Goal: Task Accomplishment & Management: Manage account settings

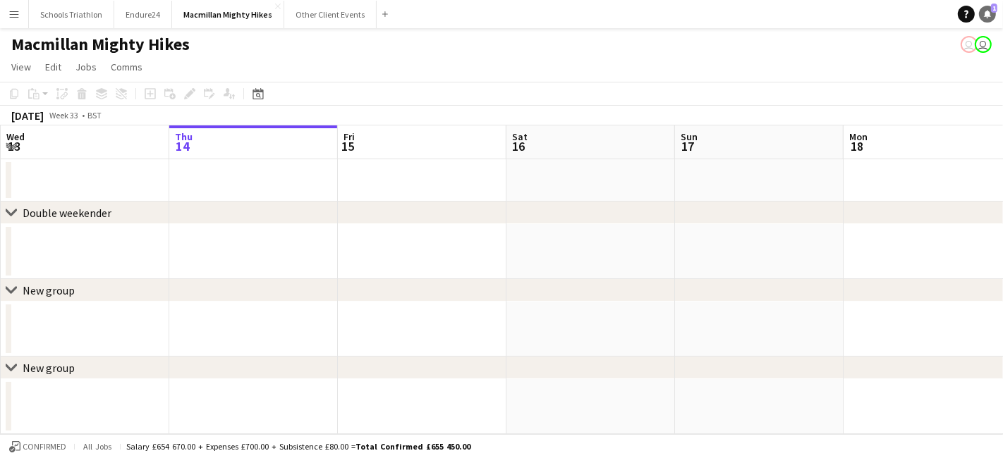
click at [993, 6] on span "1" at bounding box center [994, 8] width 6 height 9
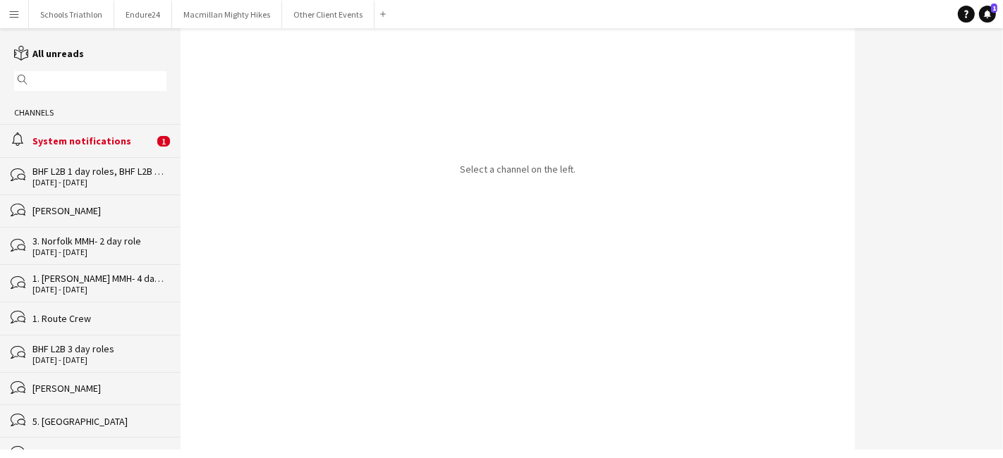
click at [97, 141] on div "System notifications" at bounding box center [92, 141] width 121 height 13
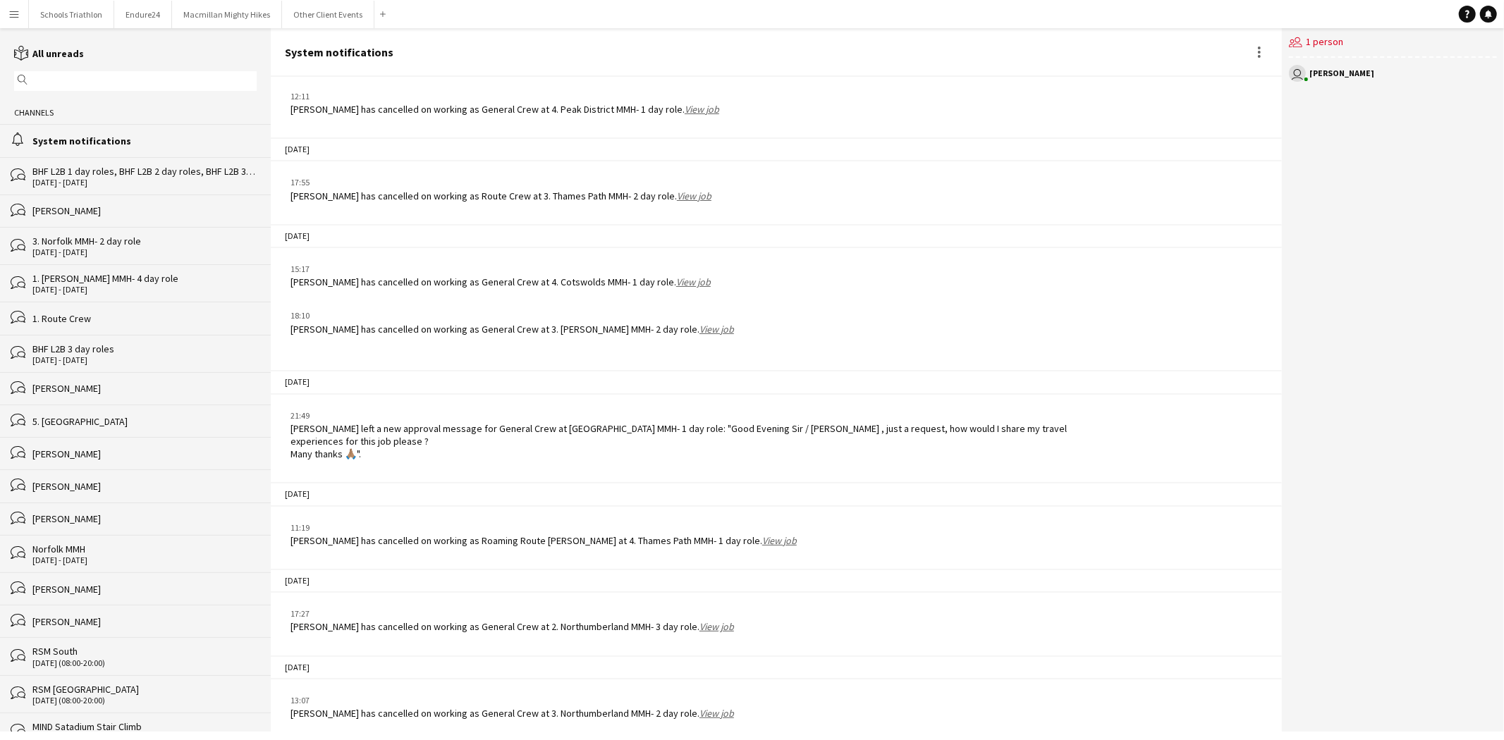
scroll to position [1744, 0]
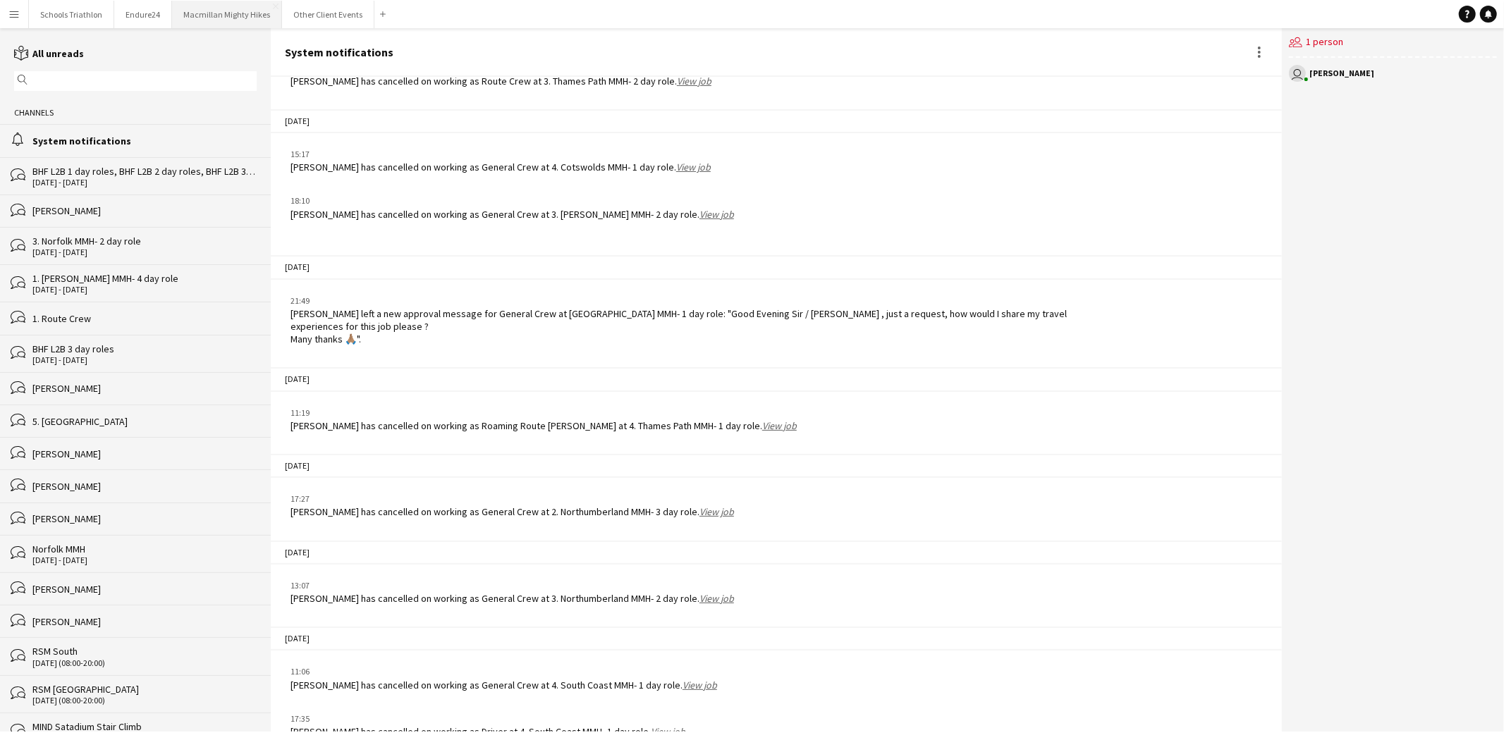
click at [241, 16] on button "Macmillan Mighty Hikes Close" at bounding box center [227, 14] width 110 height 27
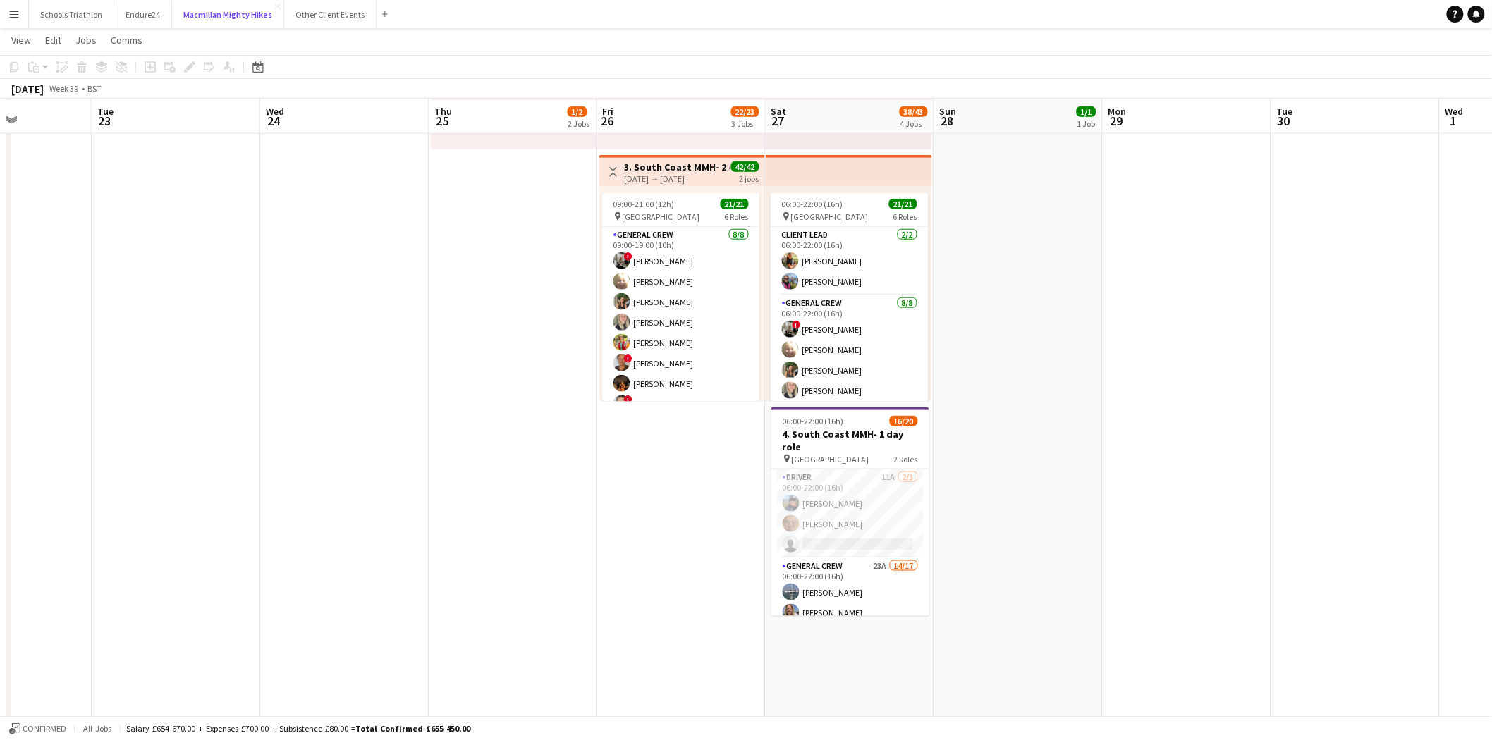
scroll to position [515, 0]
click at [852, 458] on app-card-role "Driver 11A [DATE] 06:00-22:00 (16h) [PERSON_NAME] [PERSON_NAME] single-neutral-…" at bounding box center [850, 512] width 158 height 89
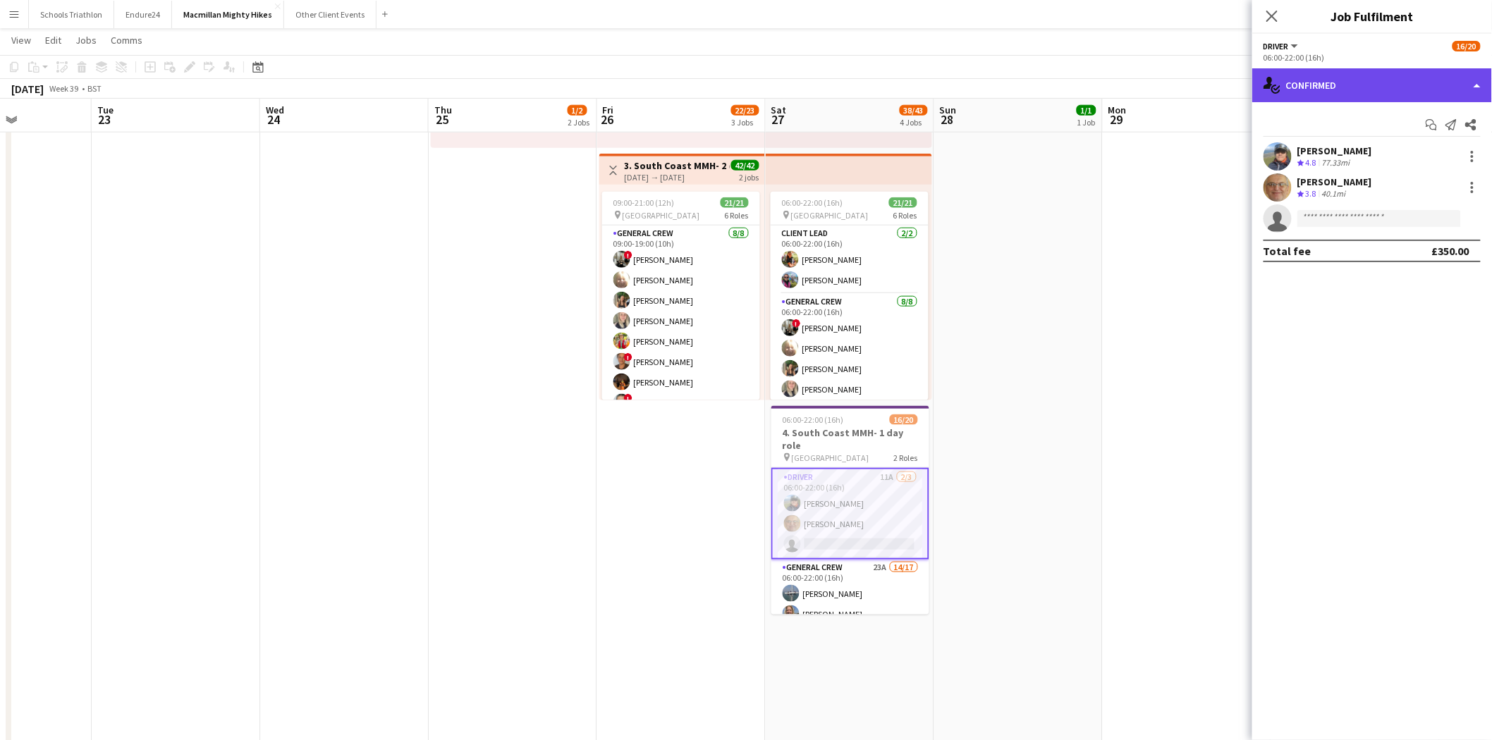
click at [1002, 90] on div "single-neutral-actions-check-2 Confirmed" at bounding box center [1372, 85] width 240 height 34
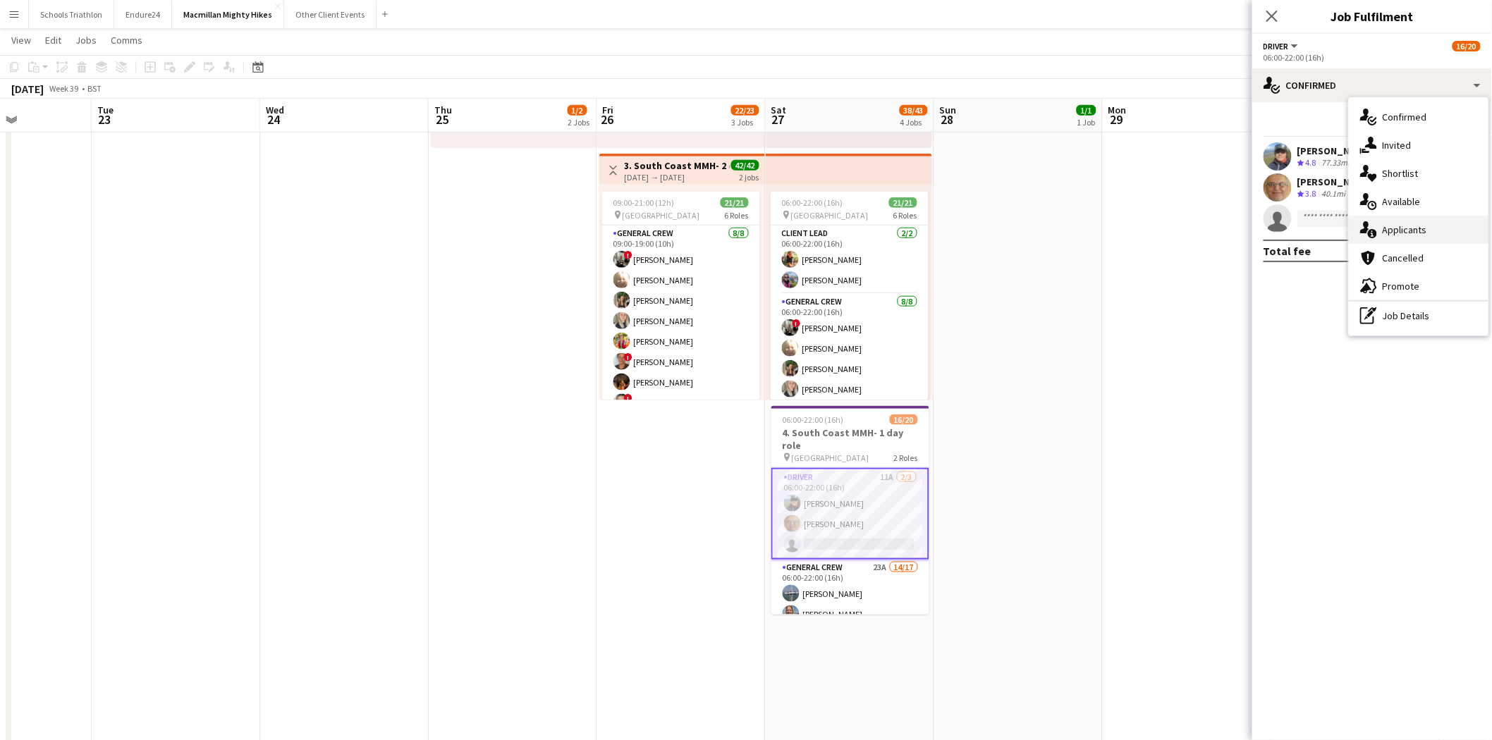
click at [1002, 238] on div "single-neutral-actions-information Applicants" at bounding box center [1419, 230] width 140 height 28
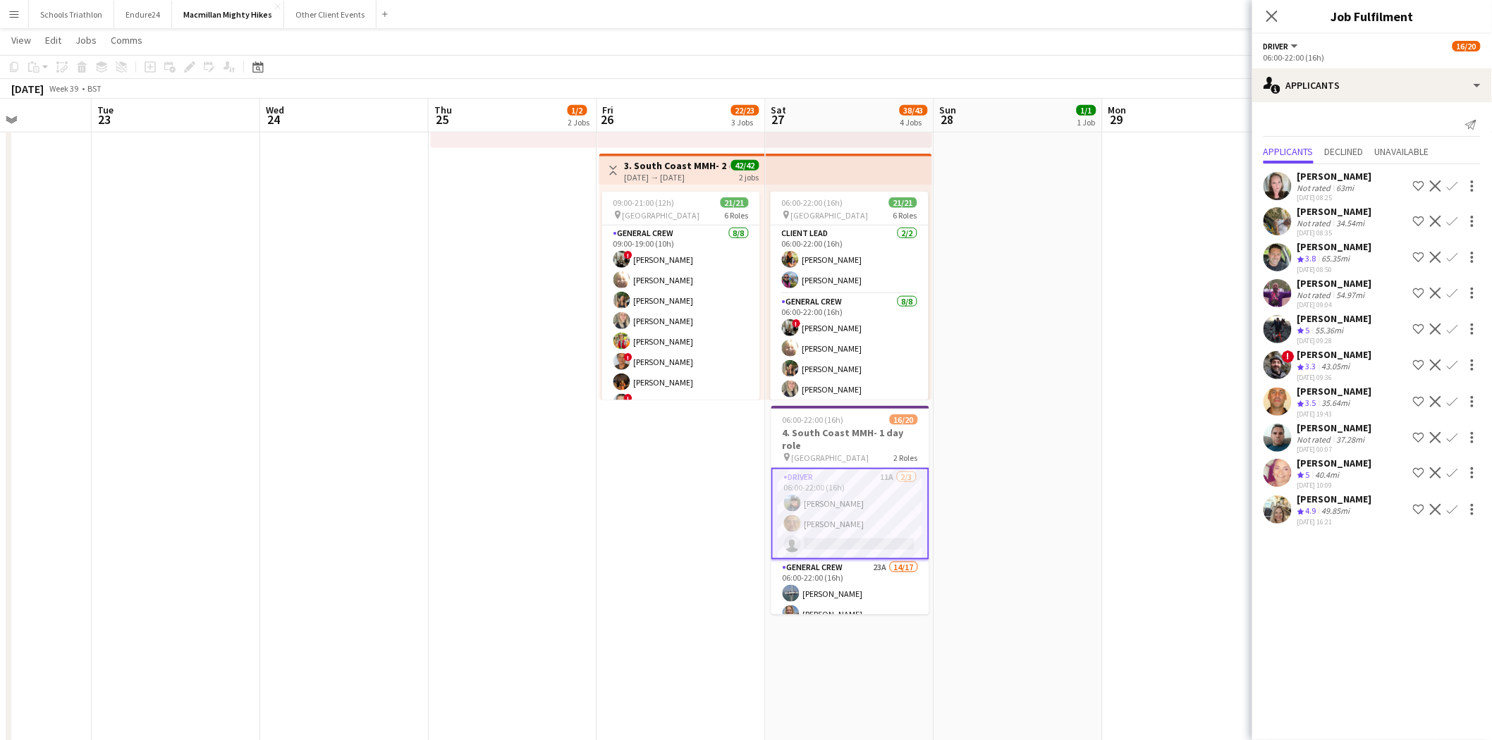
click at [1002, 315] on div "[PERSON_NAME]" at bounding box center [1334, 318] width 75 height 13
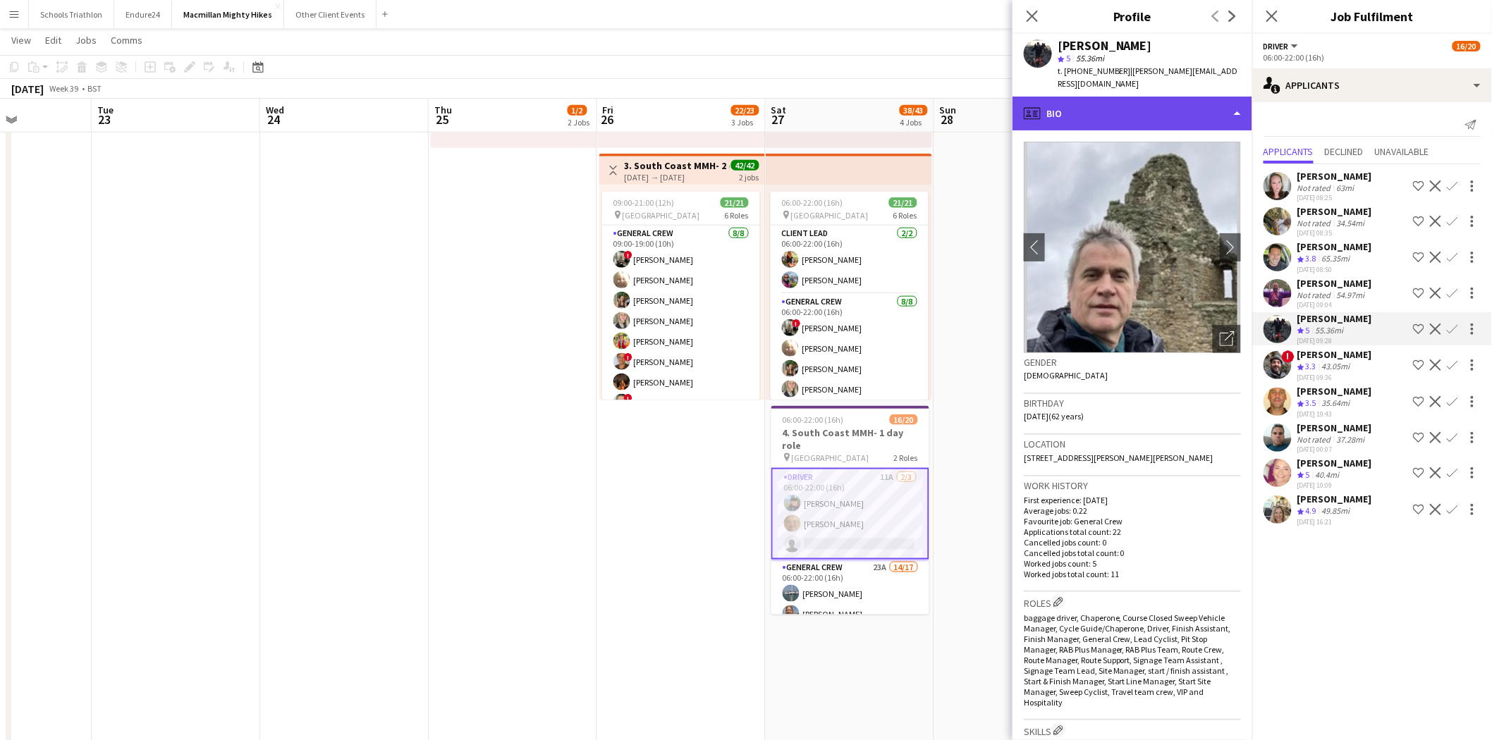
click at [1002, 97] on div "profile Bio" at bounding box center [1133, 114] width 240 height 34
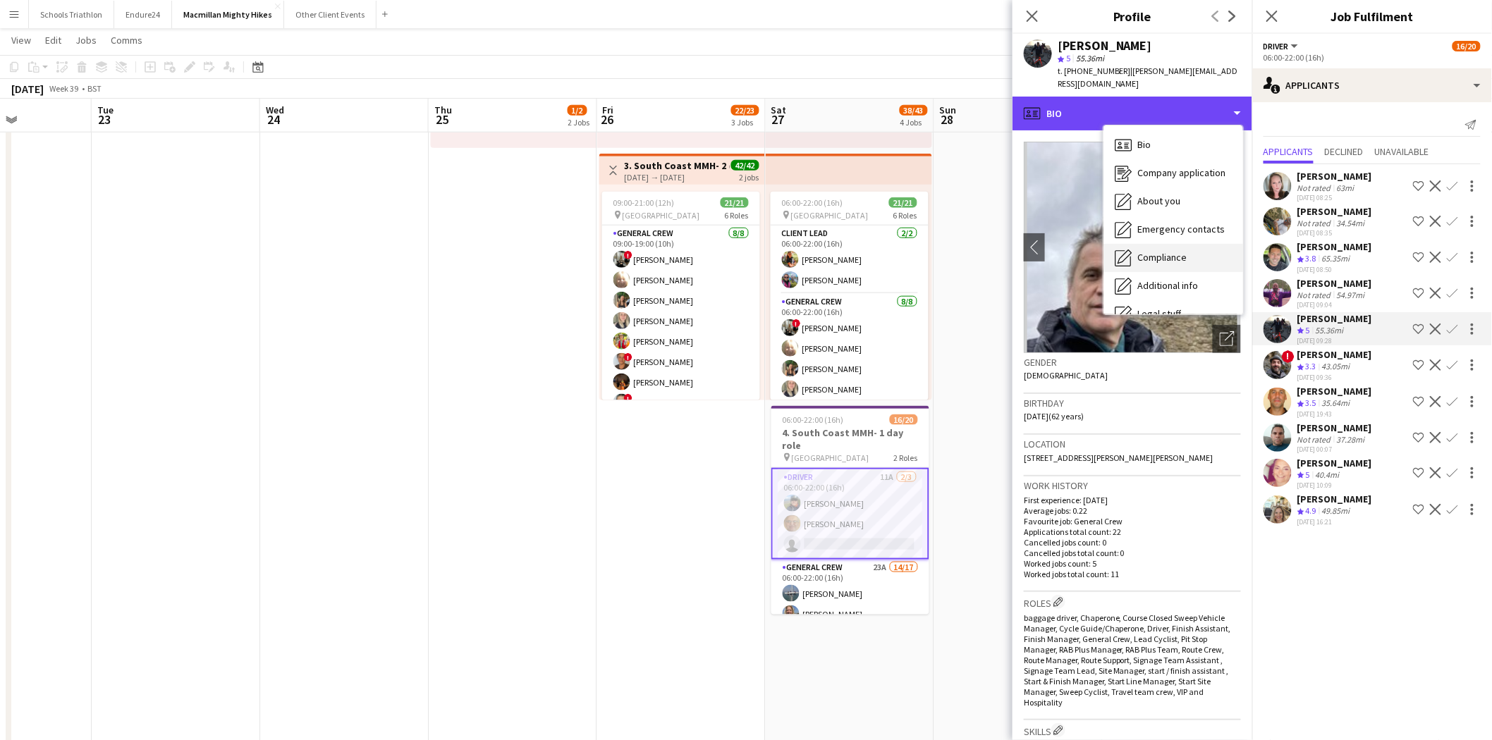
scroll to position [75, 0]
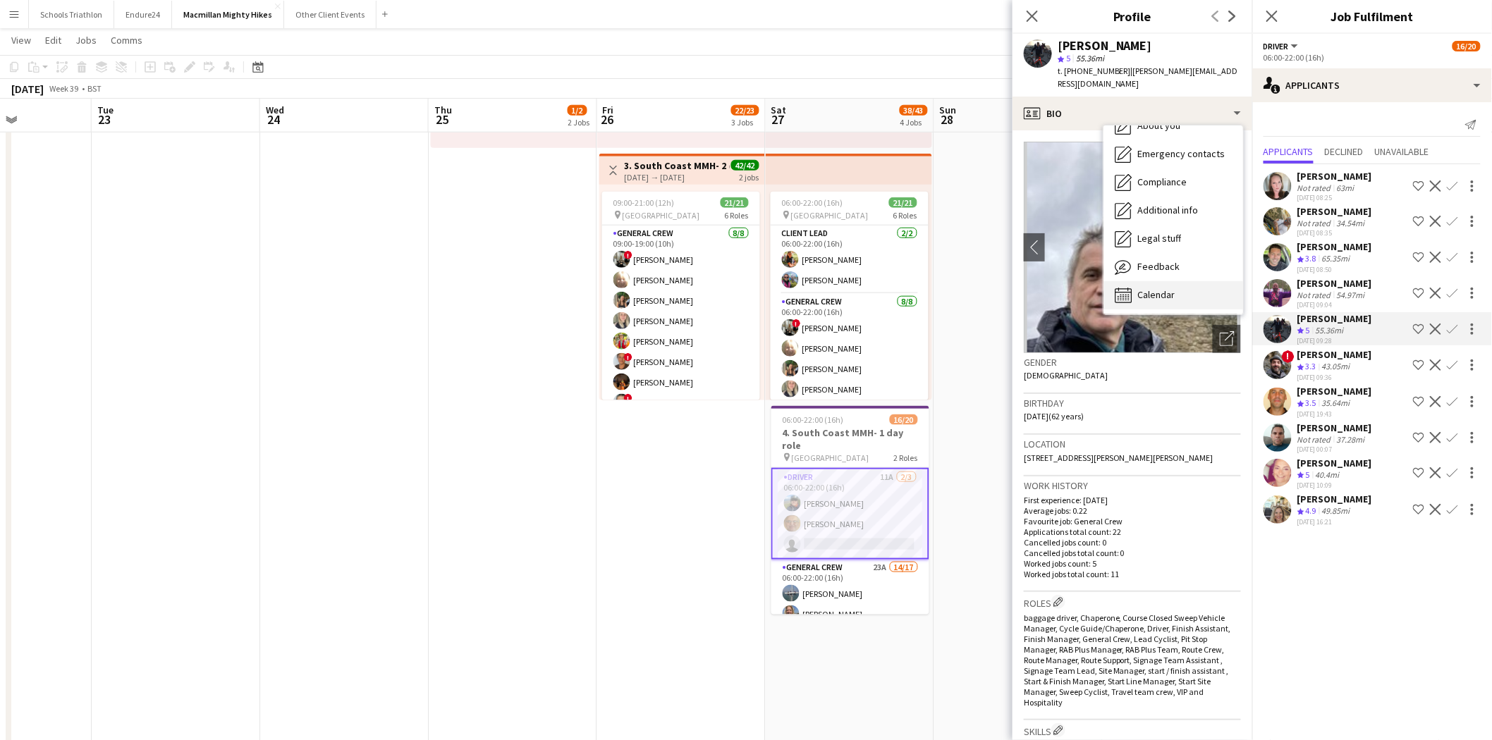
click at [1002, 288] on span "Calendar" at bounding box center [1155, 294] width 37 height 13
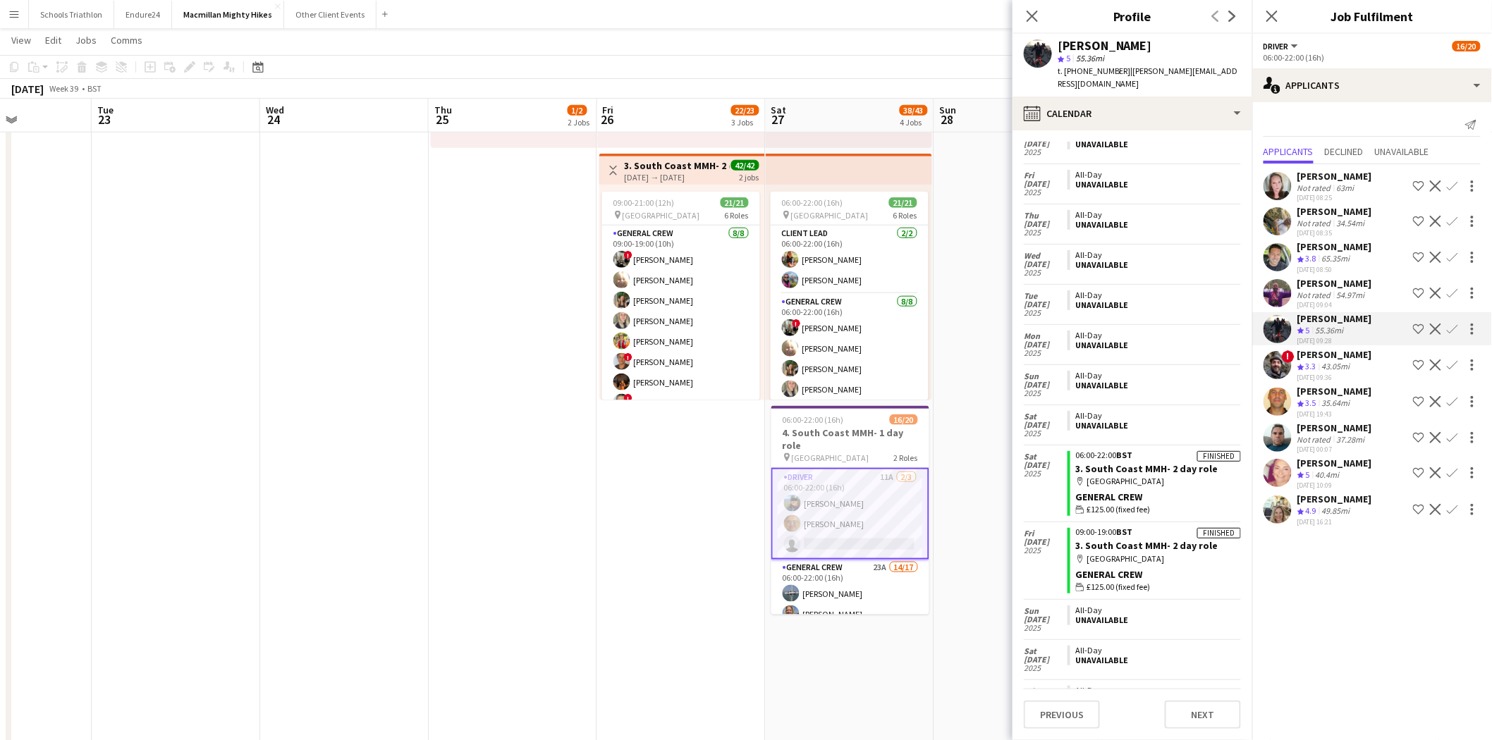
scroll to position [977, 0]
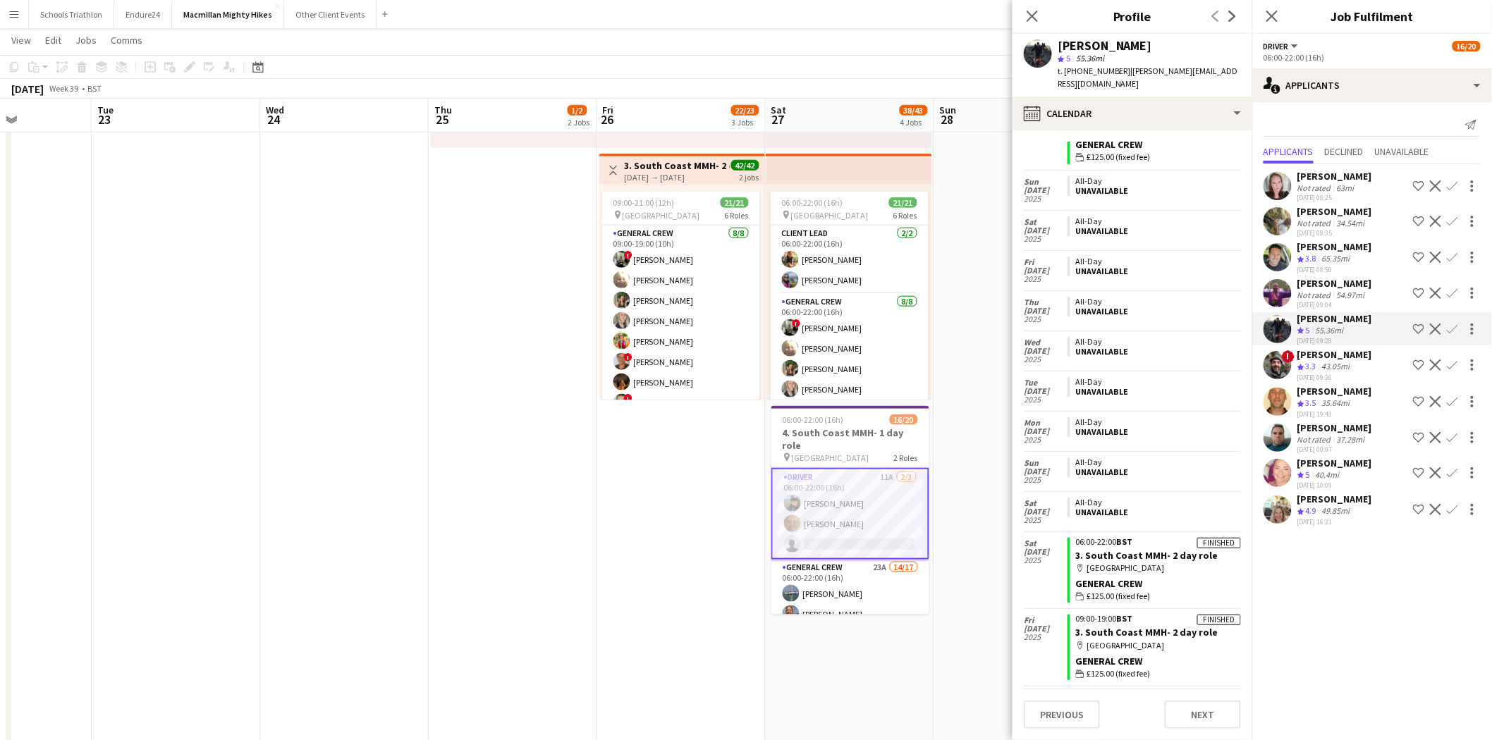
click at [1002, 275] on div "[PERSON_NAME] Not rated 63mi [DATE] 08:25 Shortlist crew Decline Confirm [PERSO…" at bounding box center [1372, 346] width 240 height 365
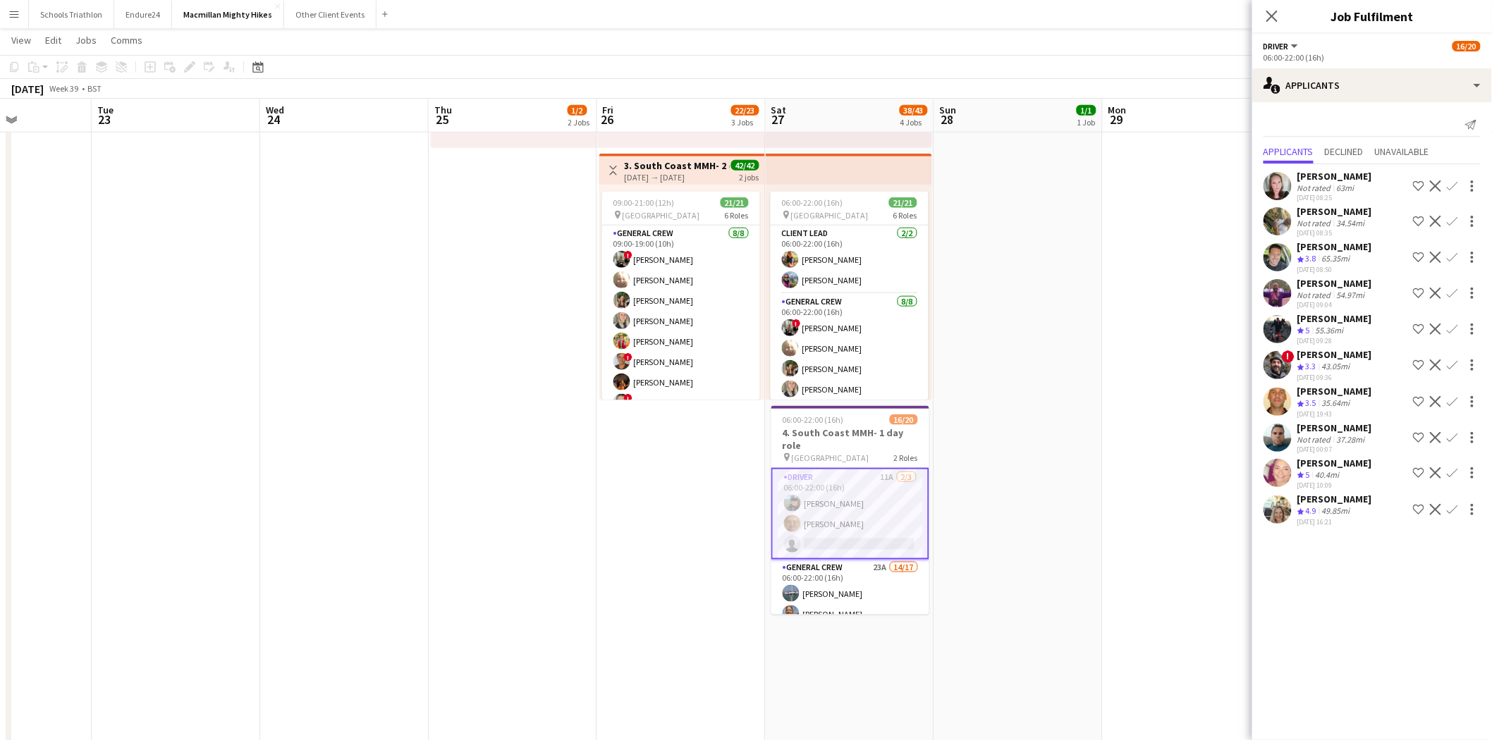
click at [1002, 280] on div "[PERSON_NAME]" at bounding box center [1334, 283] width 75 height 13
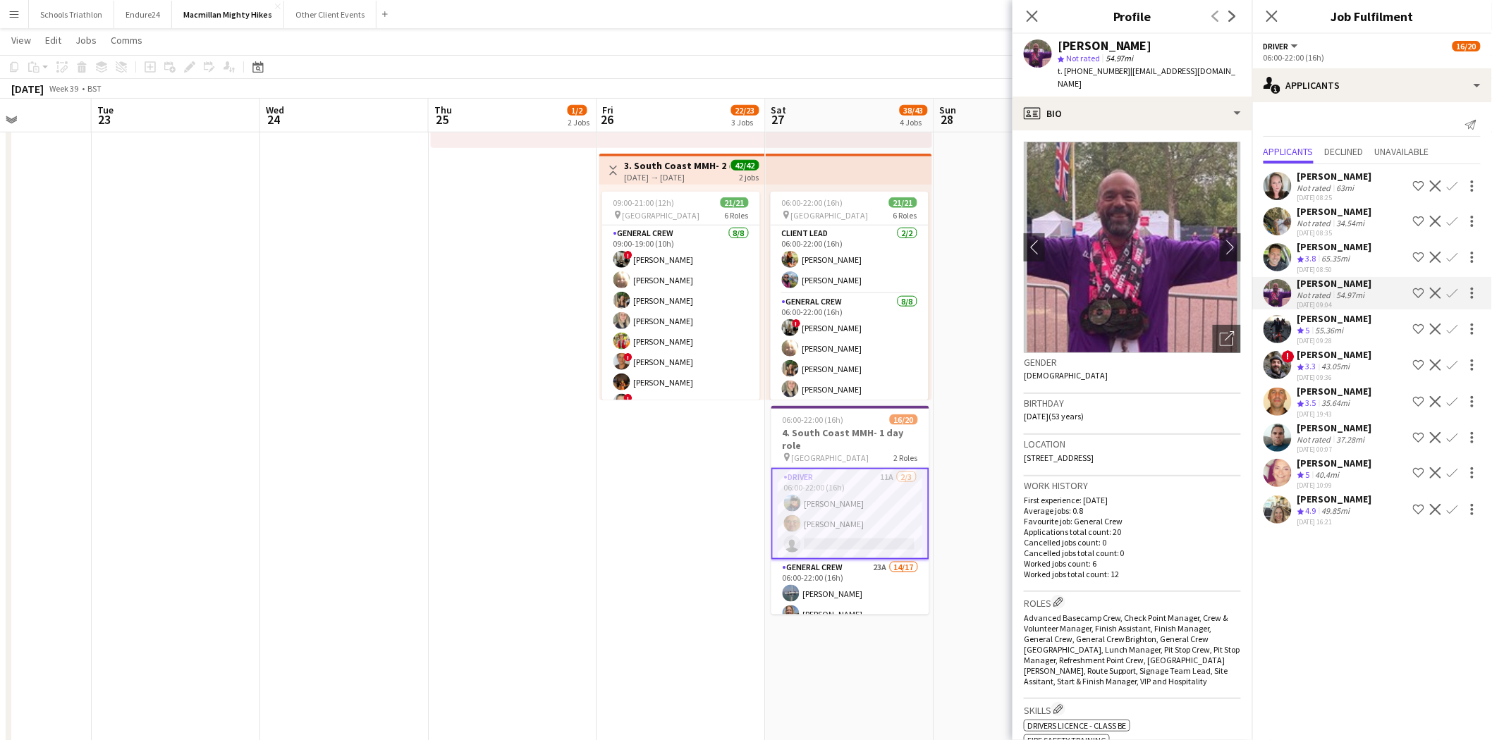
click at [1002, 301] on div "[DATE] 09:04" at bounding box center [1334, 304] width 75 height 9
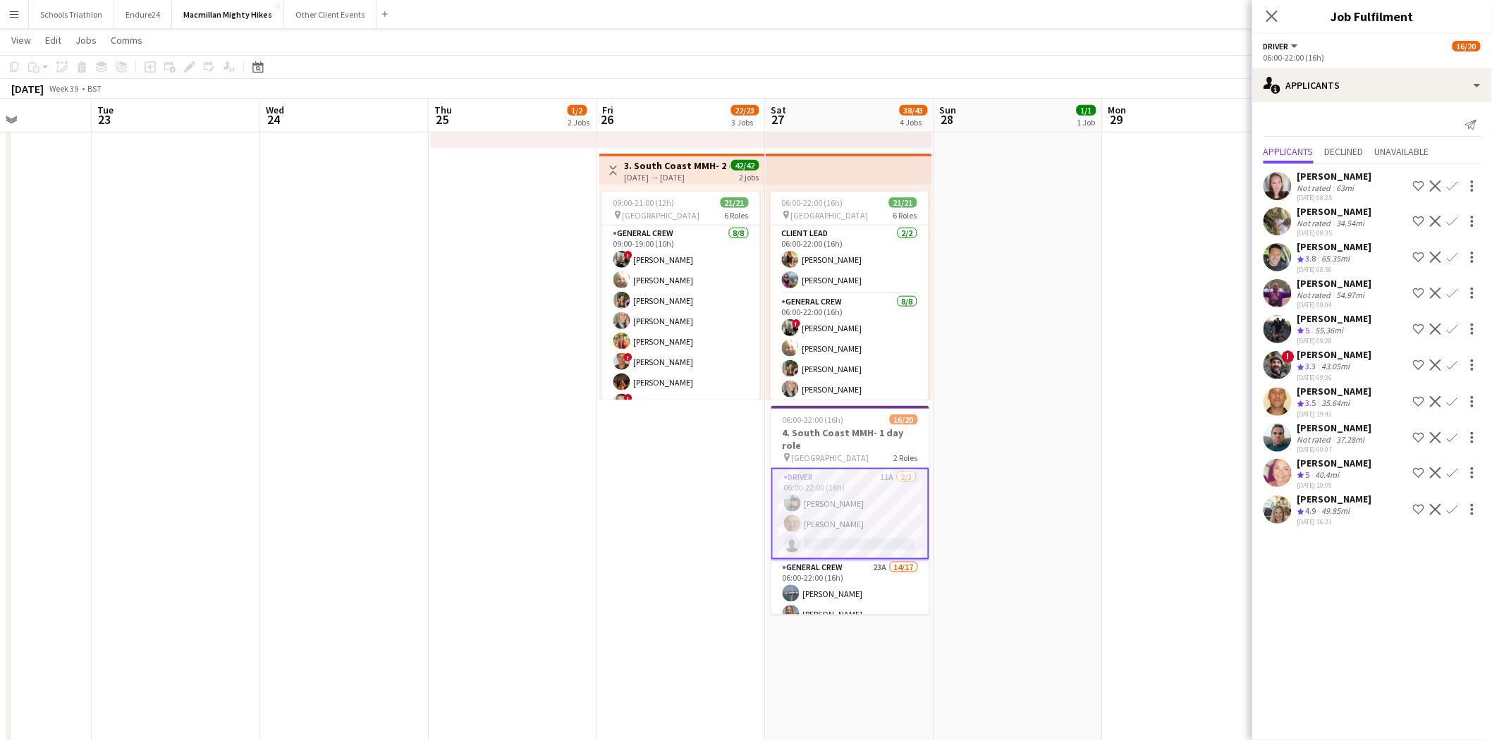
click at [1002, 208] on div "[PERSON_NAME]" at bounding box center [1334, 211] width 75 height 13
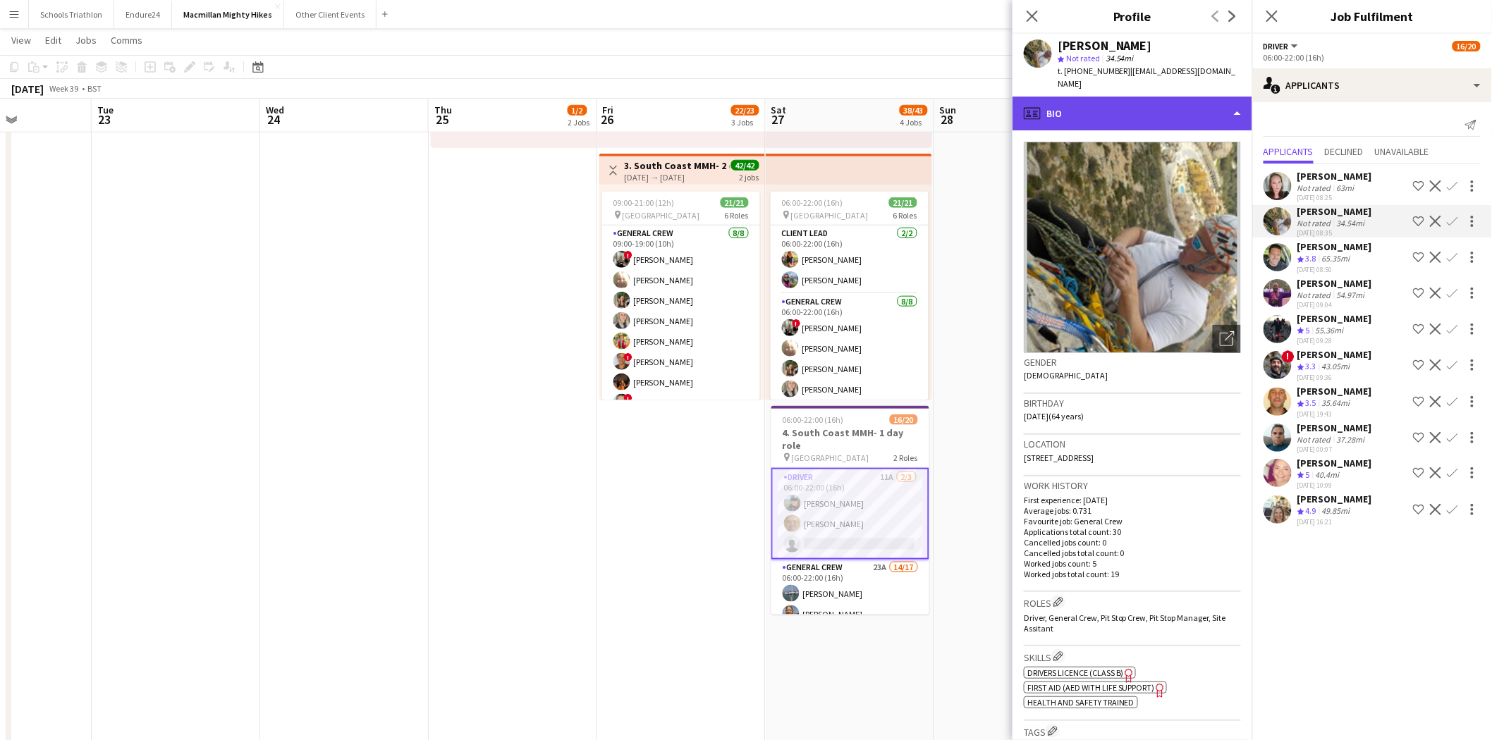
click at [1002, 97] on div "profile Bio" at bounding box center [1133, 114] width 240 height 34
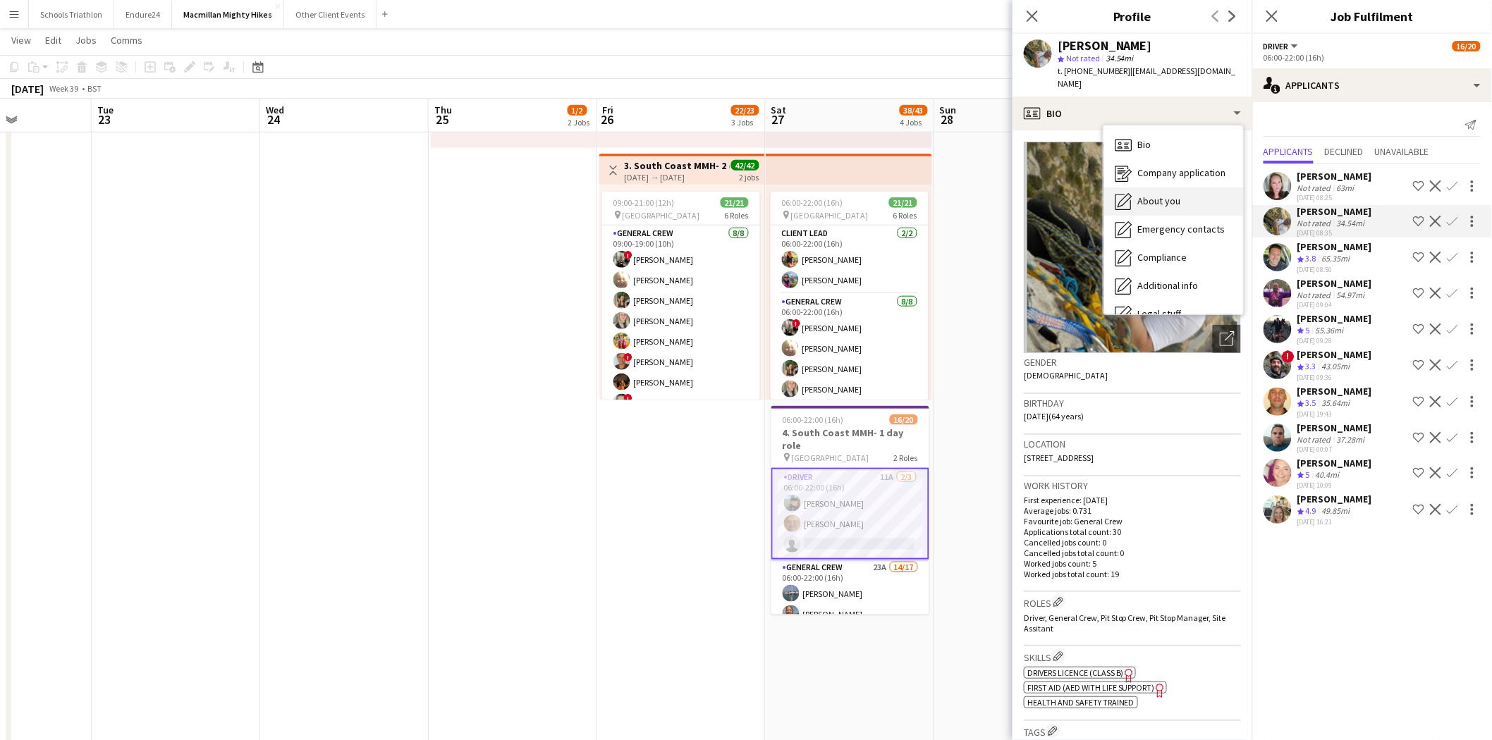
click at [1002, 195] on span "About you" at bounding box center [1158, 201] width 43 height 13
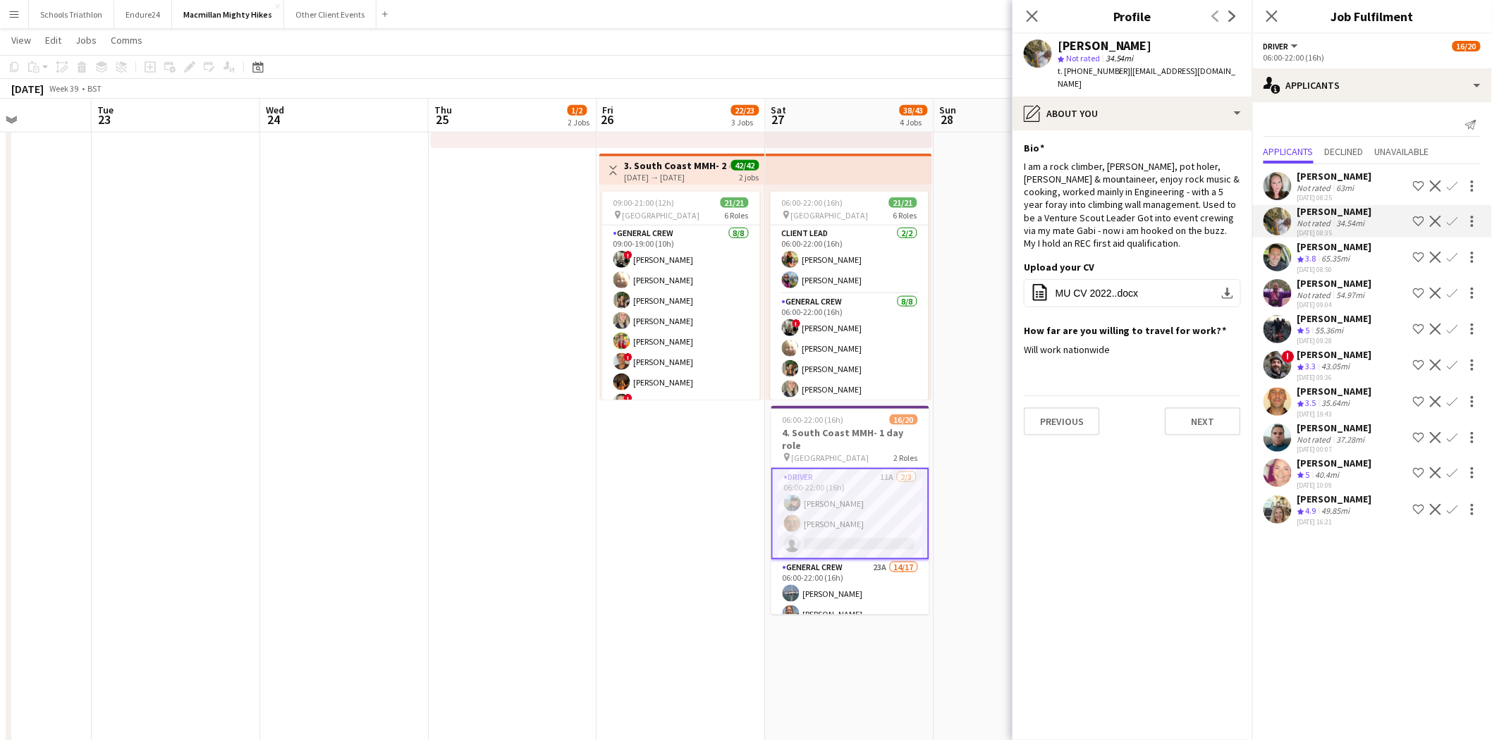
click at [1002, 80] on div "[PERSON_NAME] star Not rated 34.54mi t. [PHONE_NUMBER] | [EMAIL_ADDRESS][DOMAIN…" at bounding box center [1133, 65] width 240 height 63
click at [1002, 101] on div "pencil4 About you" at bounding box center [1133, 114] width 240 height 34
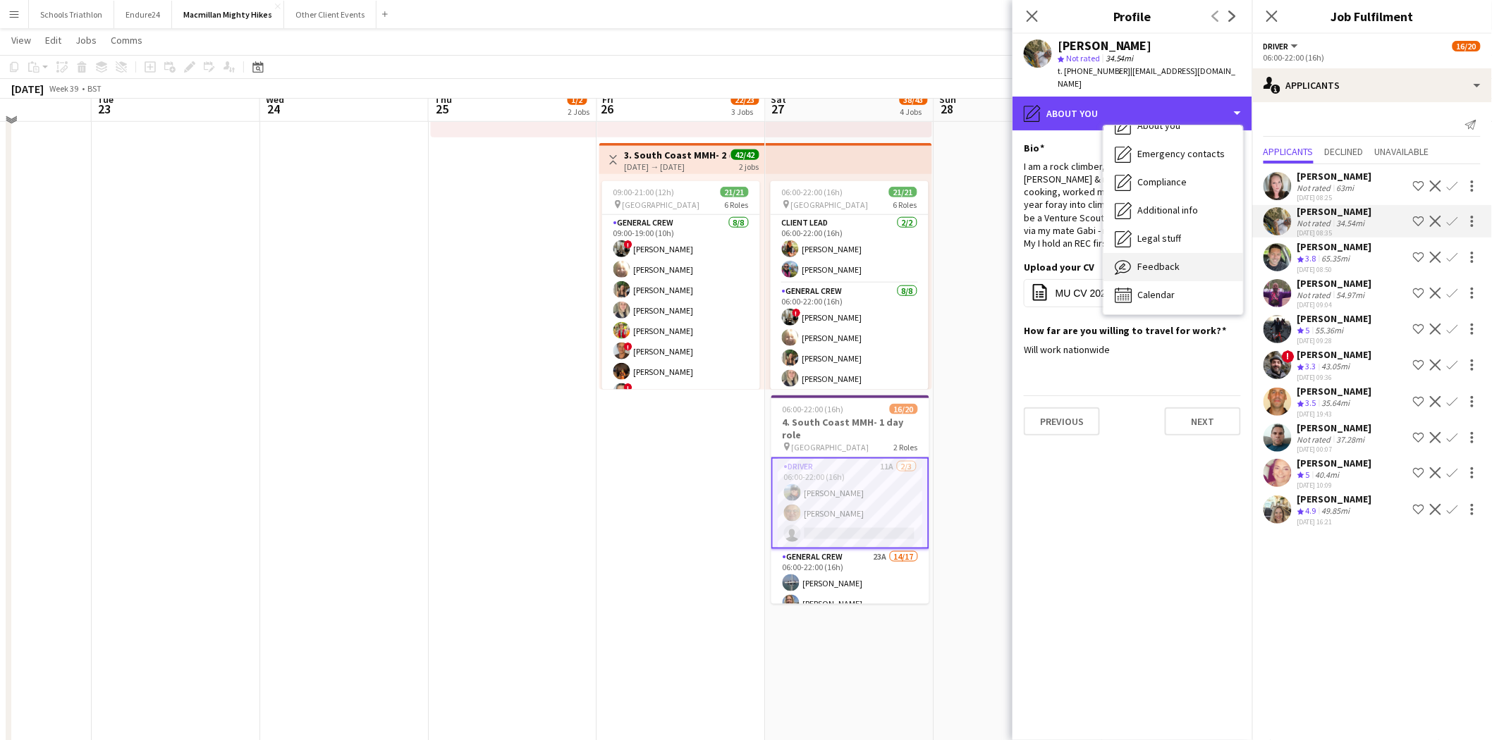
scroll to position [593, 0]
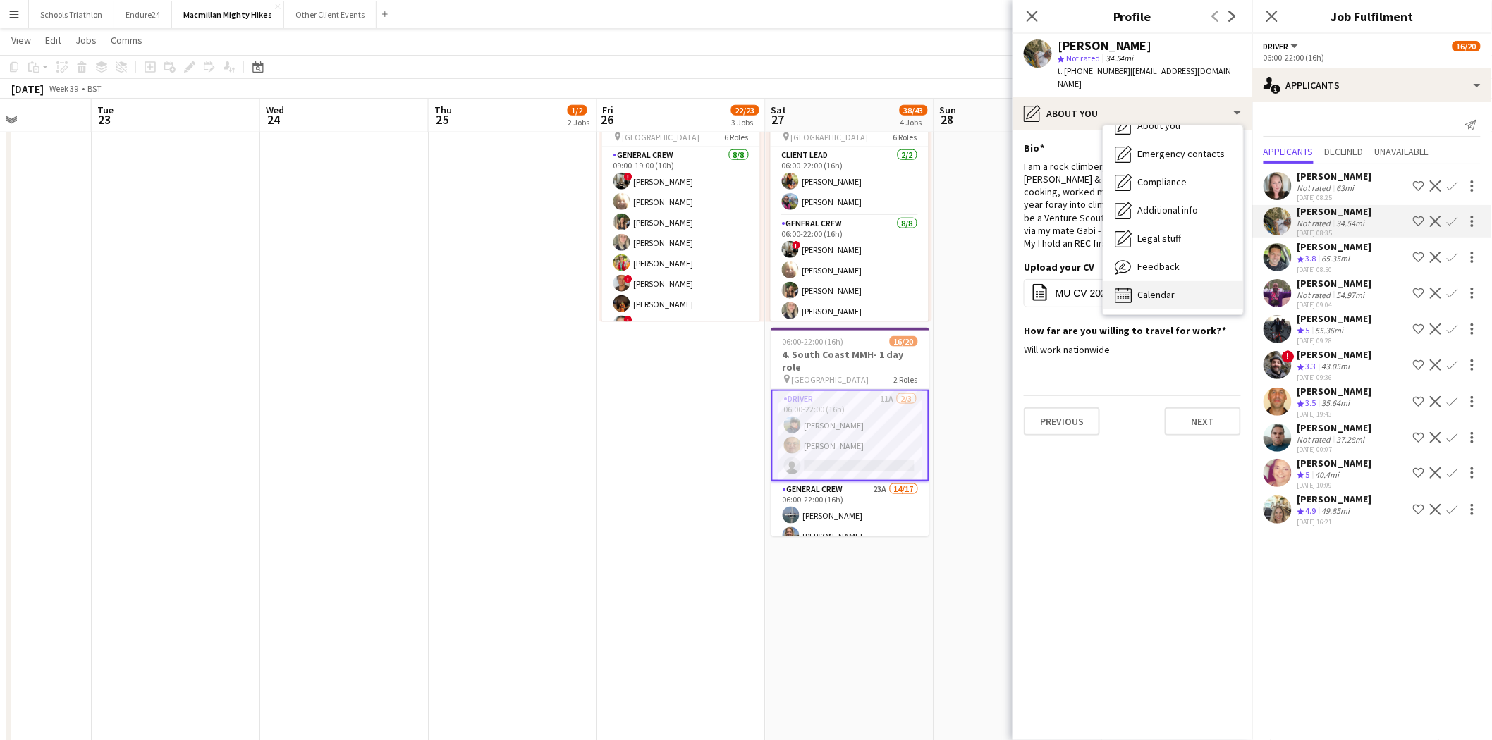
click at [1002, 281] on div "Calendar Calendar" at bounding box center [1173, 295] width 140 height 28
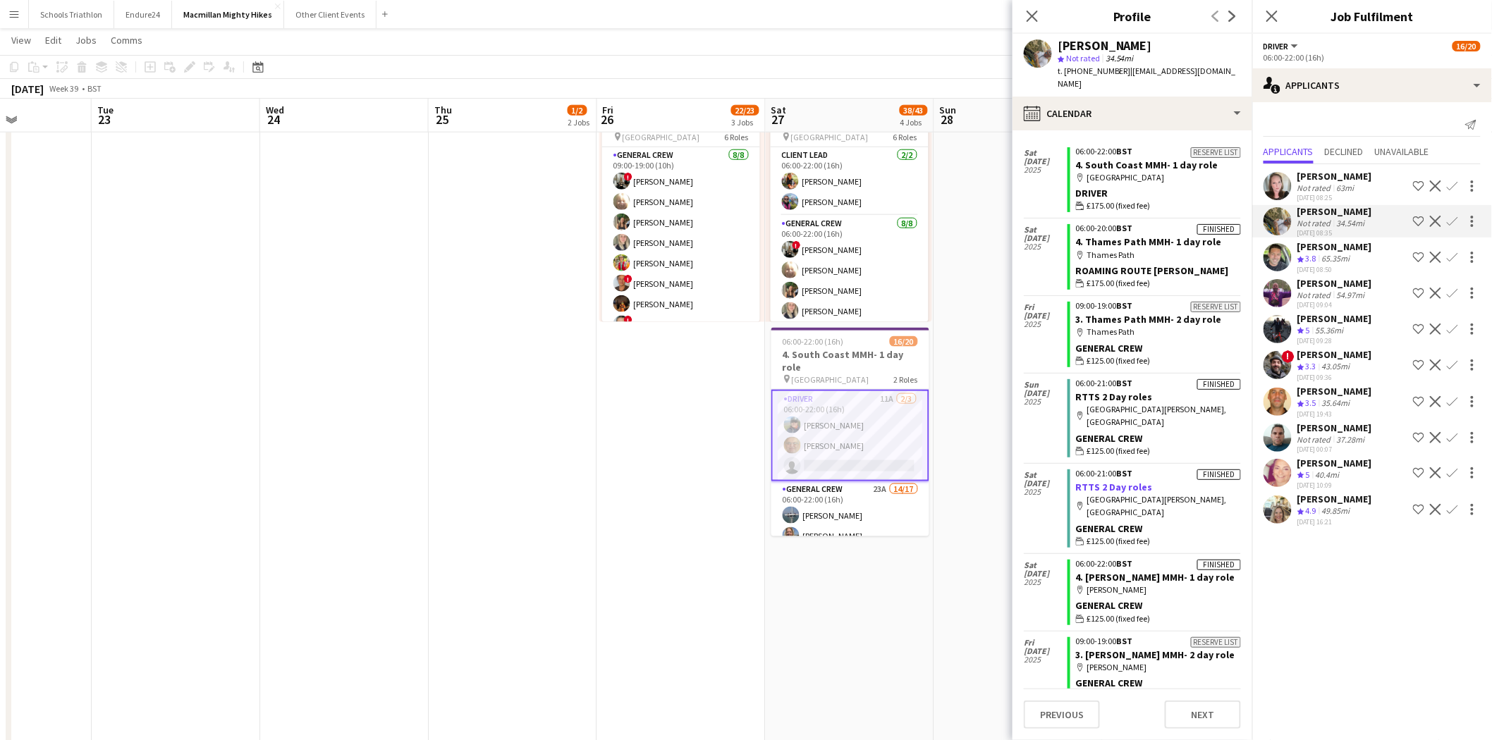
scroll to position [0, 0]
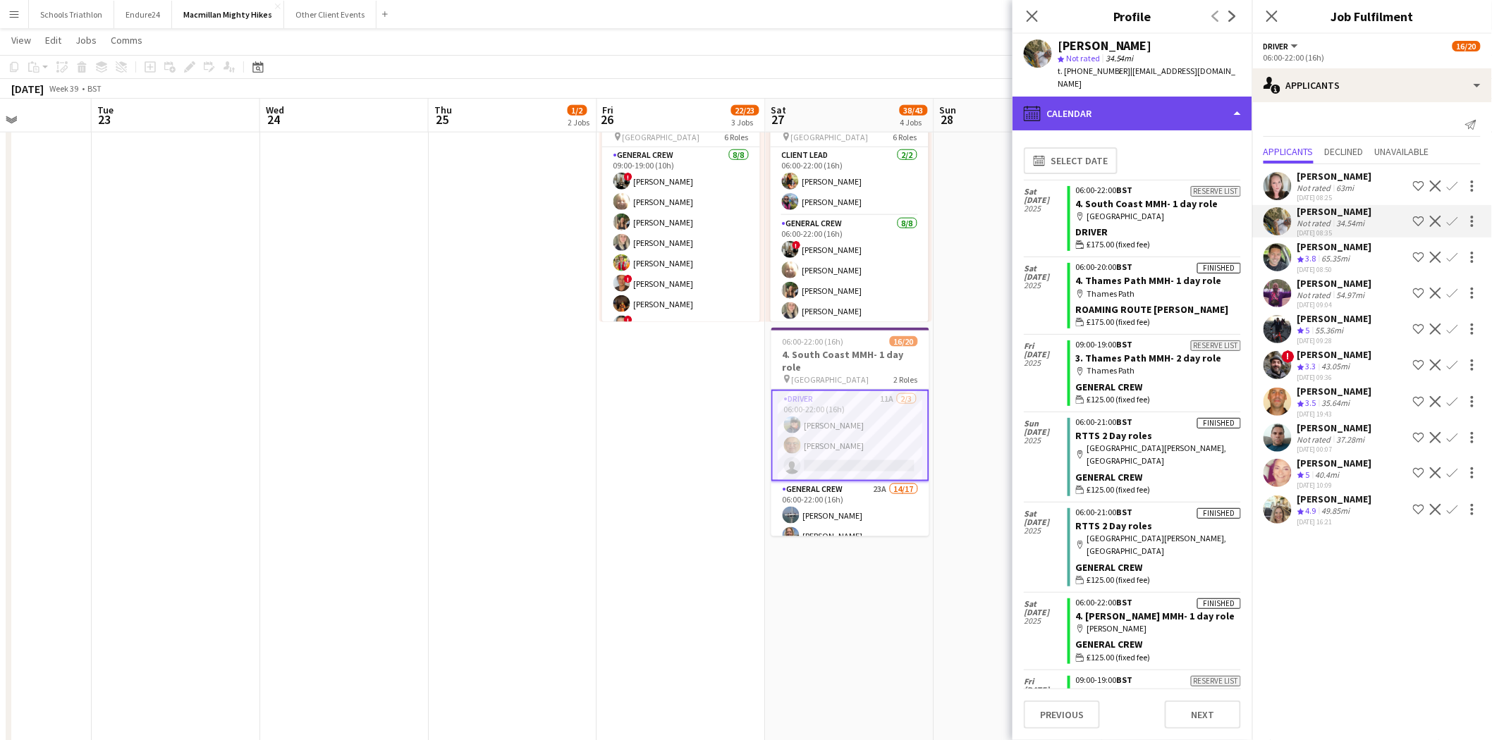
click at [1002, 106] on div "calendar-full Calendar" at bounding box center [1133, 114] width 240 height 34
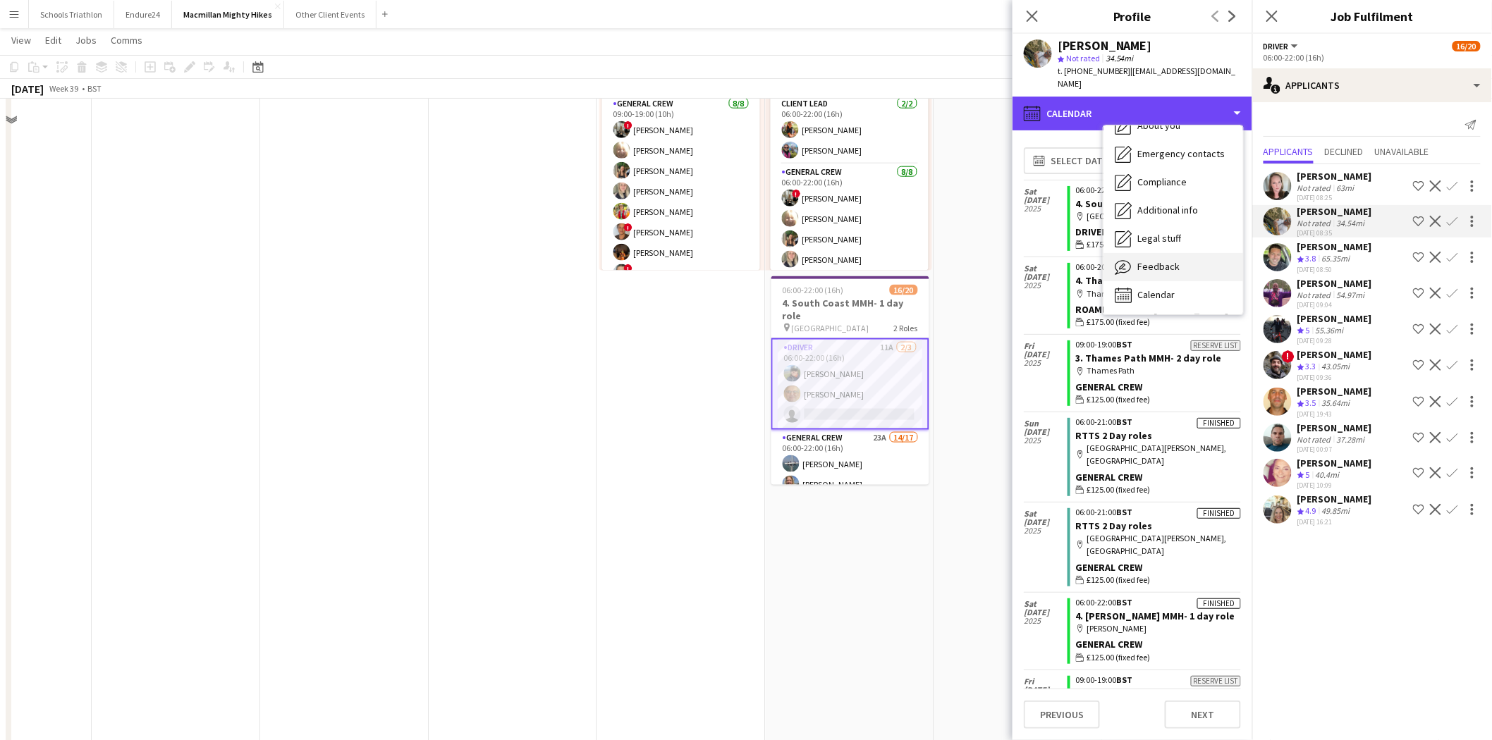
scroll to position [671, 0]
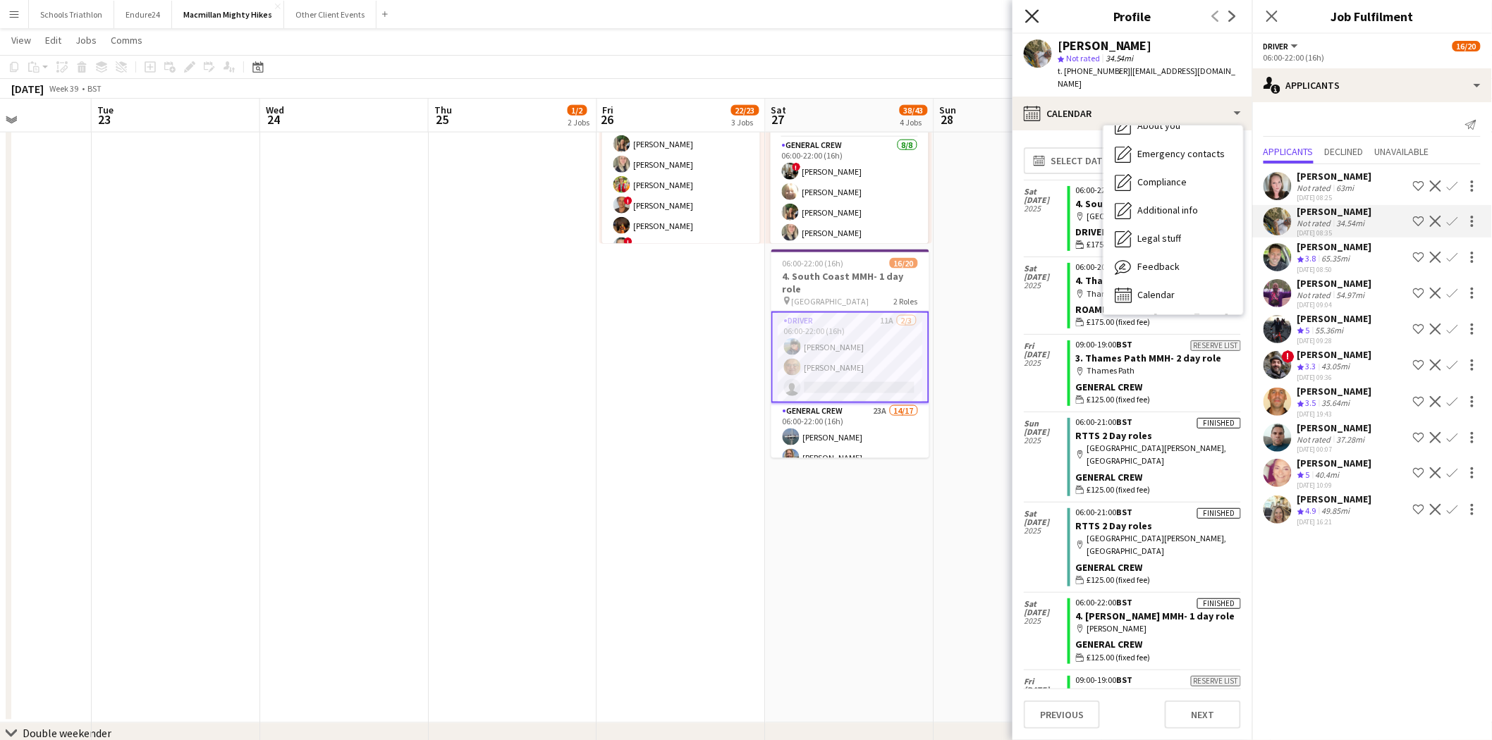
click at [1002, 16] on icon "Close pop-in" at bounding box center [1031, 15] width 13 height 13
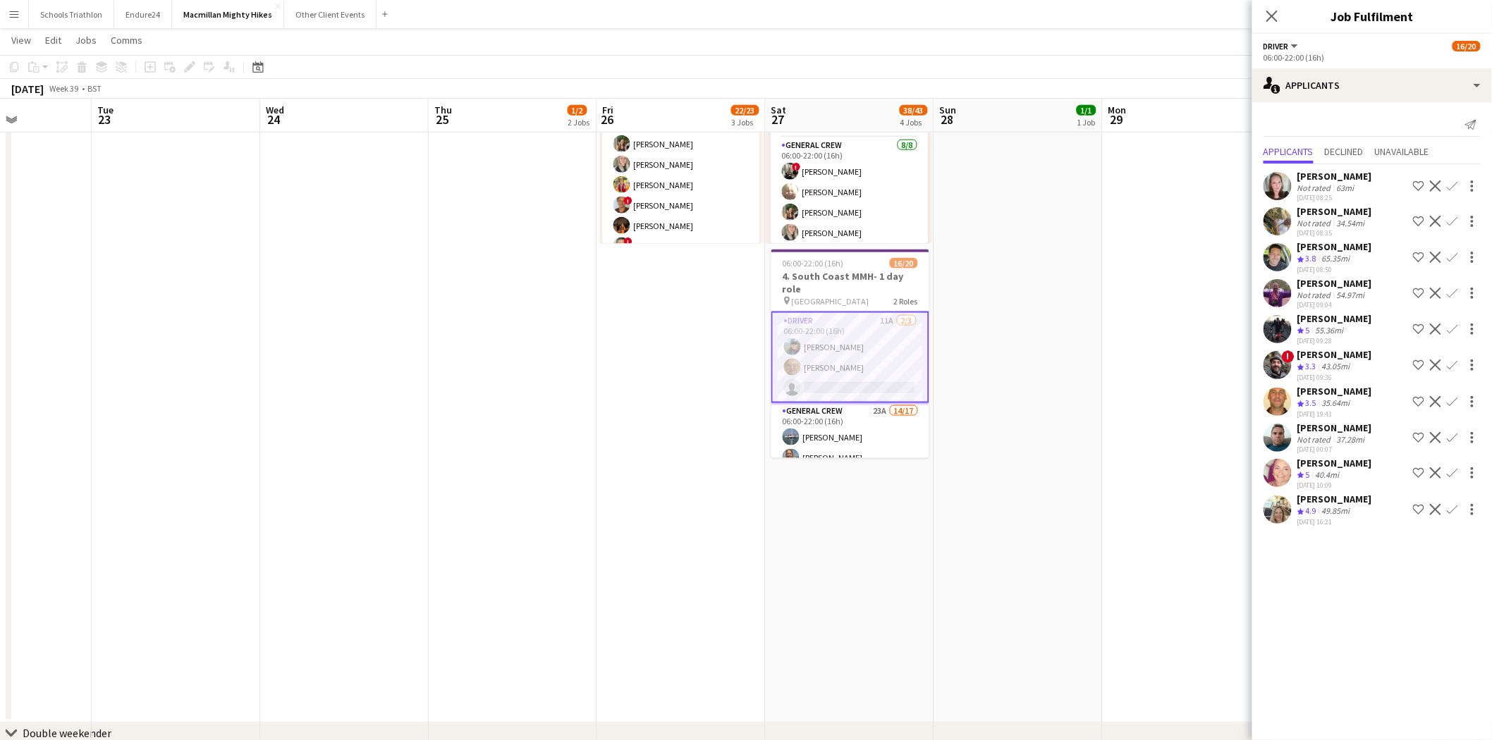
click at [1002, 222] on div "34.54mi" at bounding box center [1351, 223] width 34 height 11
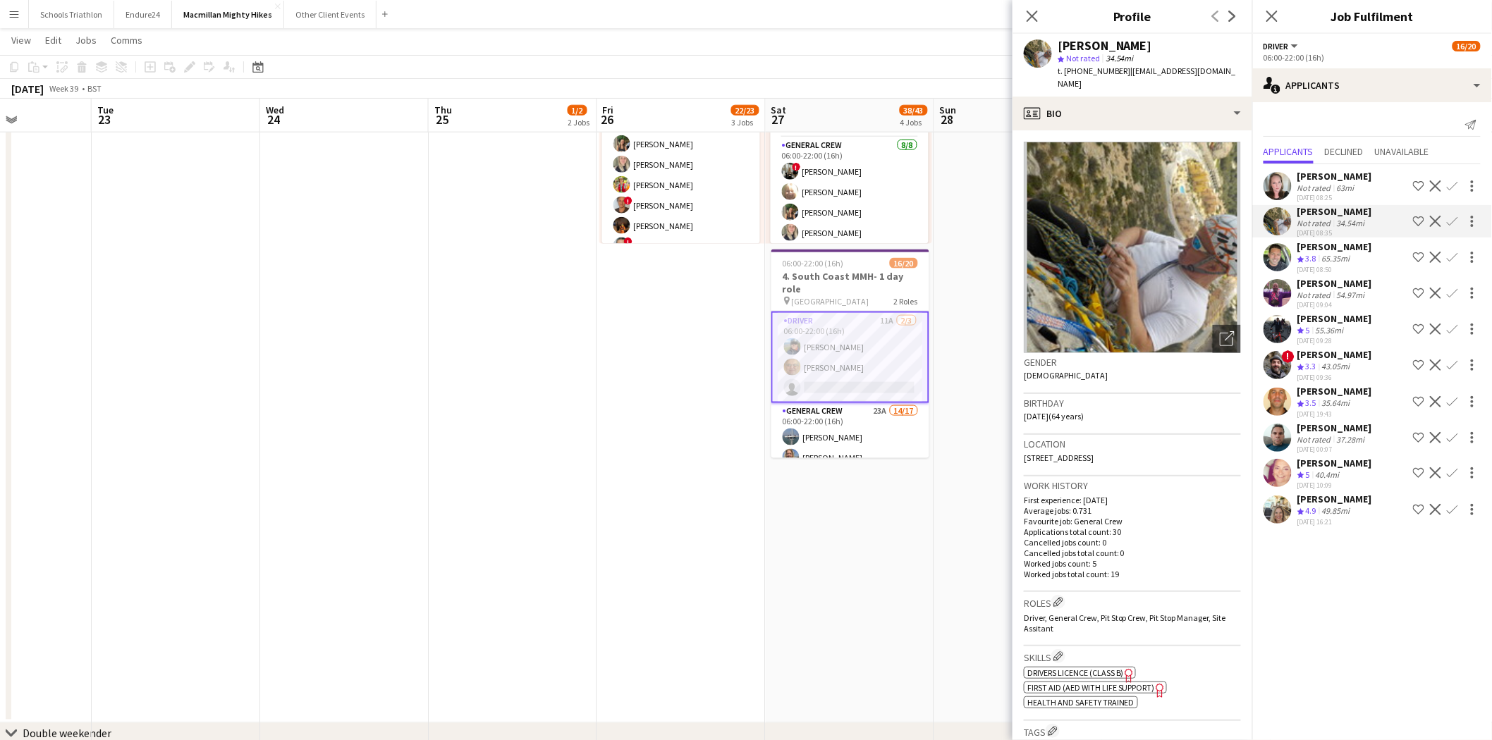
click at [1002, 209] on img at bounding box center [1132, 248] width 217 height 212
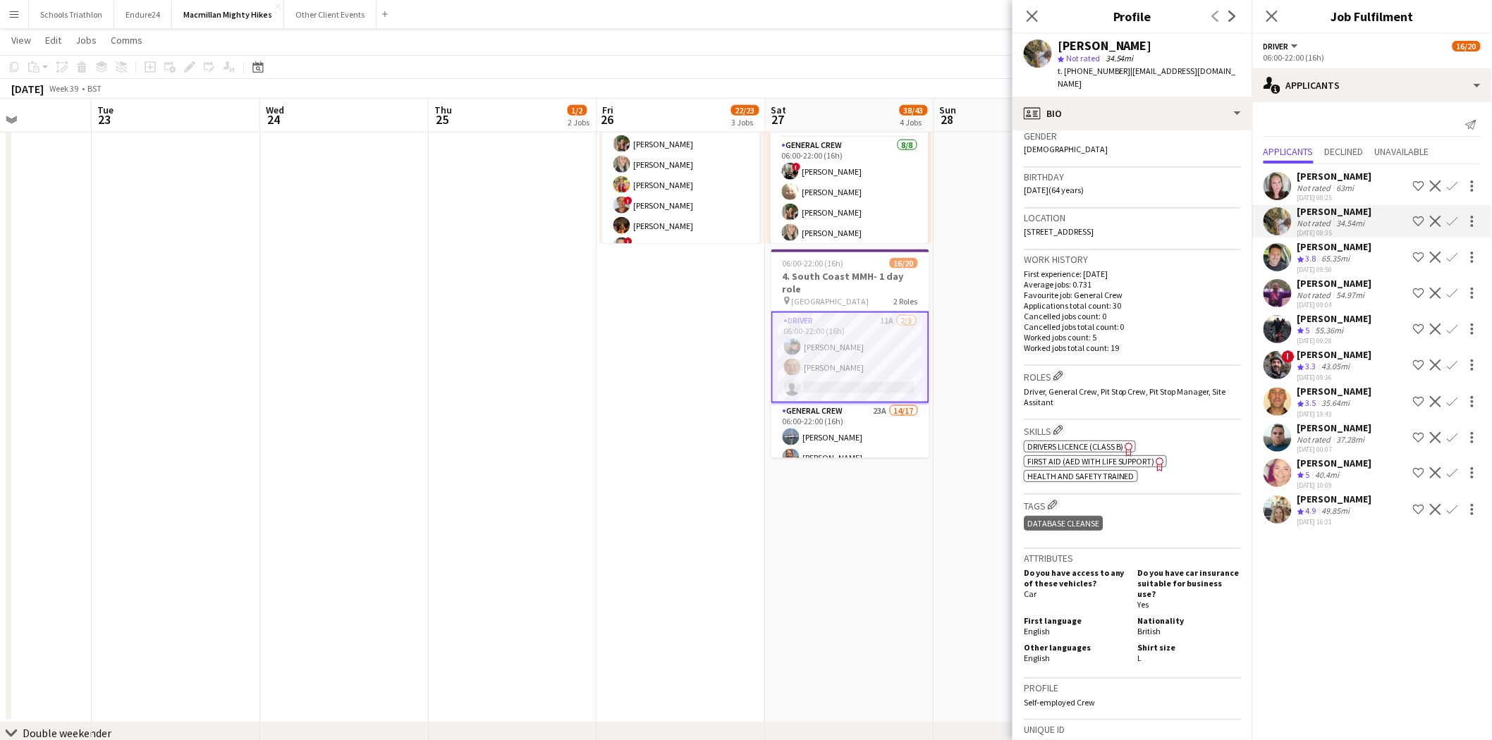
scroll to position [235, 0]
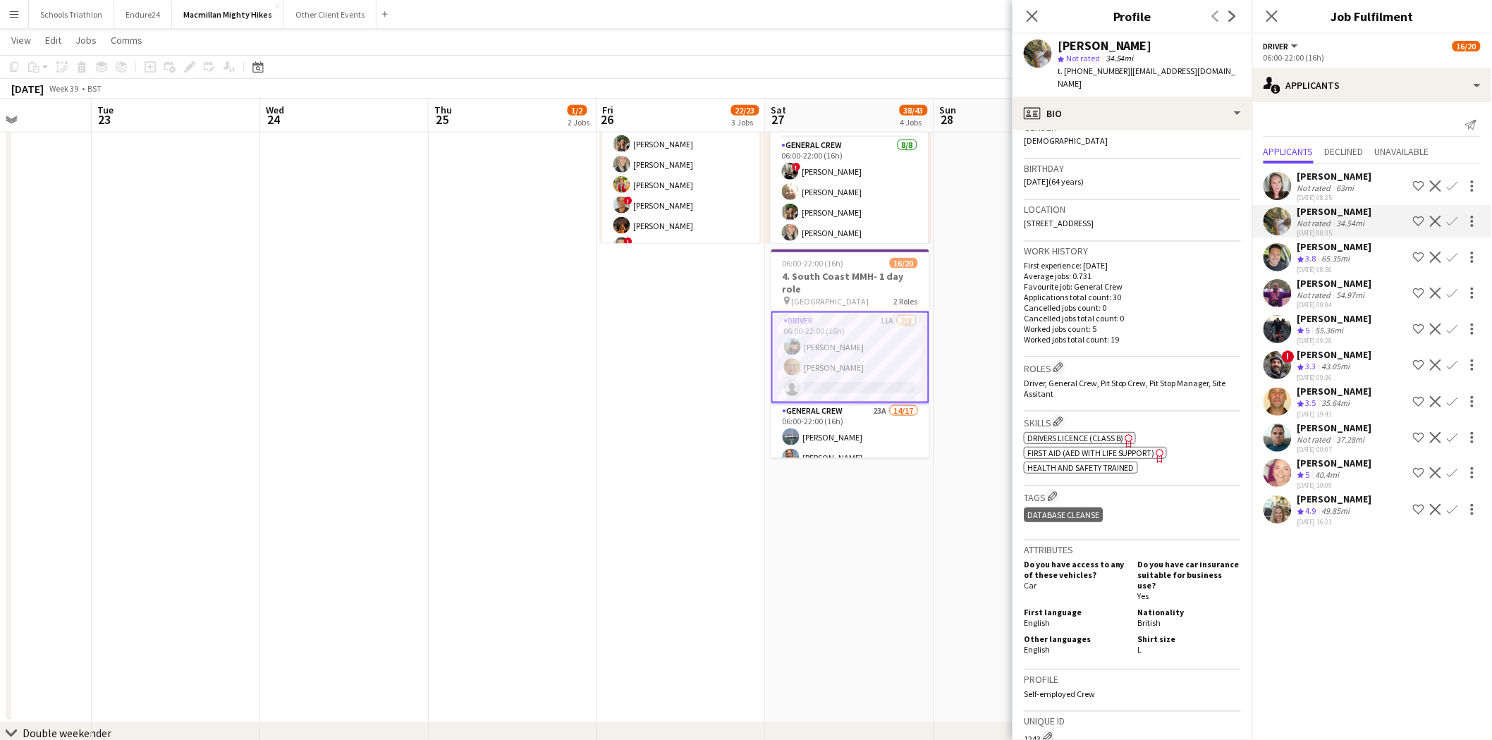
click at [1002, 458] on div "[PERSON_NAME]" at bounding box center [1334, 499] width 75 height 13
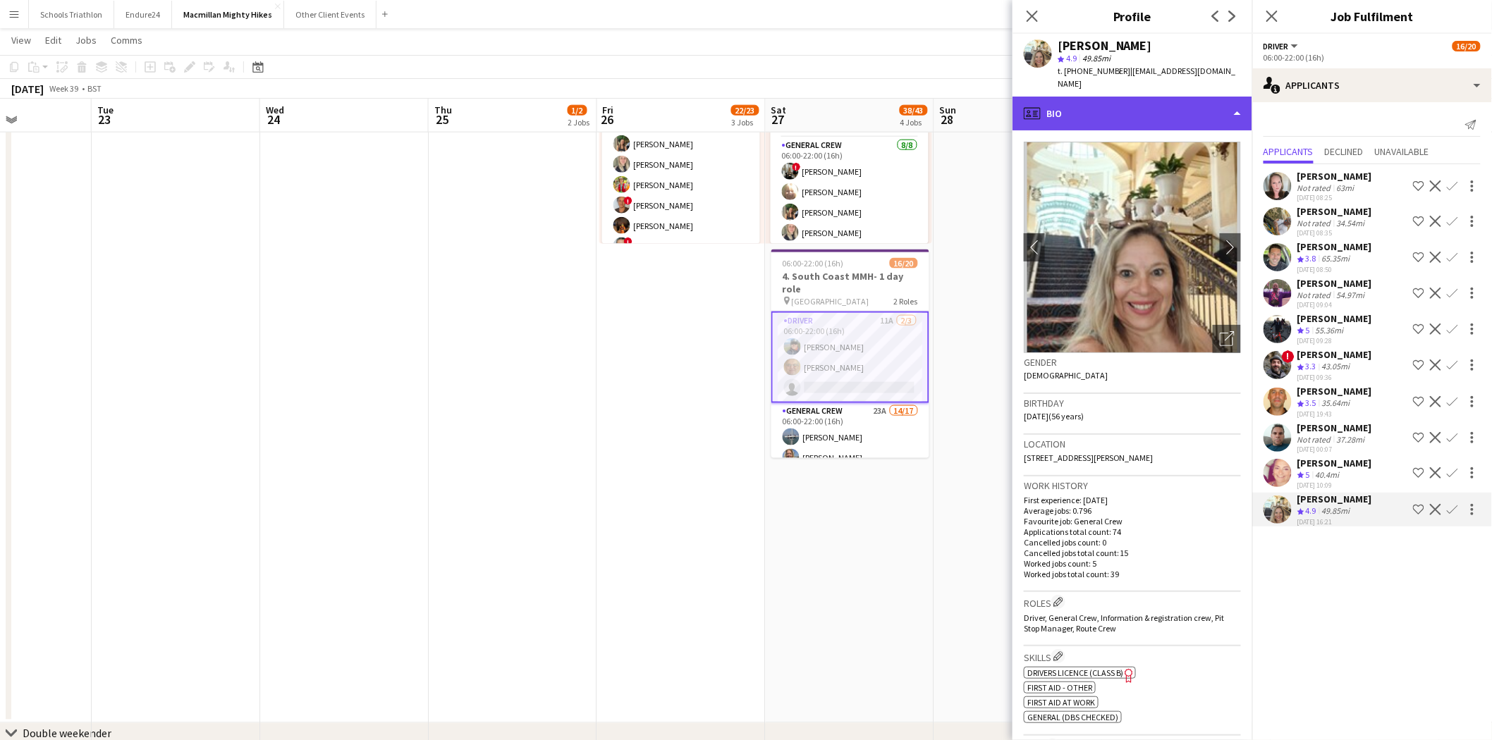
click at [1002, 110] on div "profile Bio" at bounding box center [1133, 114] width 240 height 34
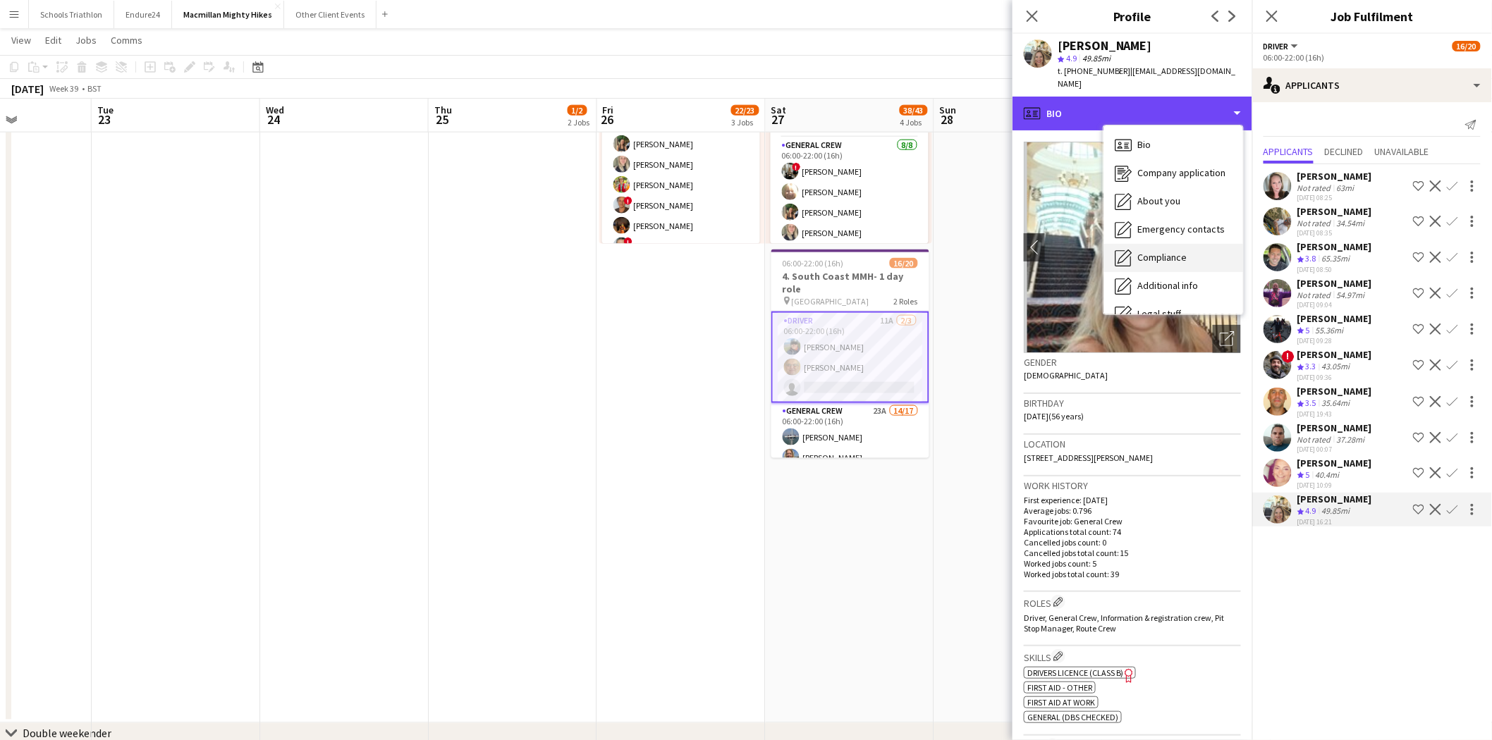
scroll to position [75, 0]
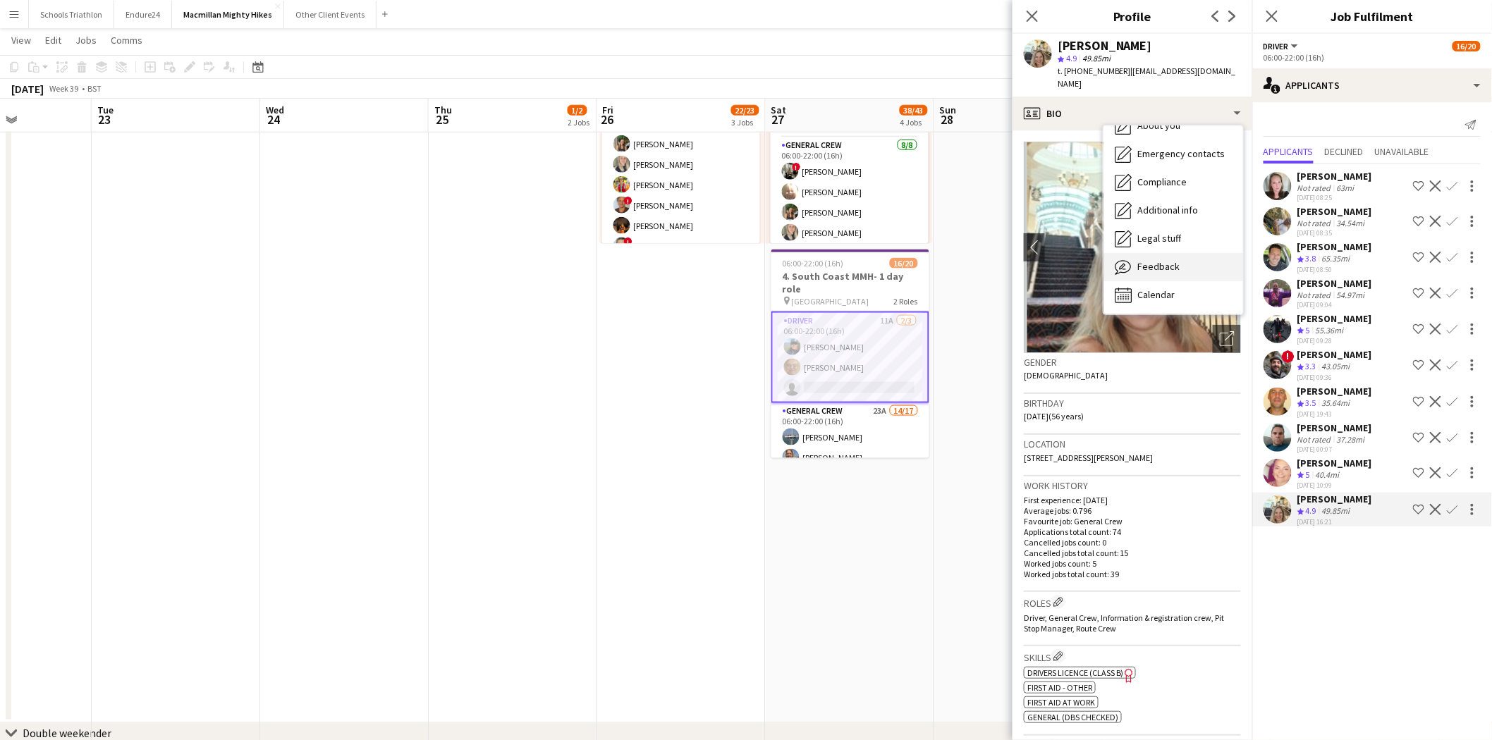
click at [1002, 260] on span "Feedback" at bounding box center [1158, 266] width 42 height 13
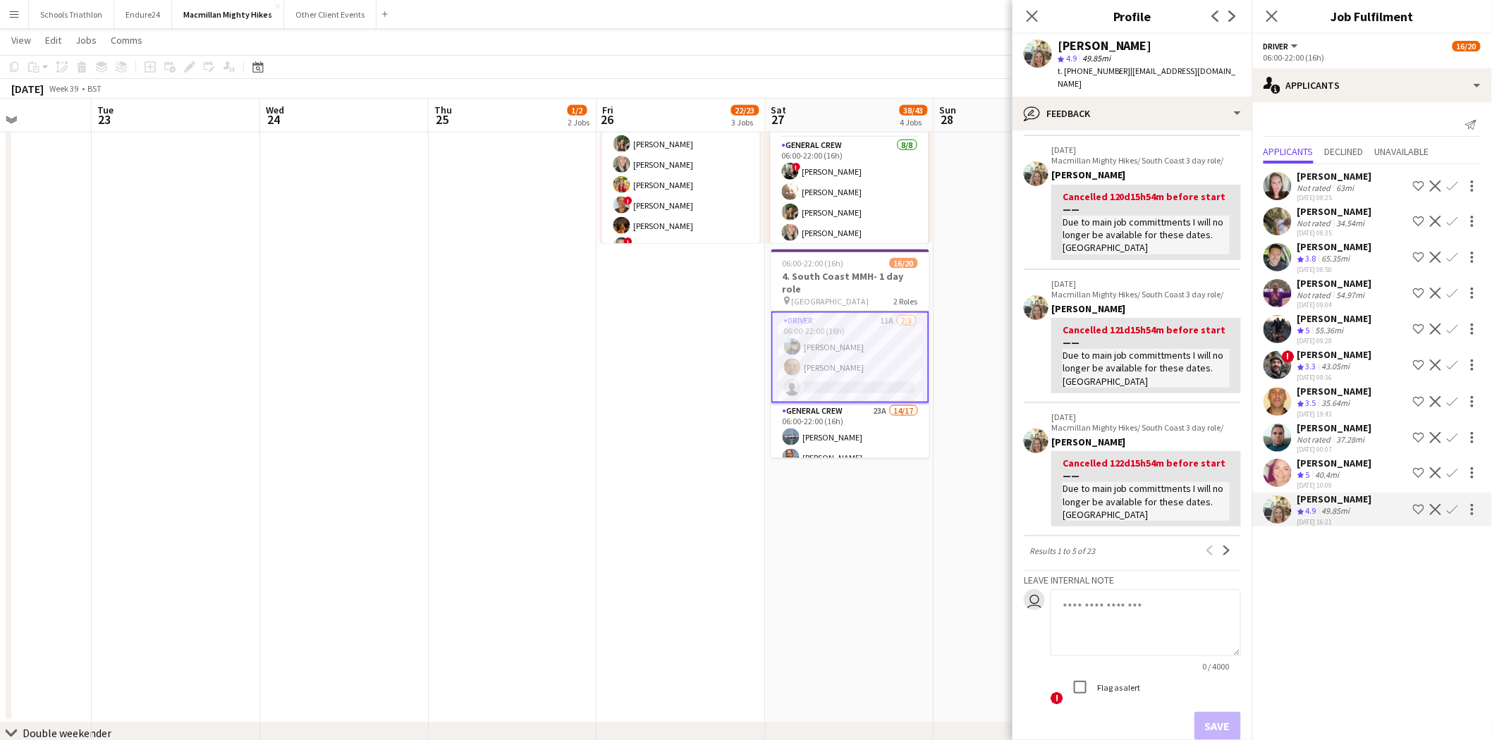
scroll to position [0, 0]
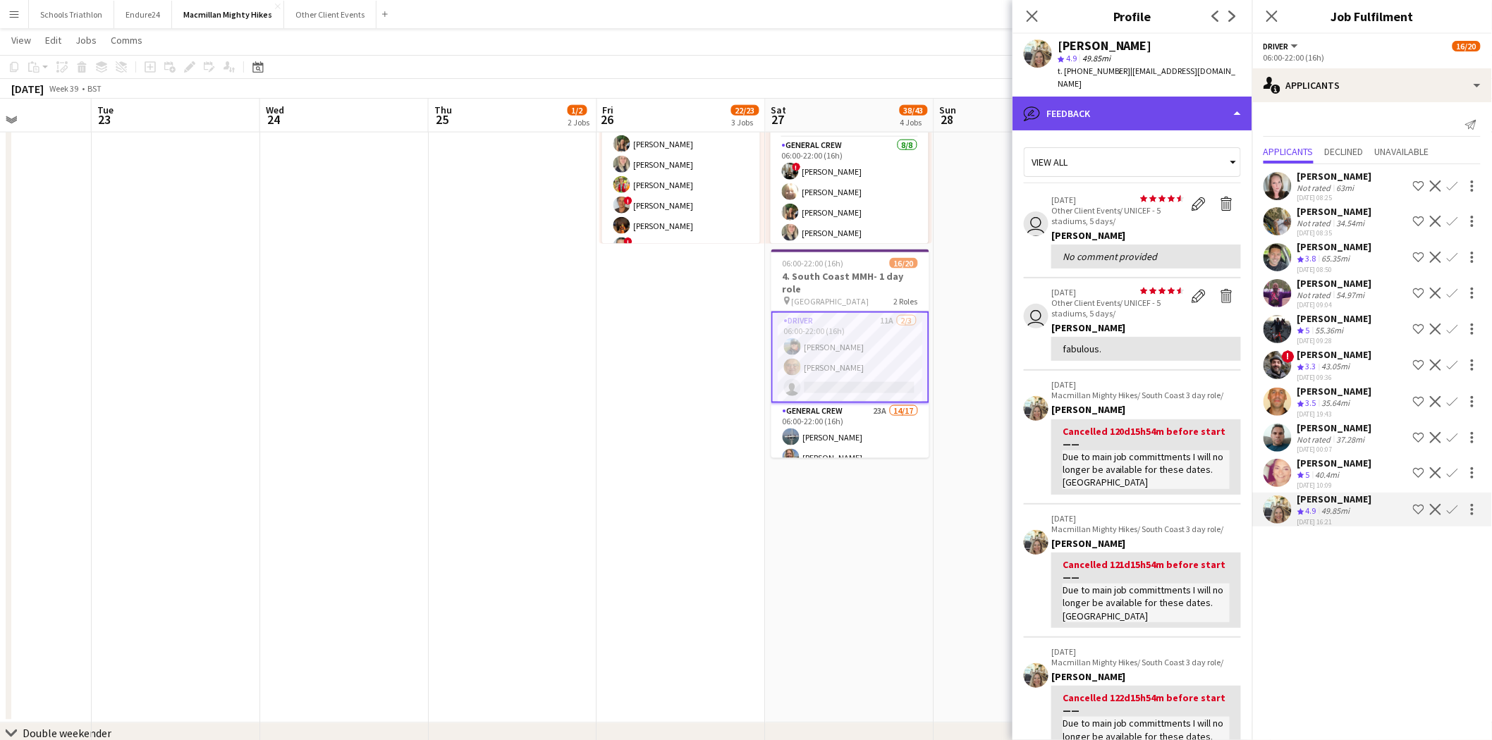
click at [1002, 101] on div "bubble-pencil Feedback" at bounding box center [1133, 114] width 240 height 34
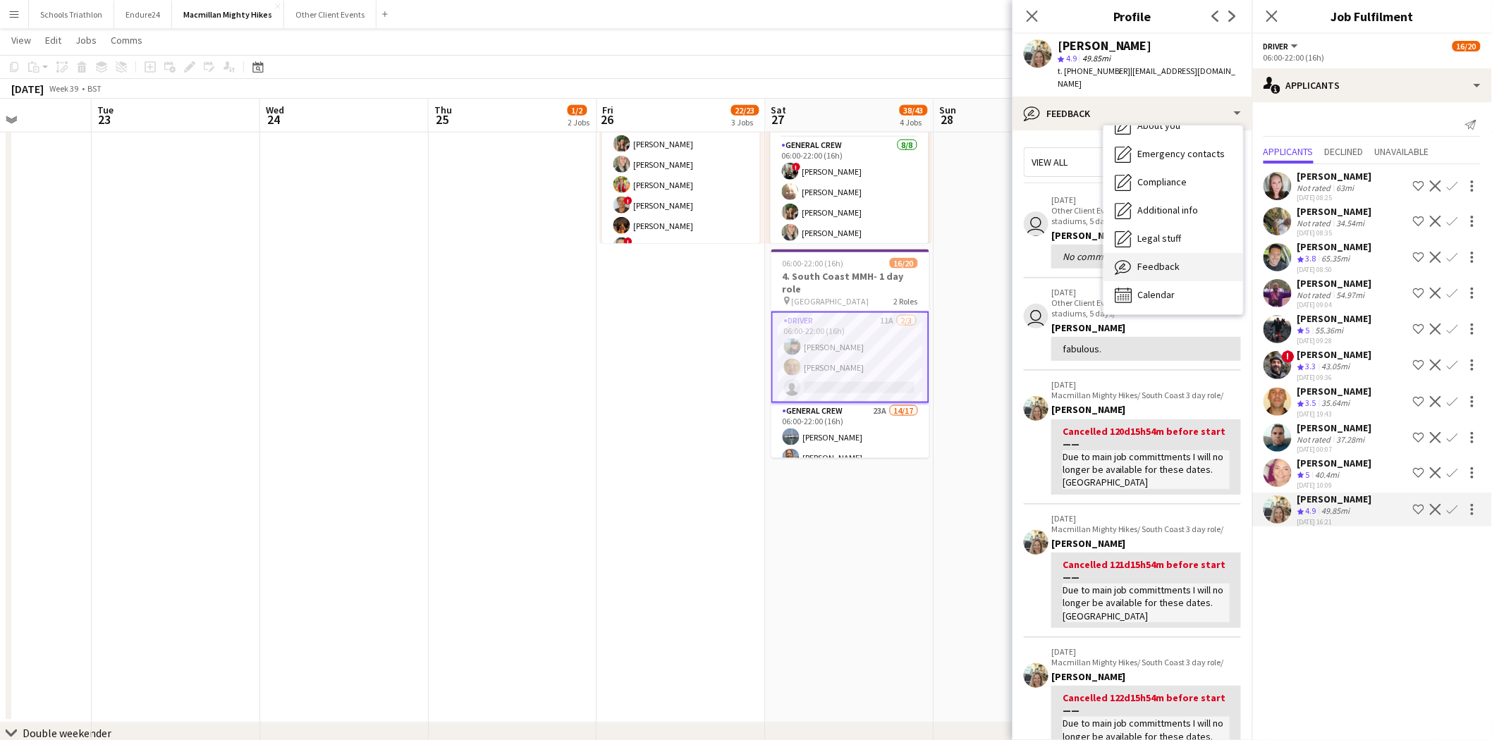
click at [1002, 260] on span "Feedback" at bounding box center [1158, 266] width 42 height 13
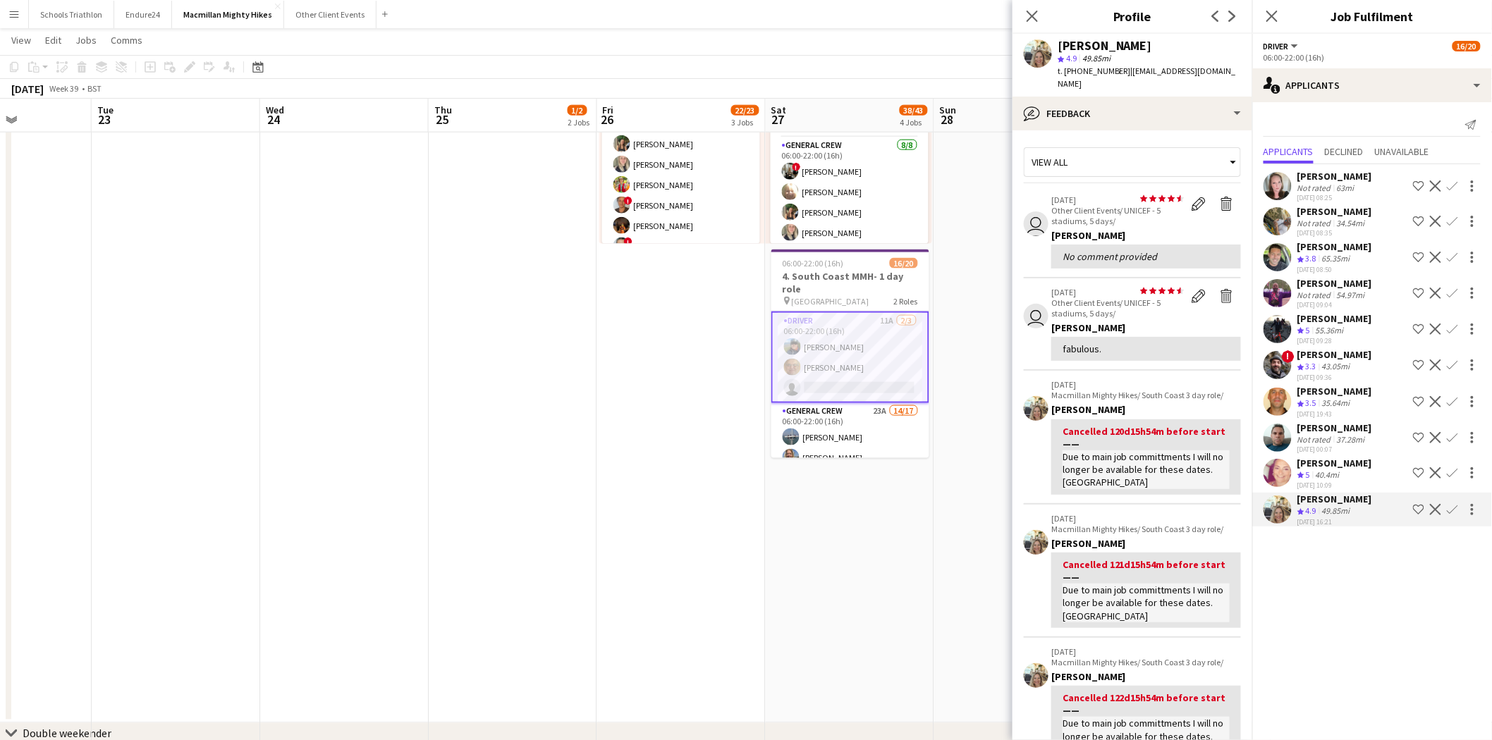
click at [1002, 149] on div "View all" at bounding box center [1125, 162] width 202 height 27
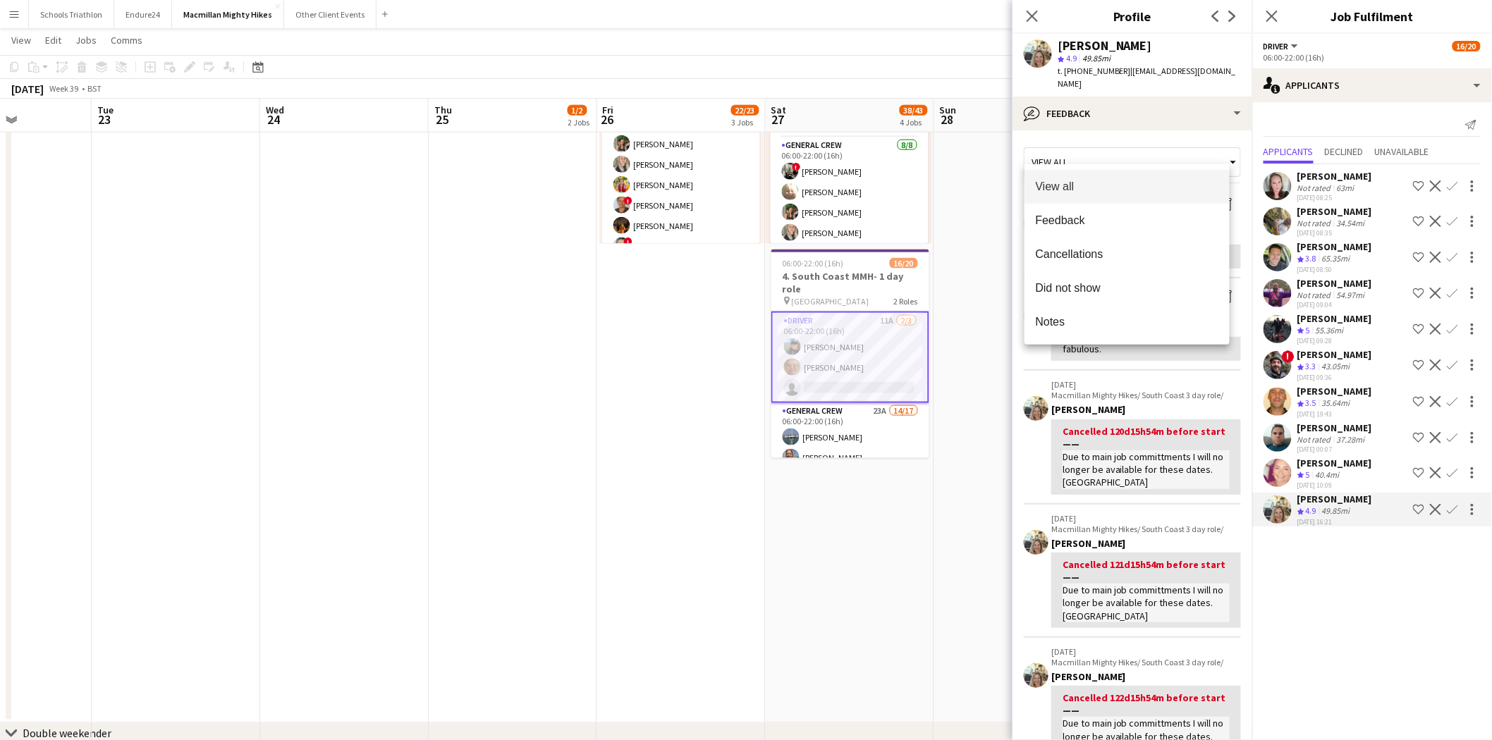
click at [1002, 108] on div at bounding box center [746, 370] width 1492 height 740
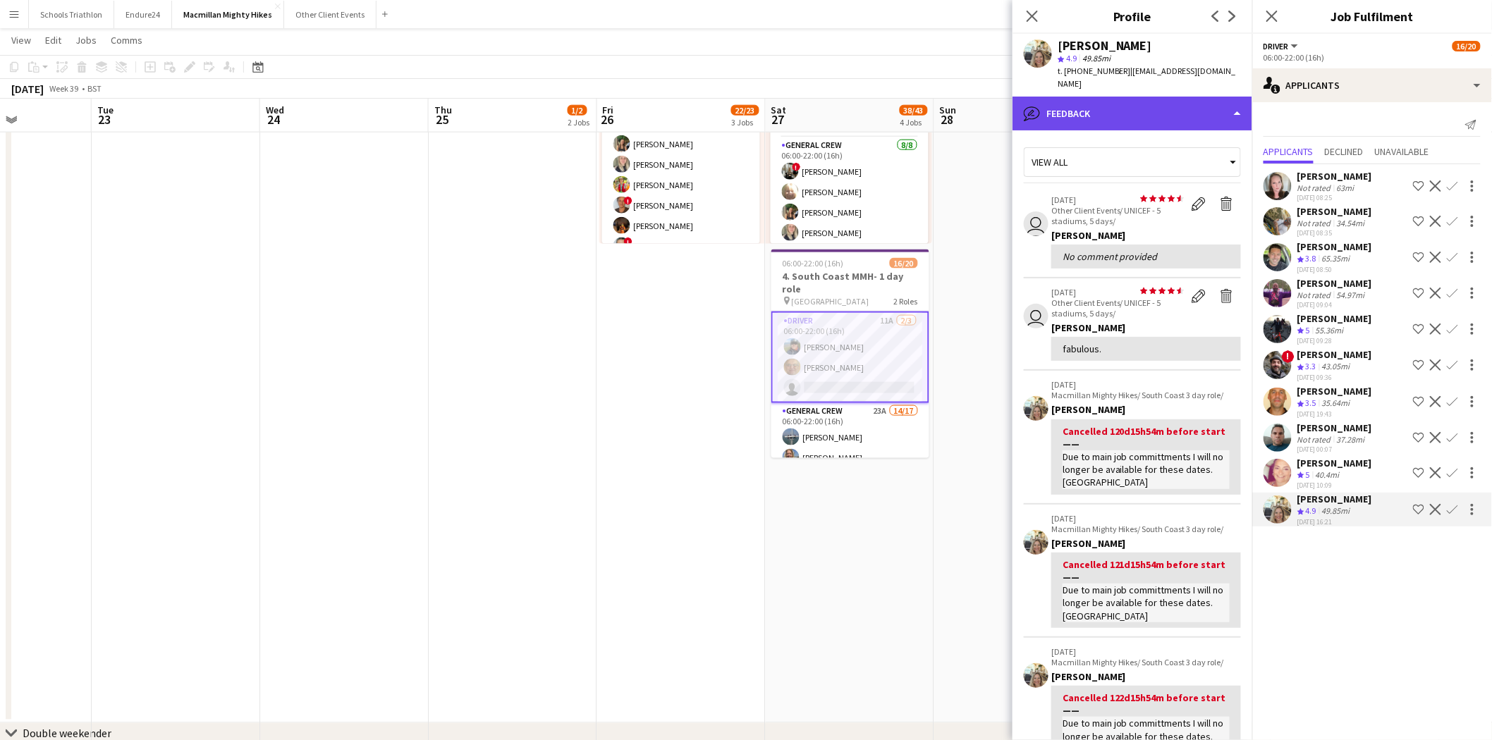
click at [1002, 97] on div "bubble-pencil Feedback" at bounding box center [1133, 114] width 240 height 34
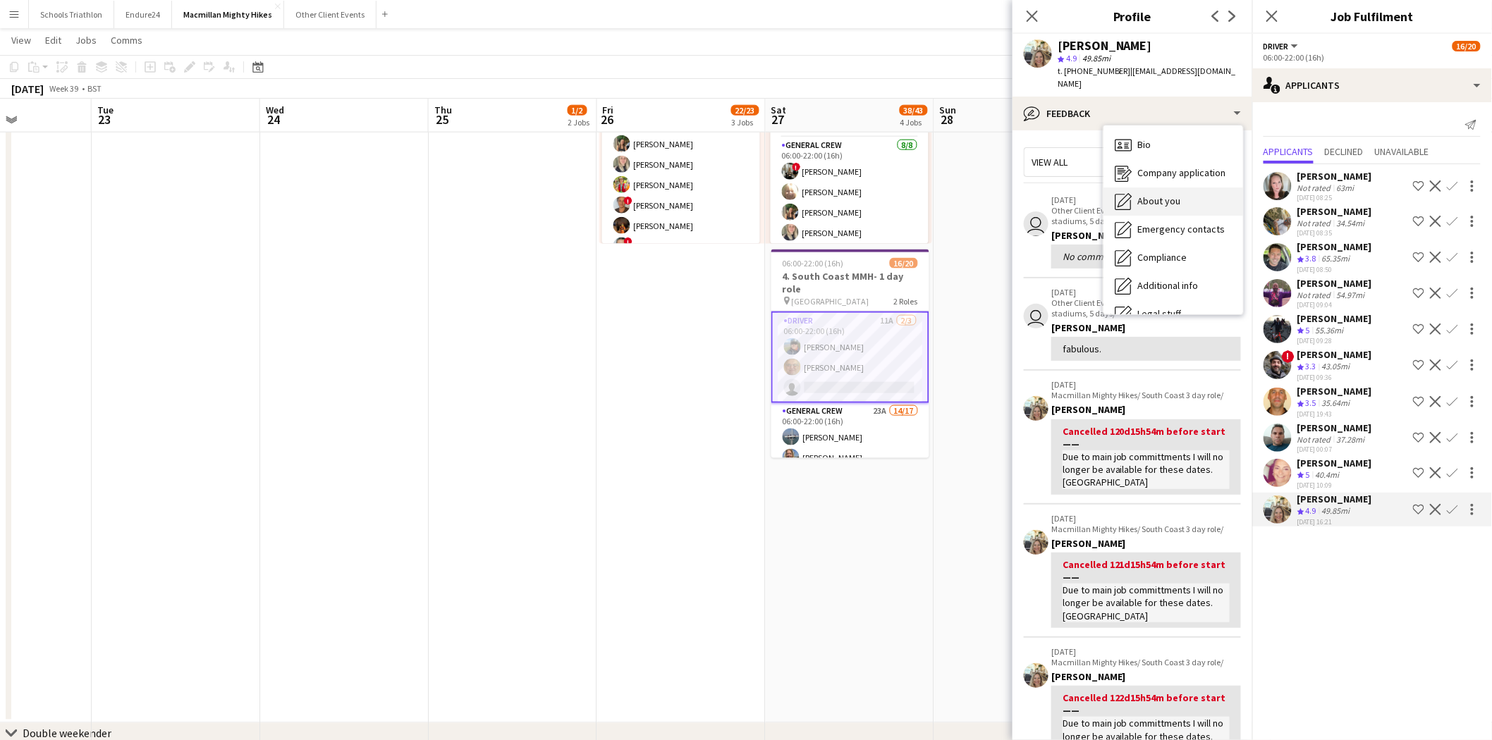
click at [1002, 195] on span "About you" at bounding box center [1158, 201] width 43 height 13
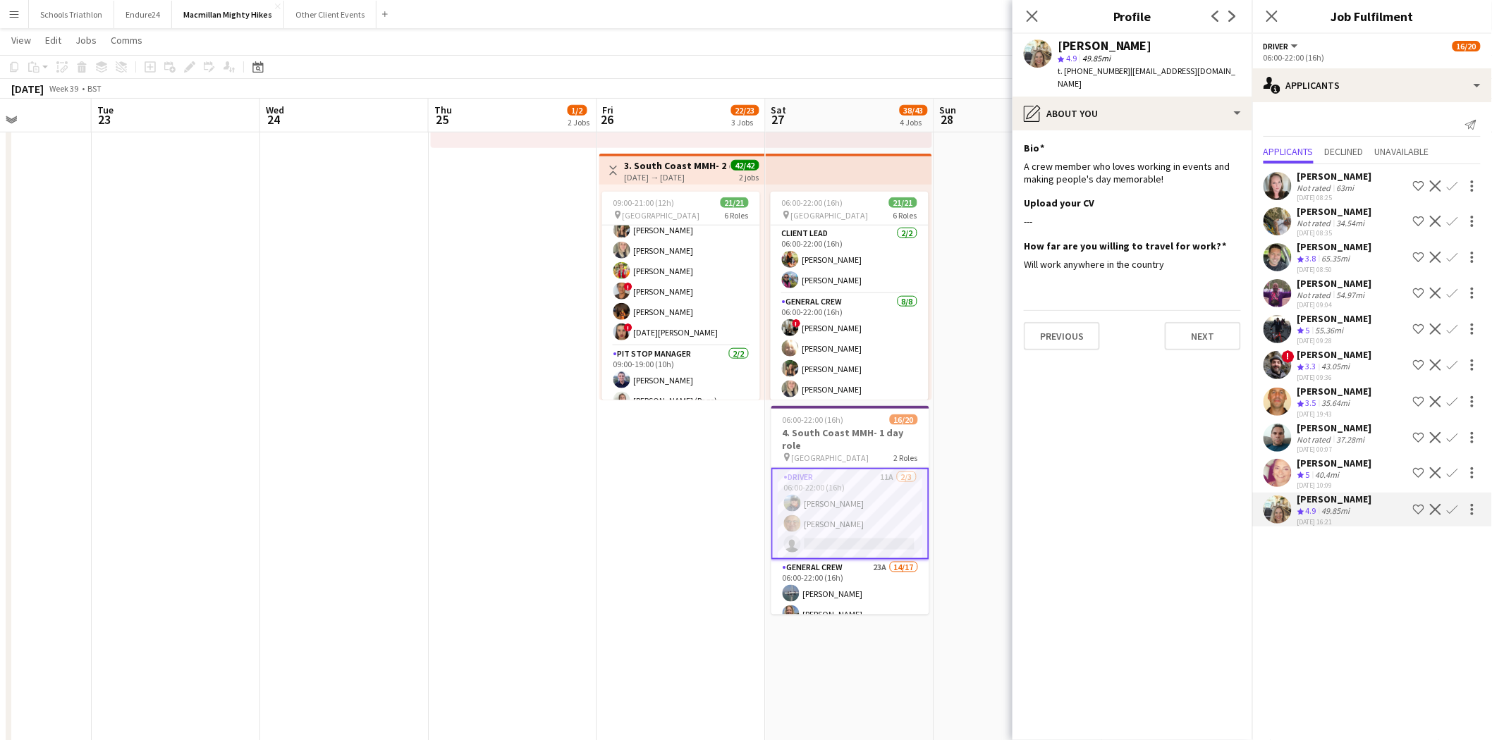
scroll to position [157, 0]
click at [1002, 458] on div "40.4mi" at bounding box center [1328, 476] width 30 height 12
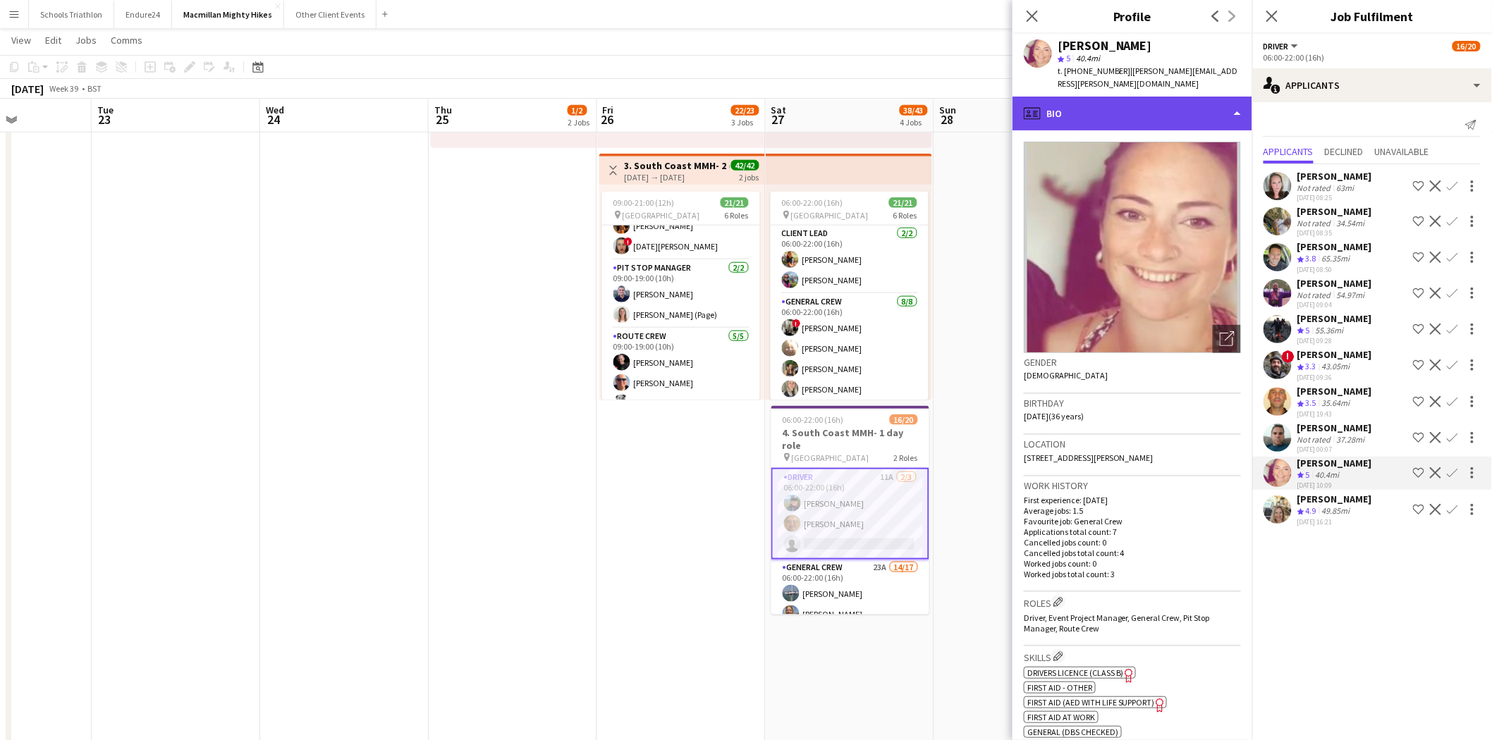
click at [1002, 97] on div "profile Bio" at bounding box center [1133, 114] width 240 height 34
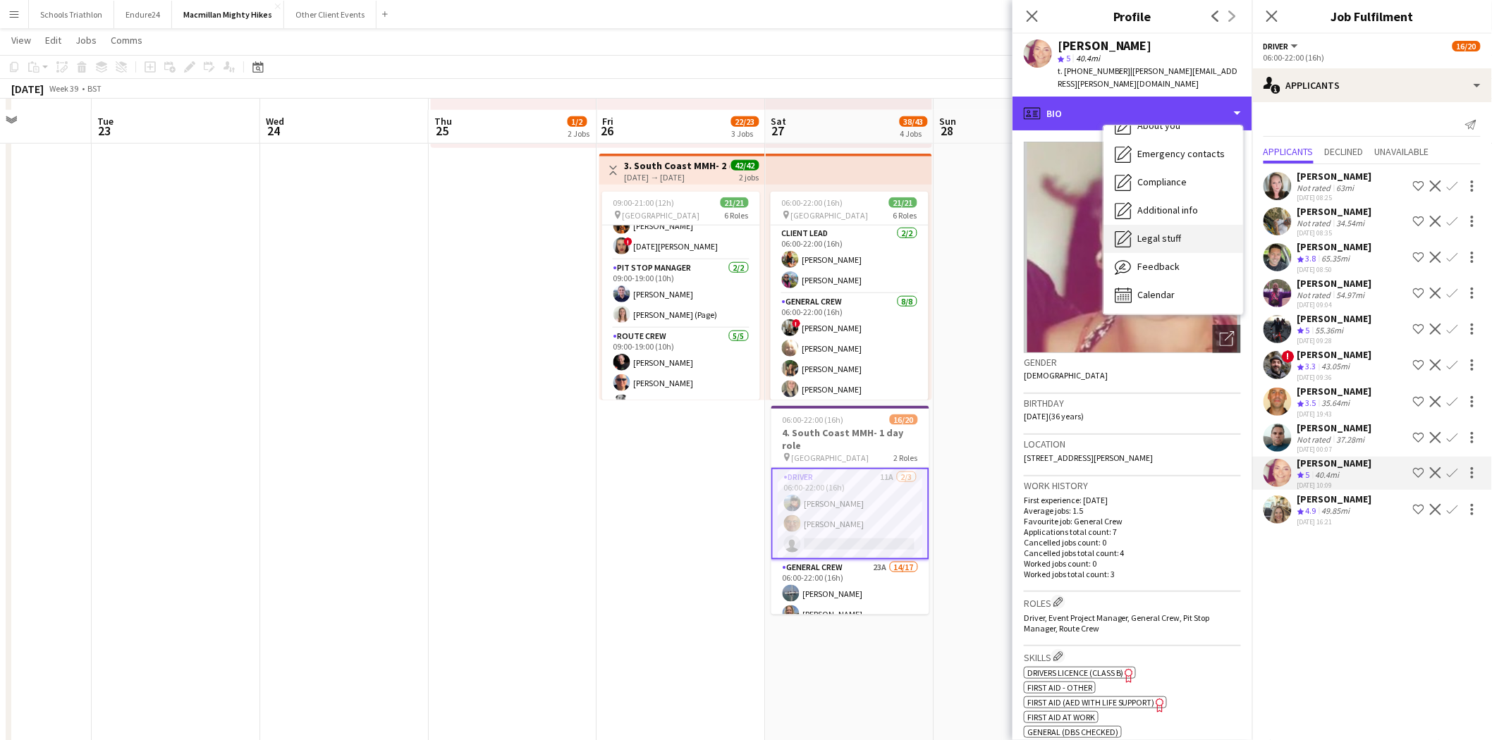
scroll to position [593, 0]
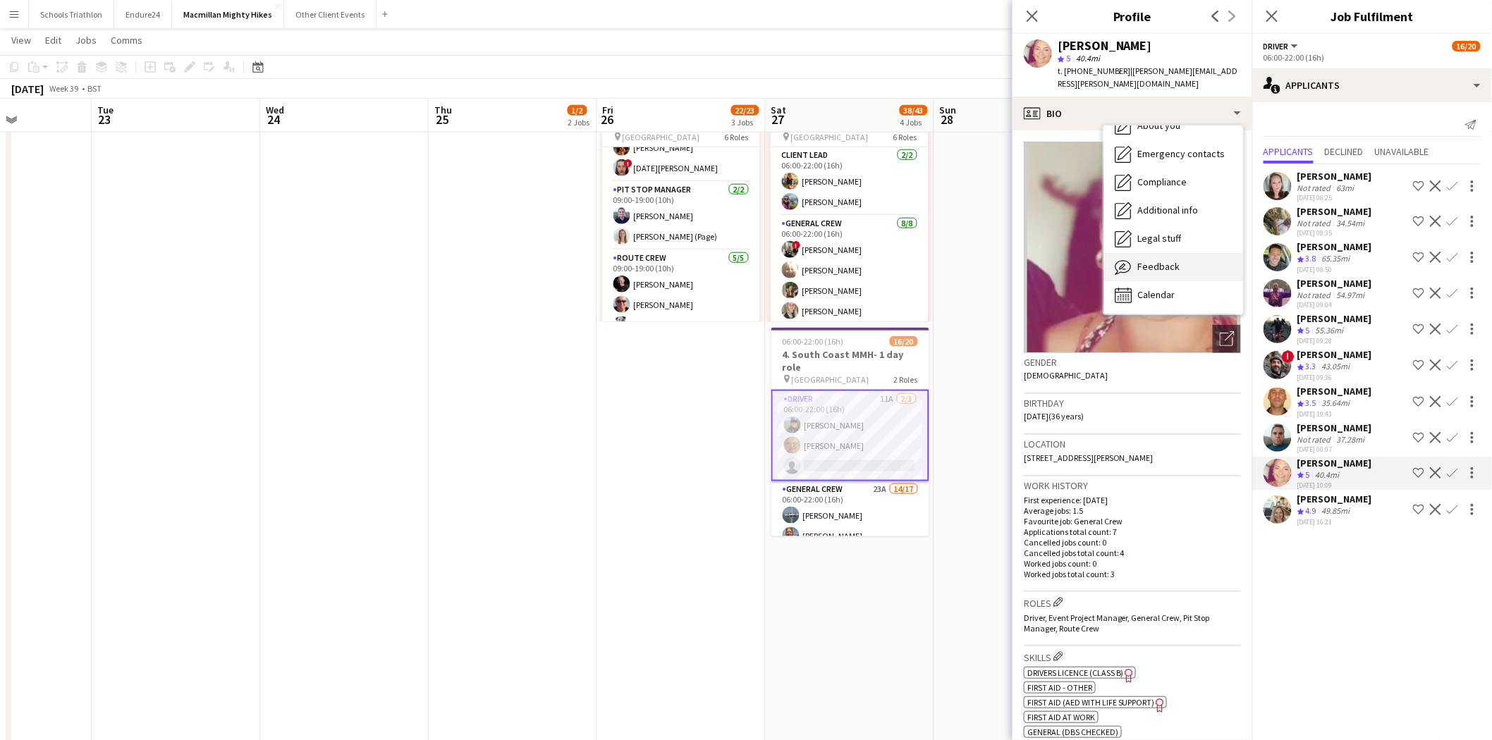
click at [1002, 265] on div "Feedback Feedback" at bounding box center [1173, 267] width 140 height 28
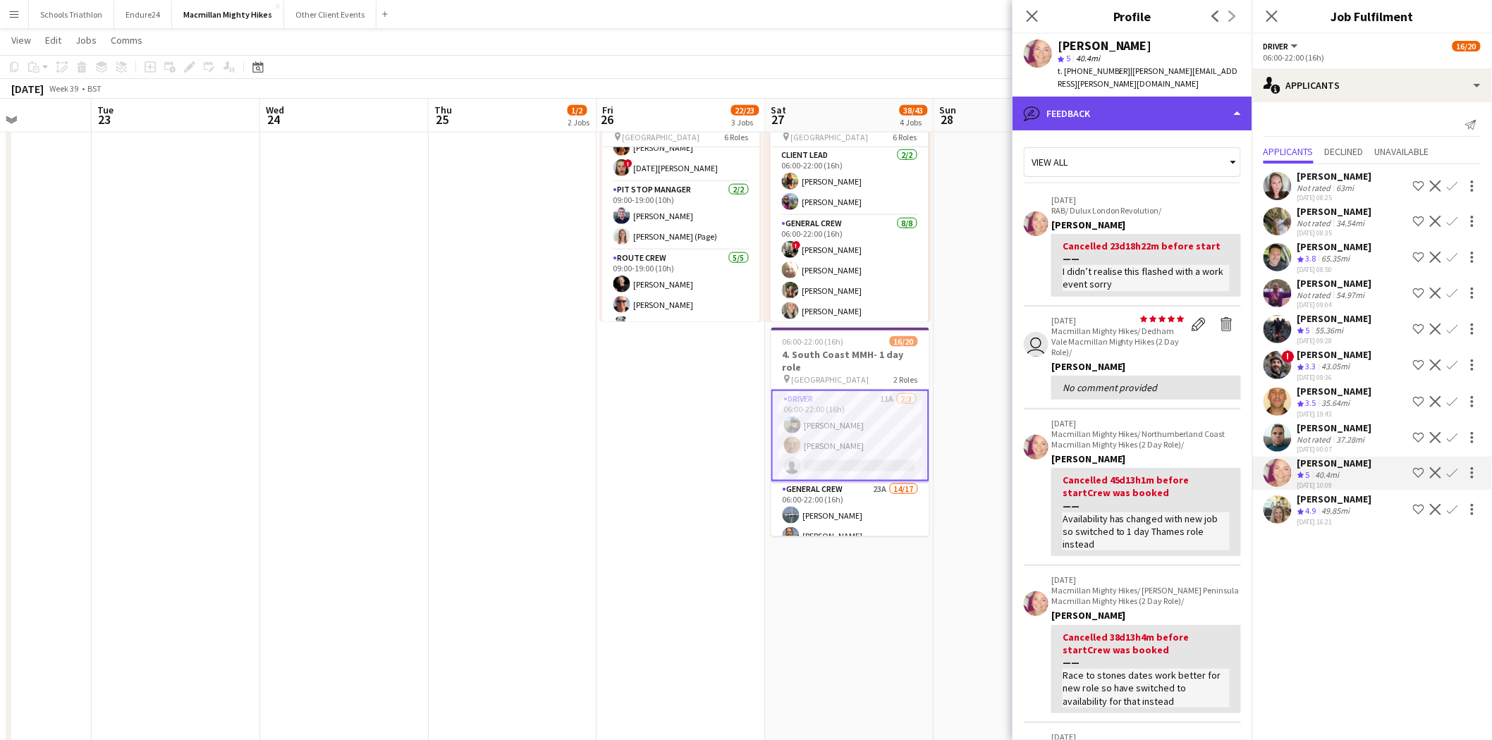
click at [1002, 97] on div "bubble-pencil Feedback" at bounding box center [1133, 114] width 240 height 34
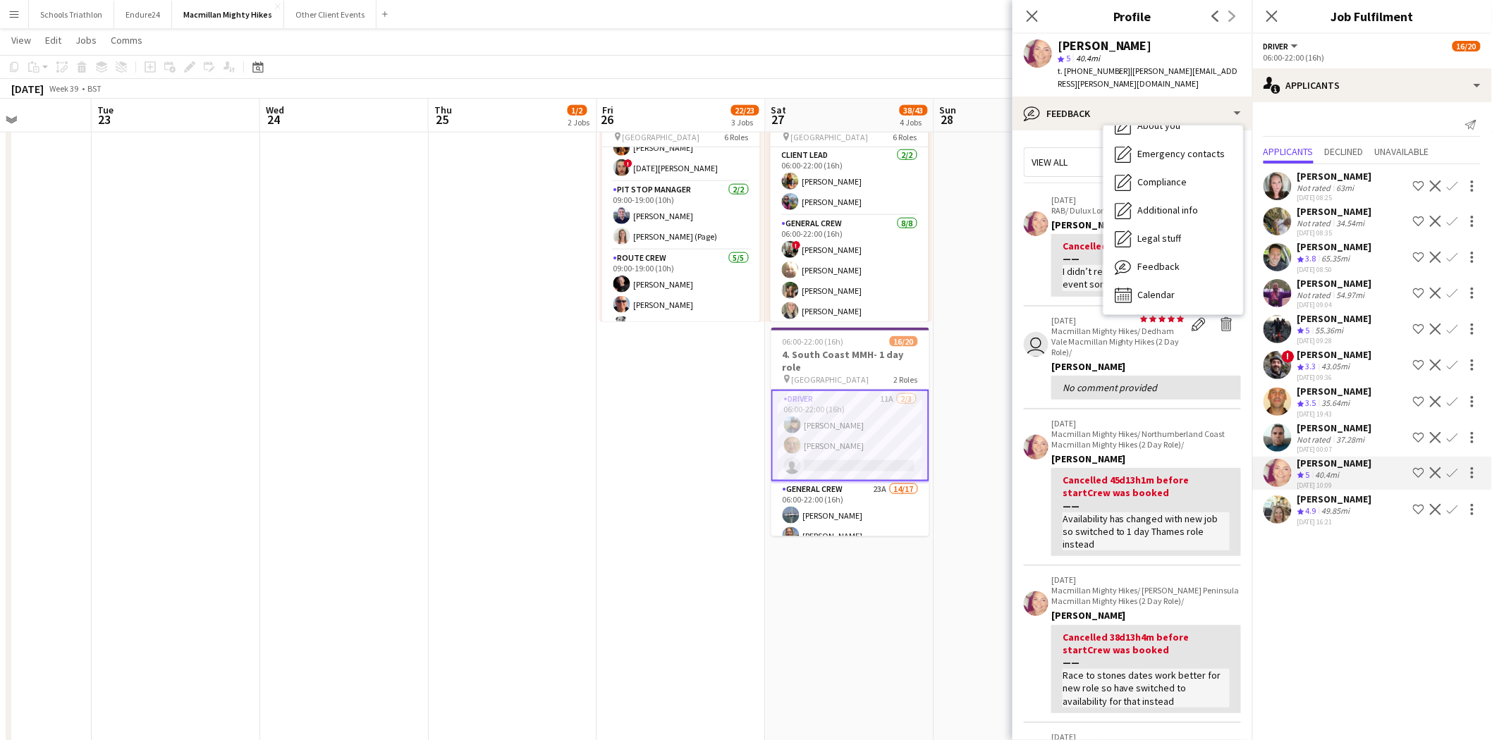
click at [1002, 223] on div "34.54mi" at bounding box center [1351, 223] width 34 height 11
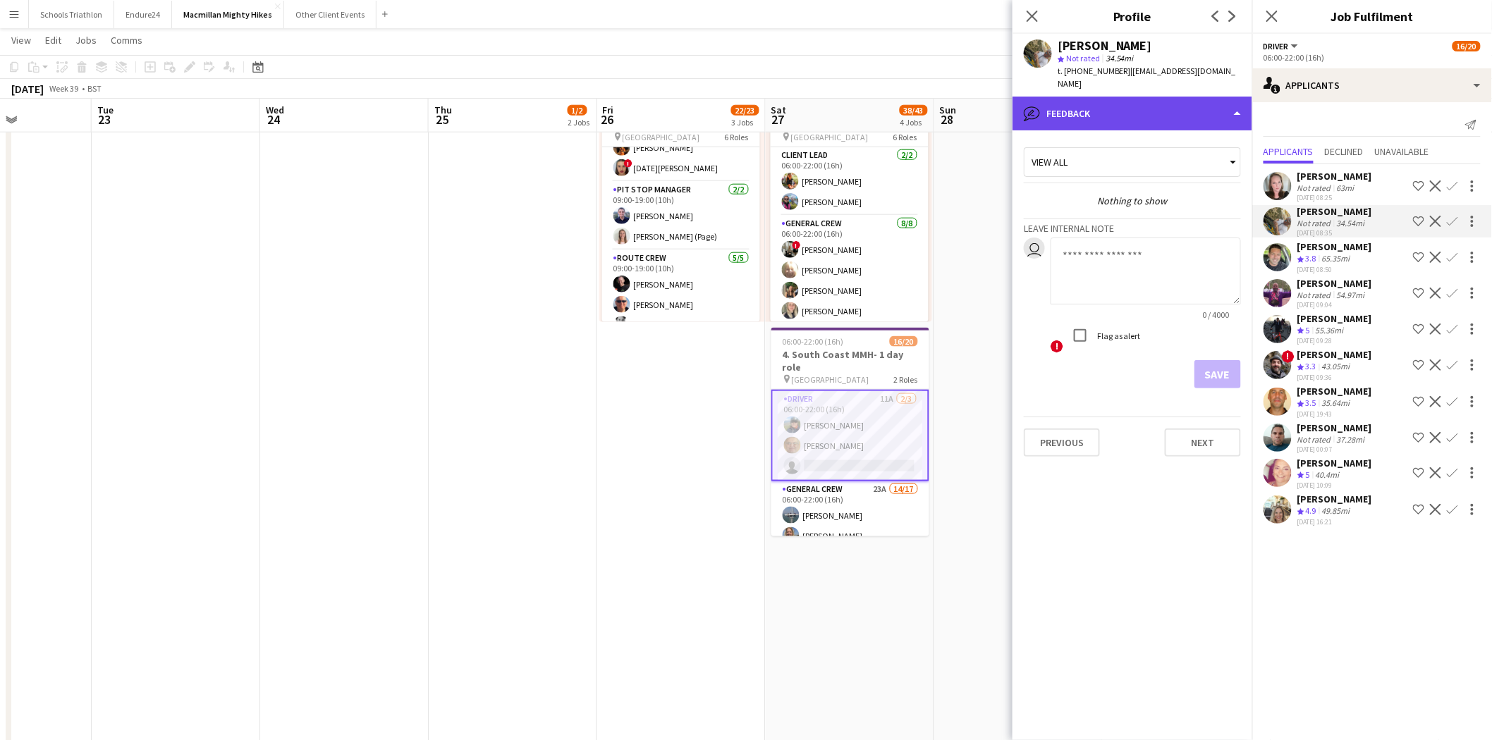
click at [1002, 102] on div "bubble-pencil Feedback" at bounding box center [1133, 114] width 240 height 34
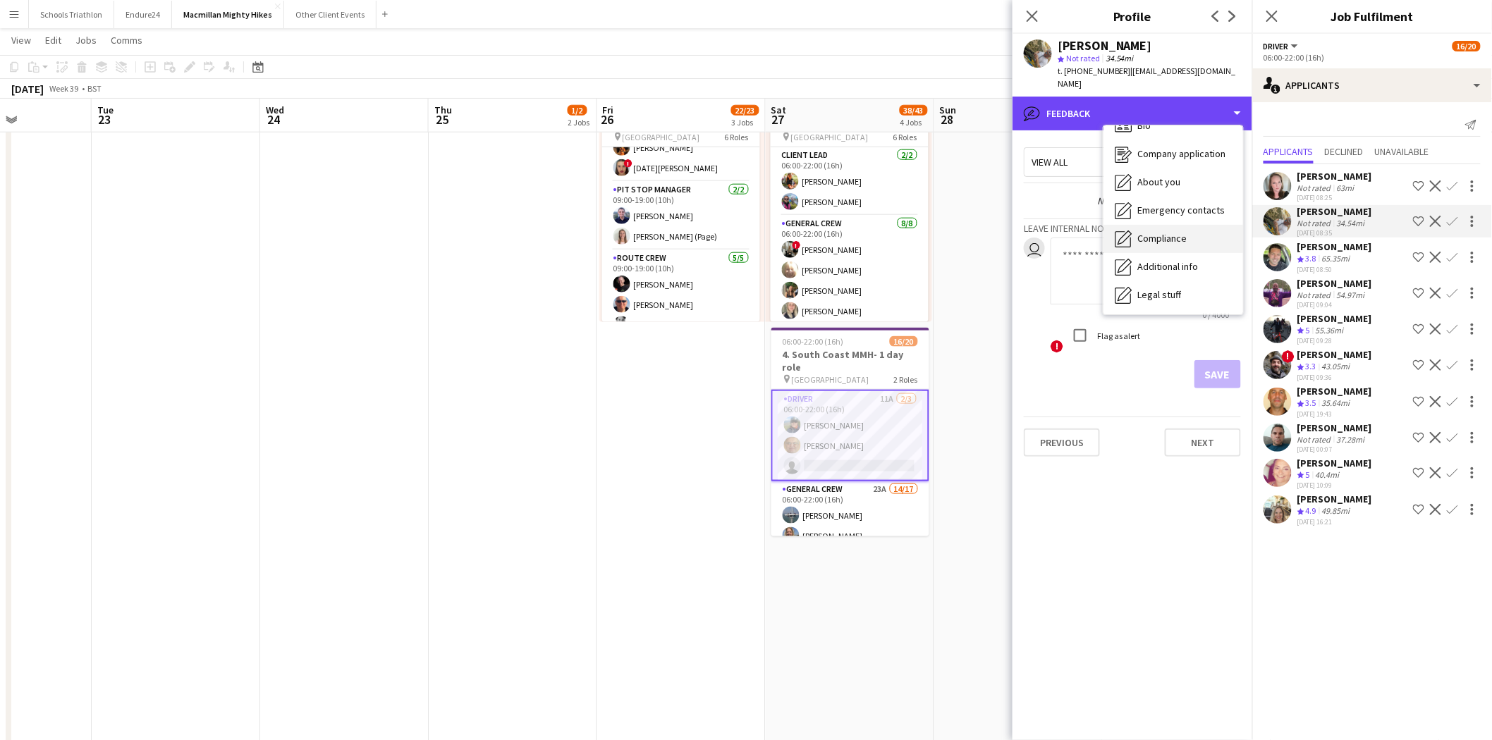
scroll to position [0, 0]
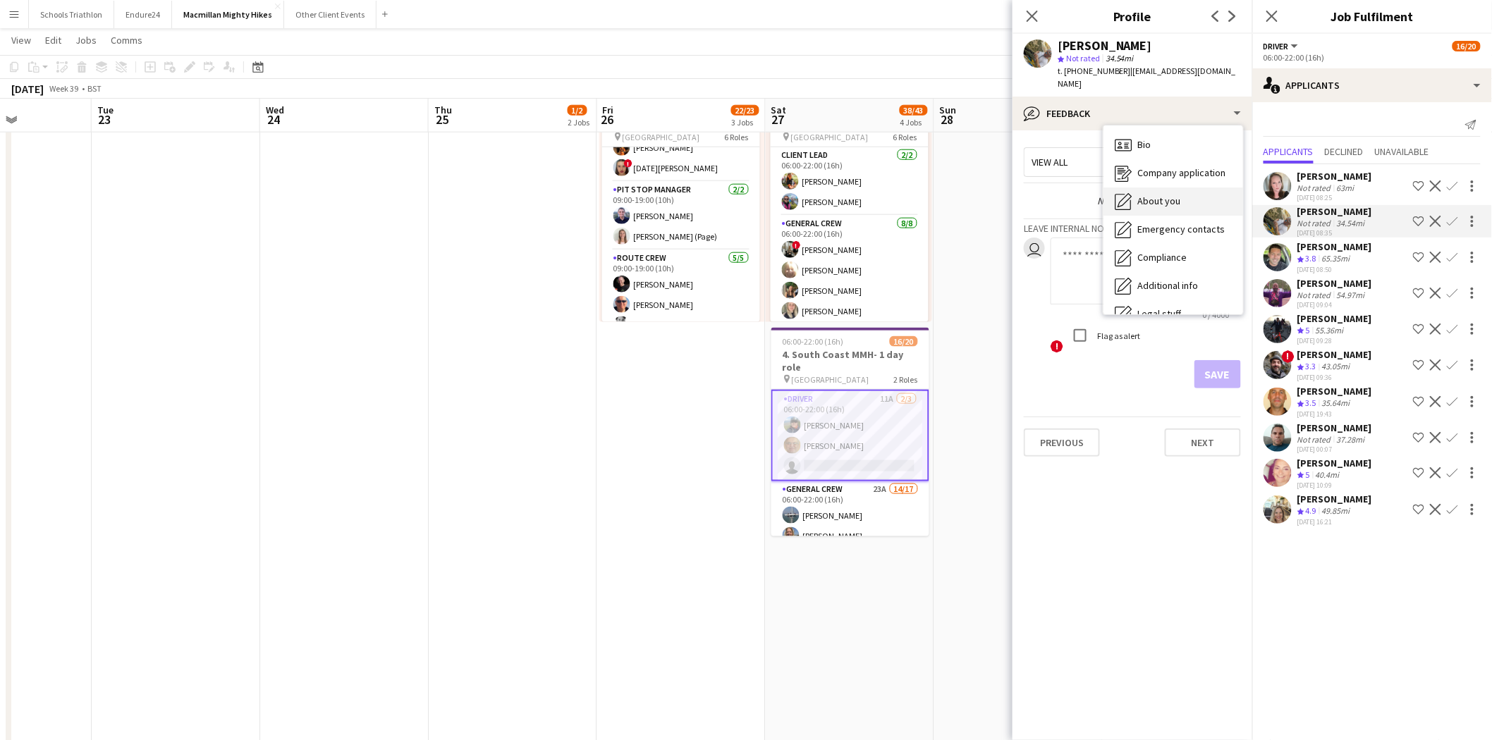
click at [1002, 195] on span "About you" at bounding box center [1158, 201] width 43 height 13
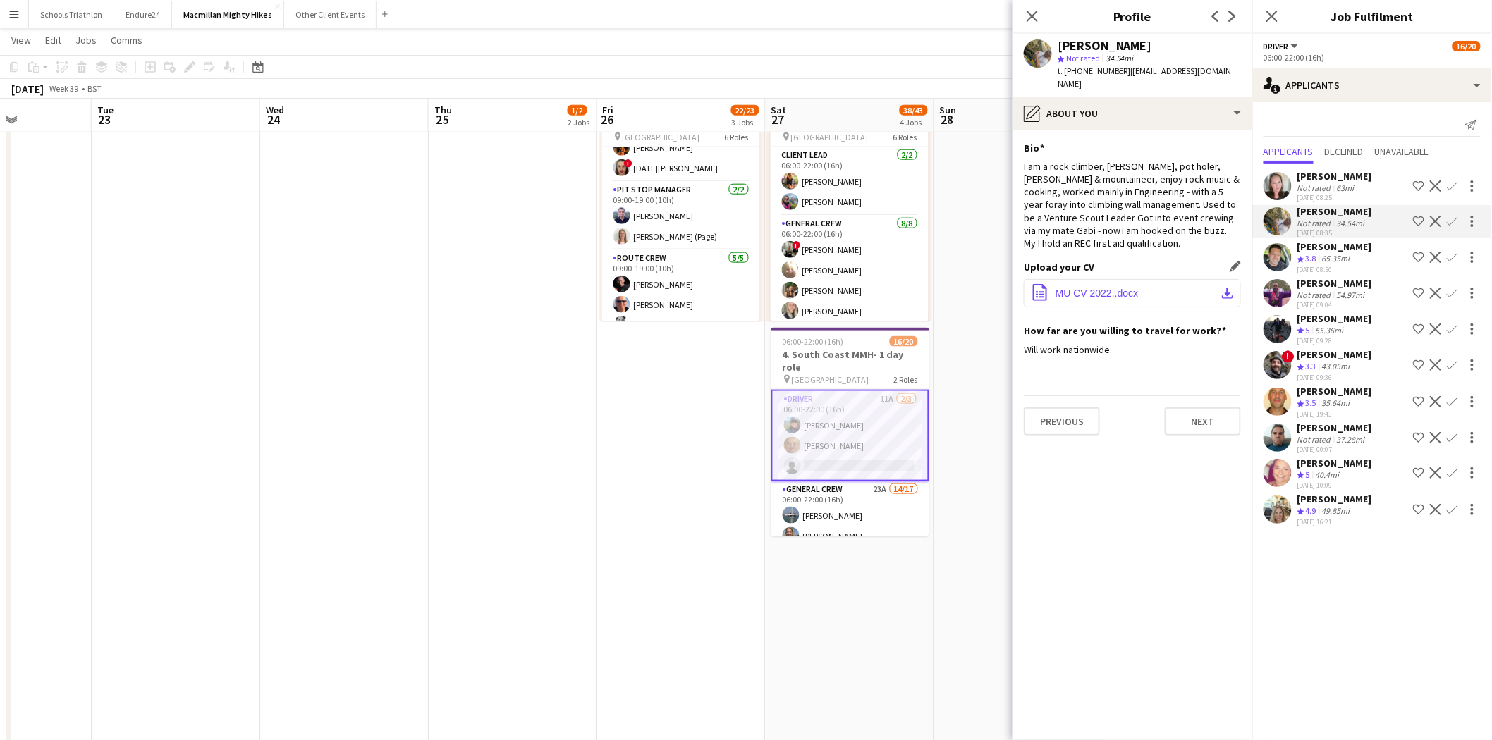
click at [1002, 288] on span "MU CV 2022..docx" at bounding box center [1097, 293] width 83 height 11
click at [1002, 212] on div "[PERSON_NAME]" at bounding box center [1334, 211] width 75 height 13
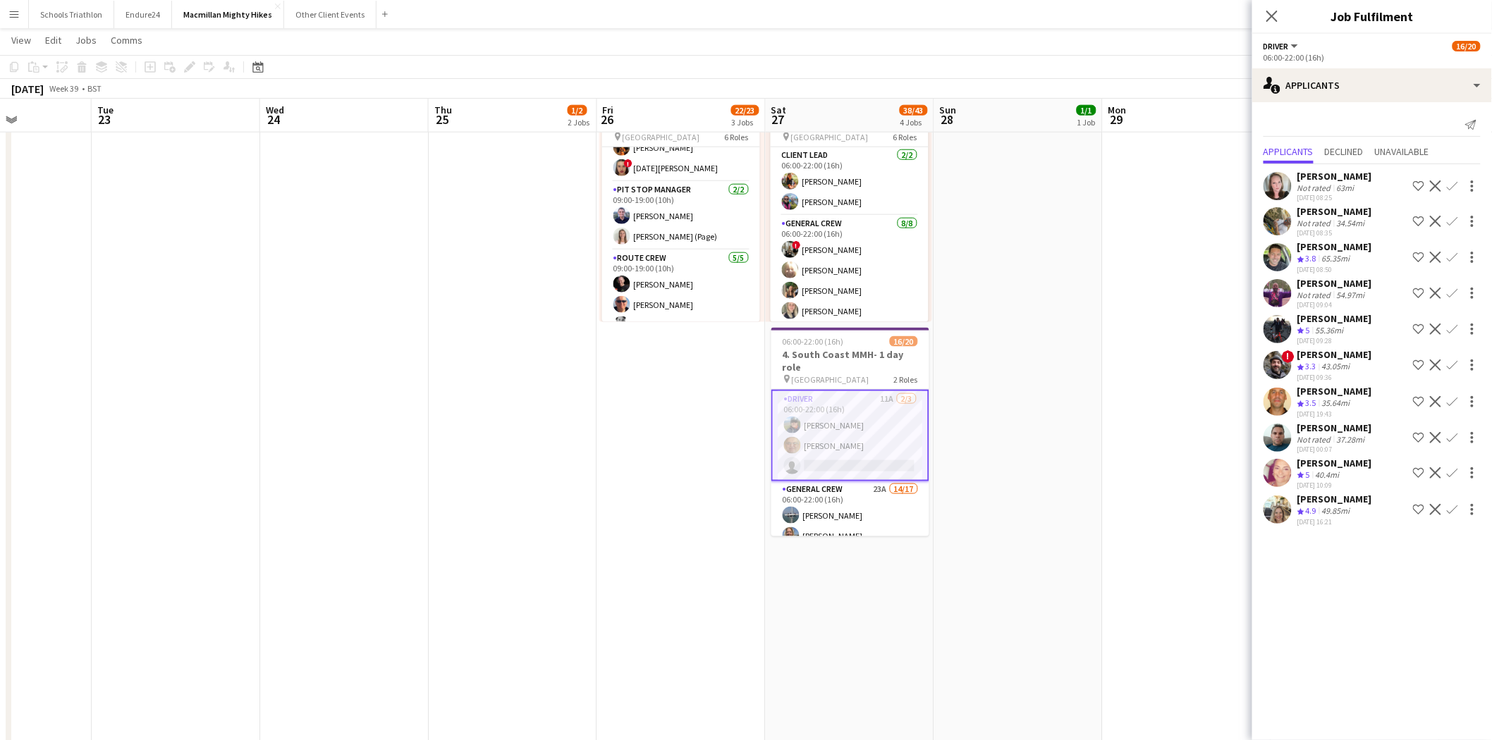
click at [1002, 215] on div "[PERSON_NAME]" at bounding box center [1334, 211] width 75 height 13
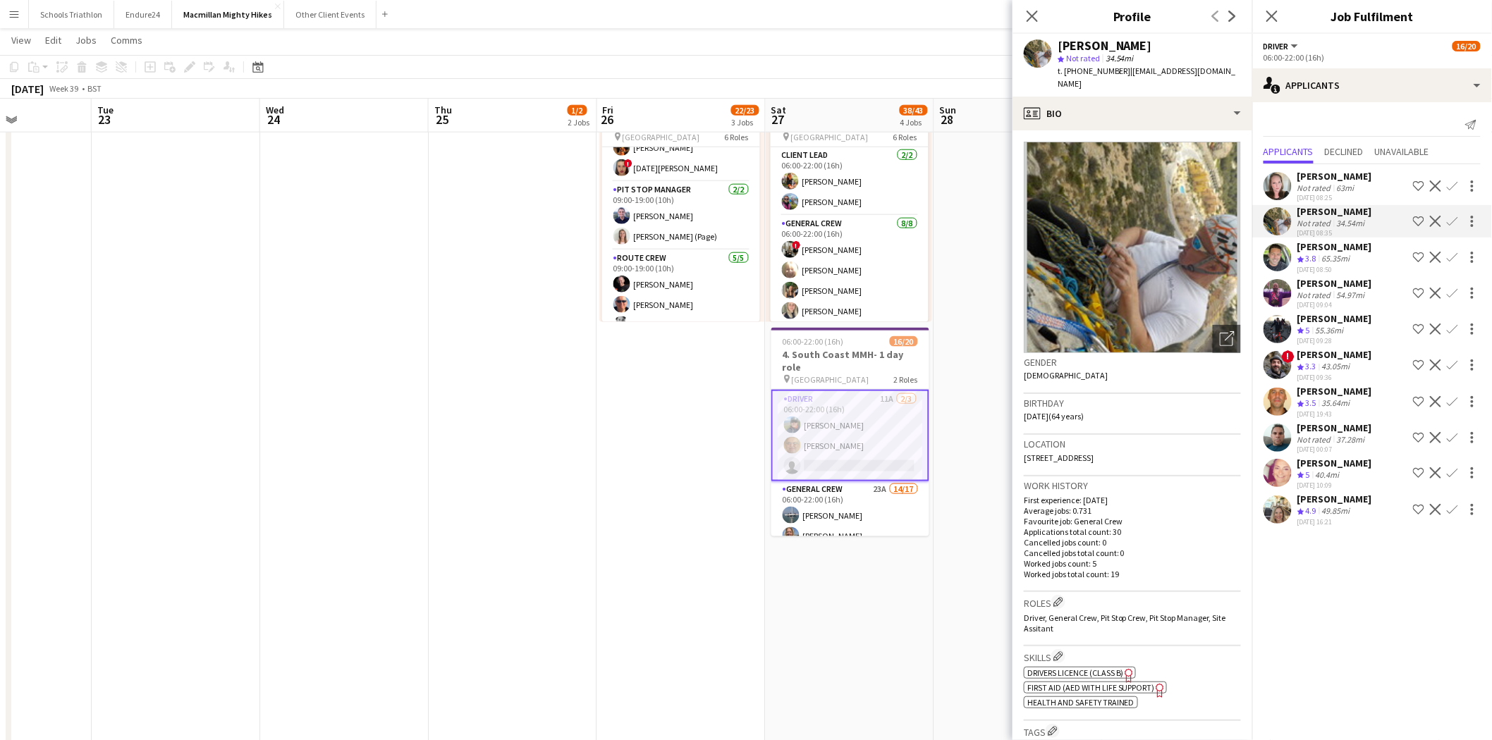
click at [1002, 437] on div "Not rated" at bounding box center [1315, 439] width 37 height 11
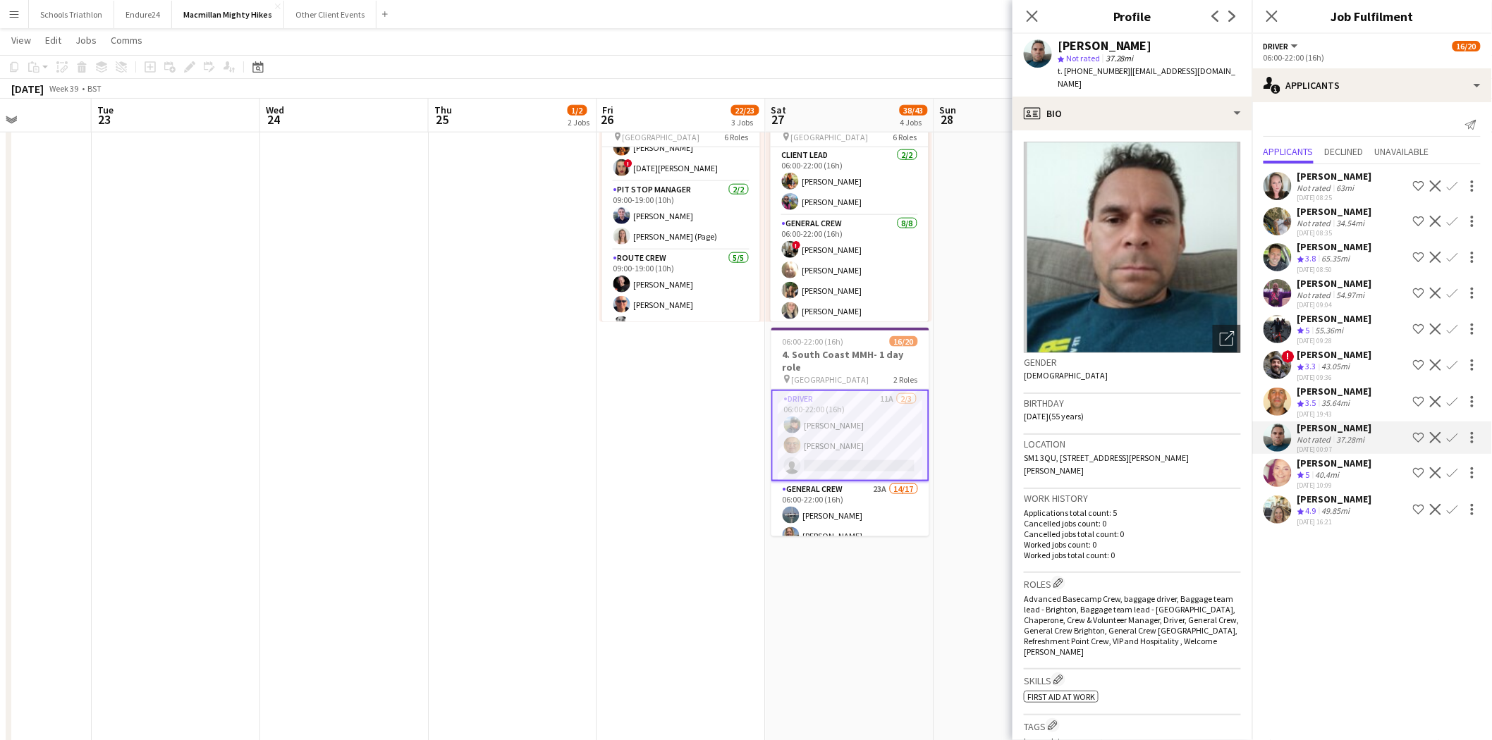
click at [1002, 378] on div "[DATE] 09:36" at bounding box center [1334, 377] width 75 height 9
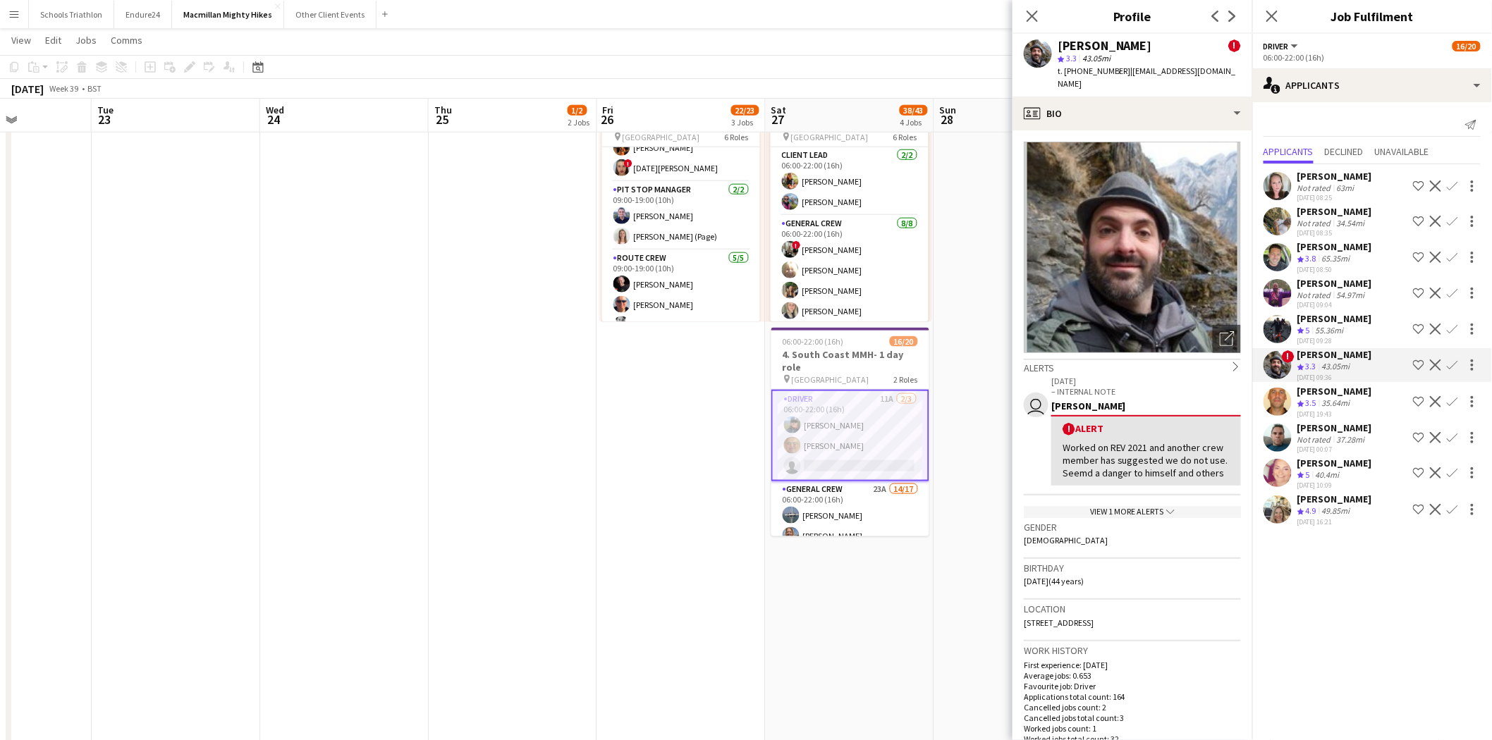
click at [1002, 358] on div "[PERSON_NAME]" at bounding box center [1334, 354] width 75 height 13
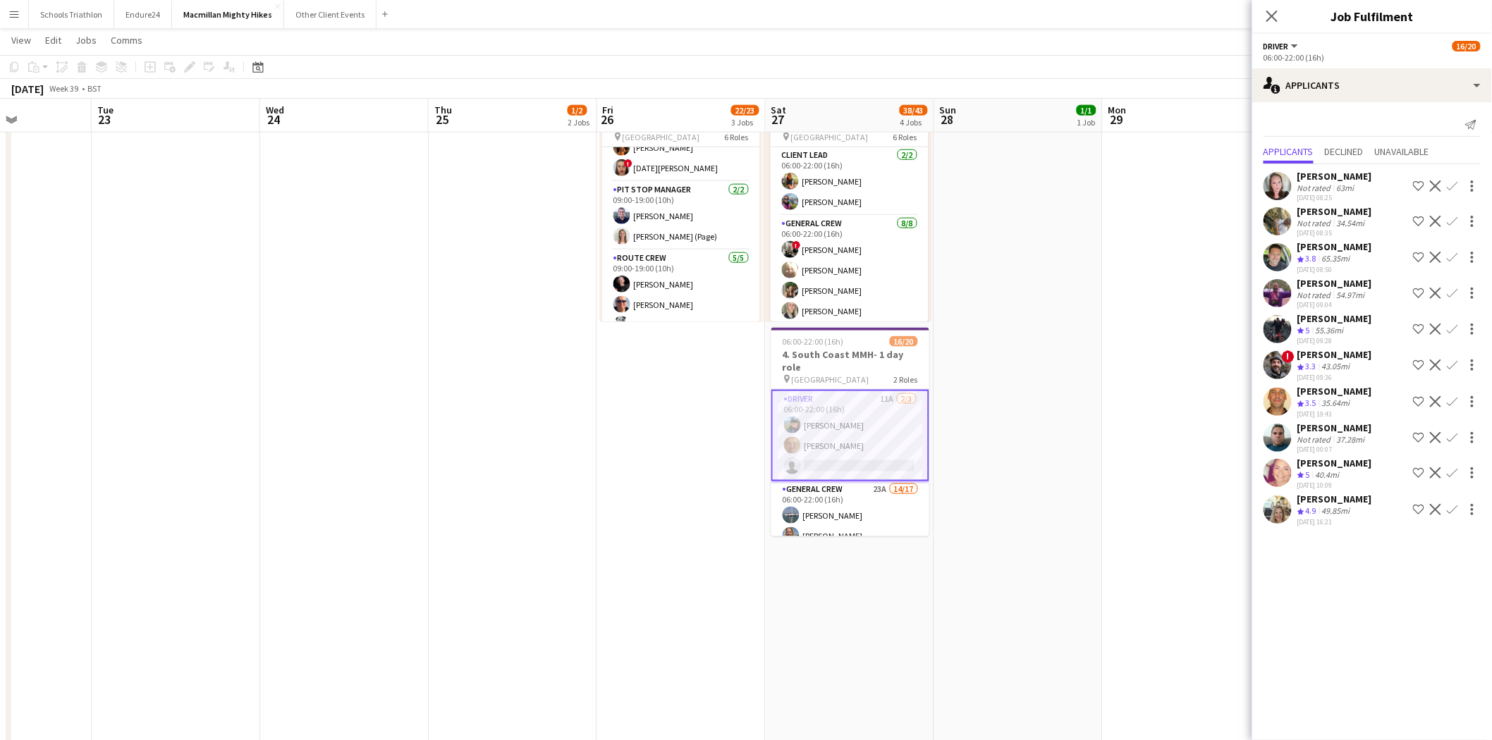
click at [1002, 279] on div "[PERSON_NAME]" at bounding box center [1334, 283] width 75 height 13
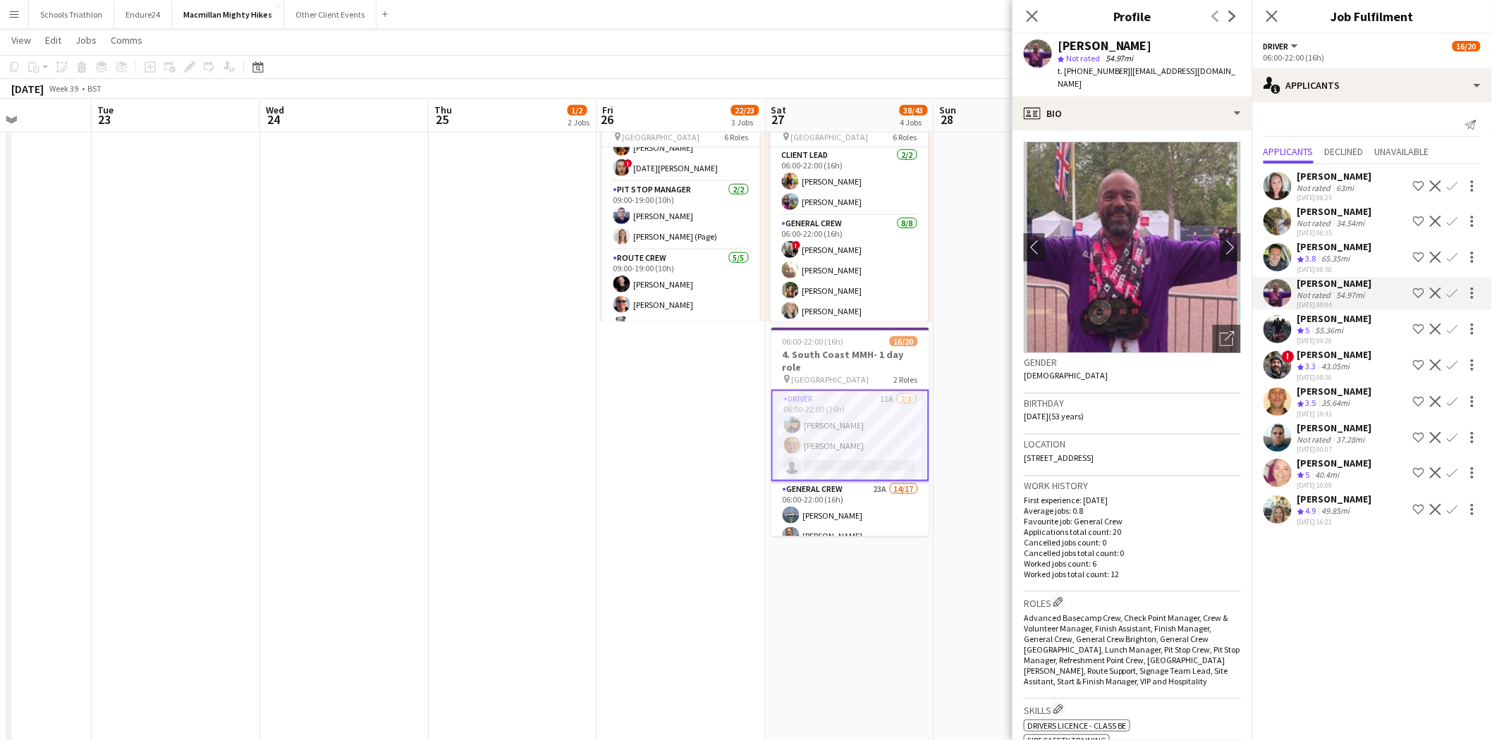
click at [1002, 389] on div "[PERSON_NAME]" at bounding box center [1334, 391] width 75 height 13
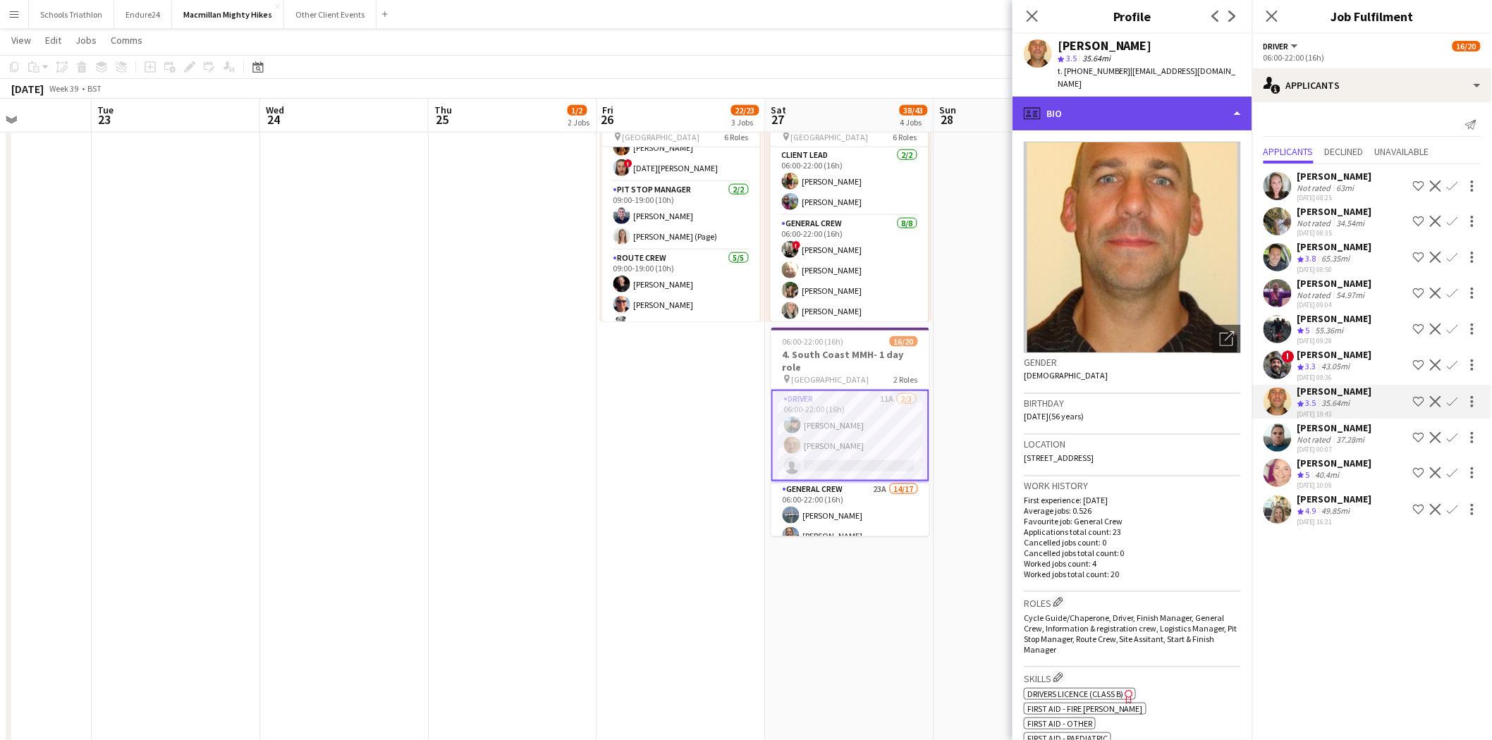
click at [1002, 108] on div "profile Bio" at bounding box center [1133, 114] width 240 height 34
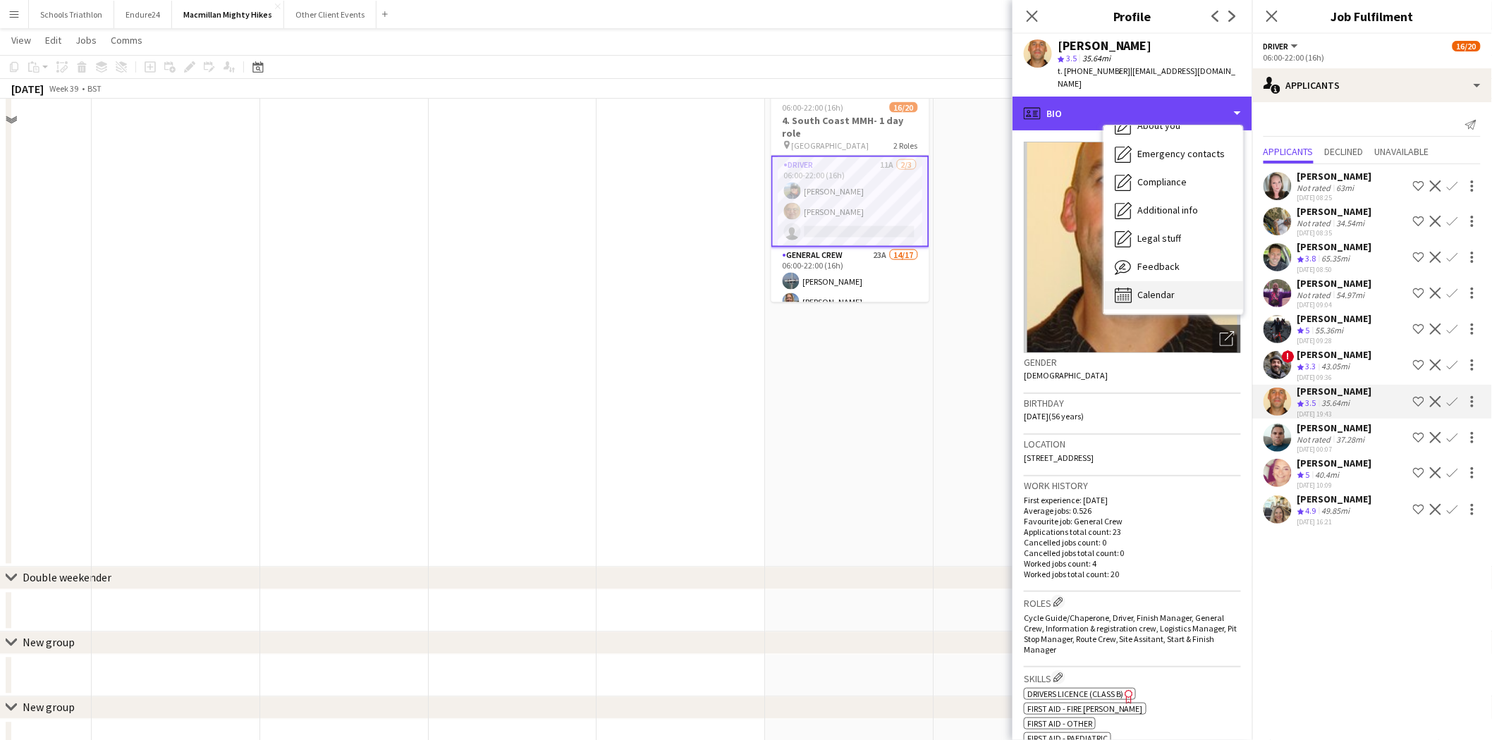
scroll to position [828, 0]
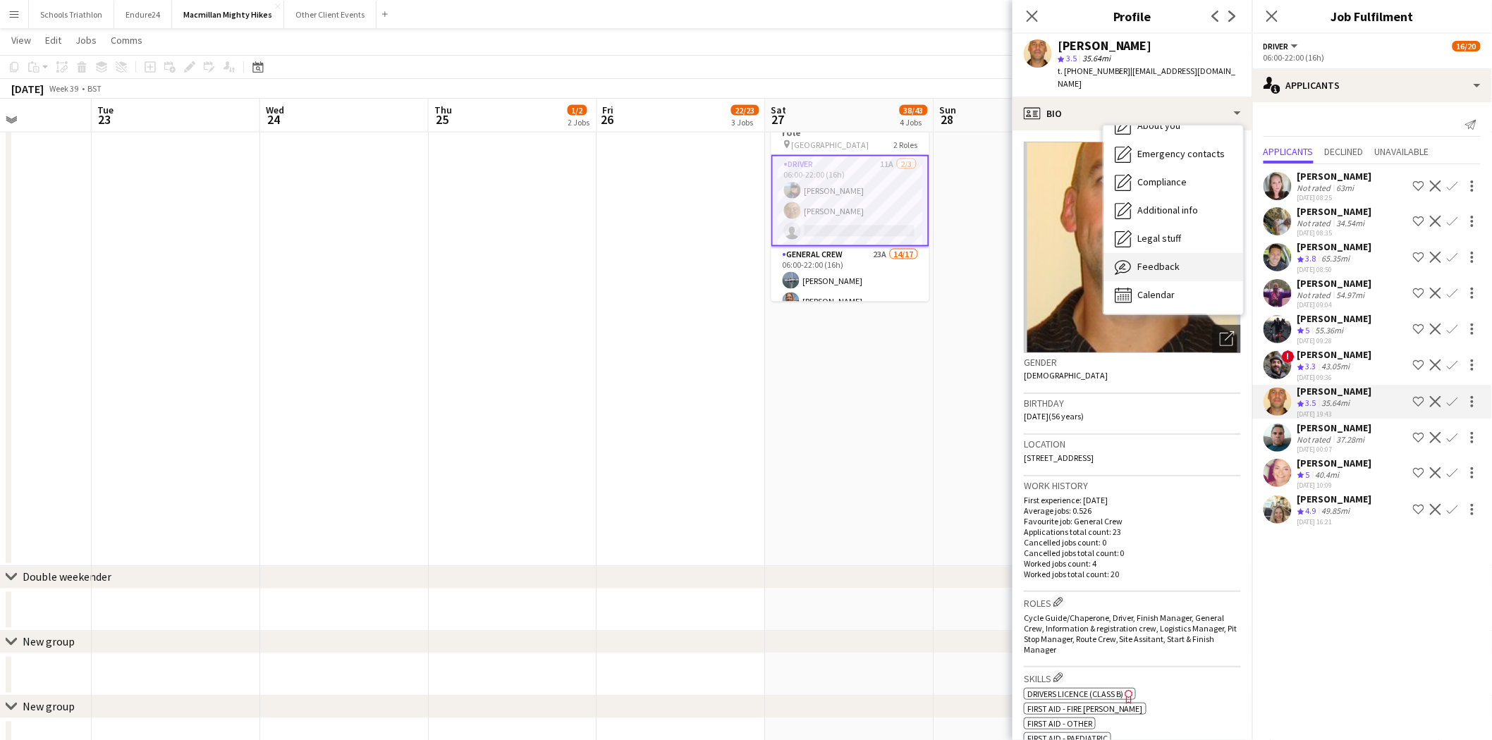
click at [1002, 253] on div "Feedback Feedback" at bounding box center [1173, 267] width 140 height 28
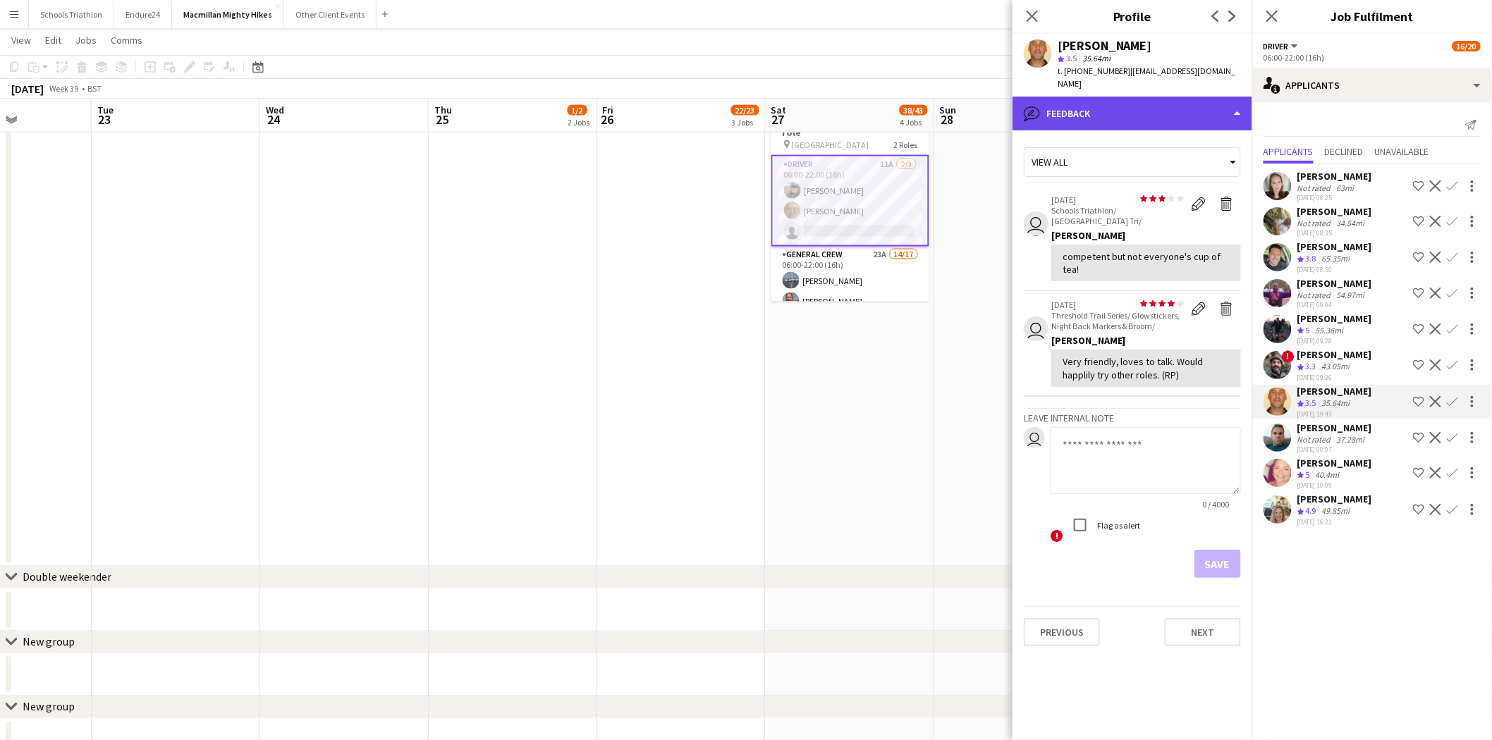
click at [1002, 101] on div "bubble-pencil Feedback" at bounding box center [1133, 114] width 240 height 34
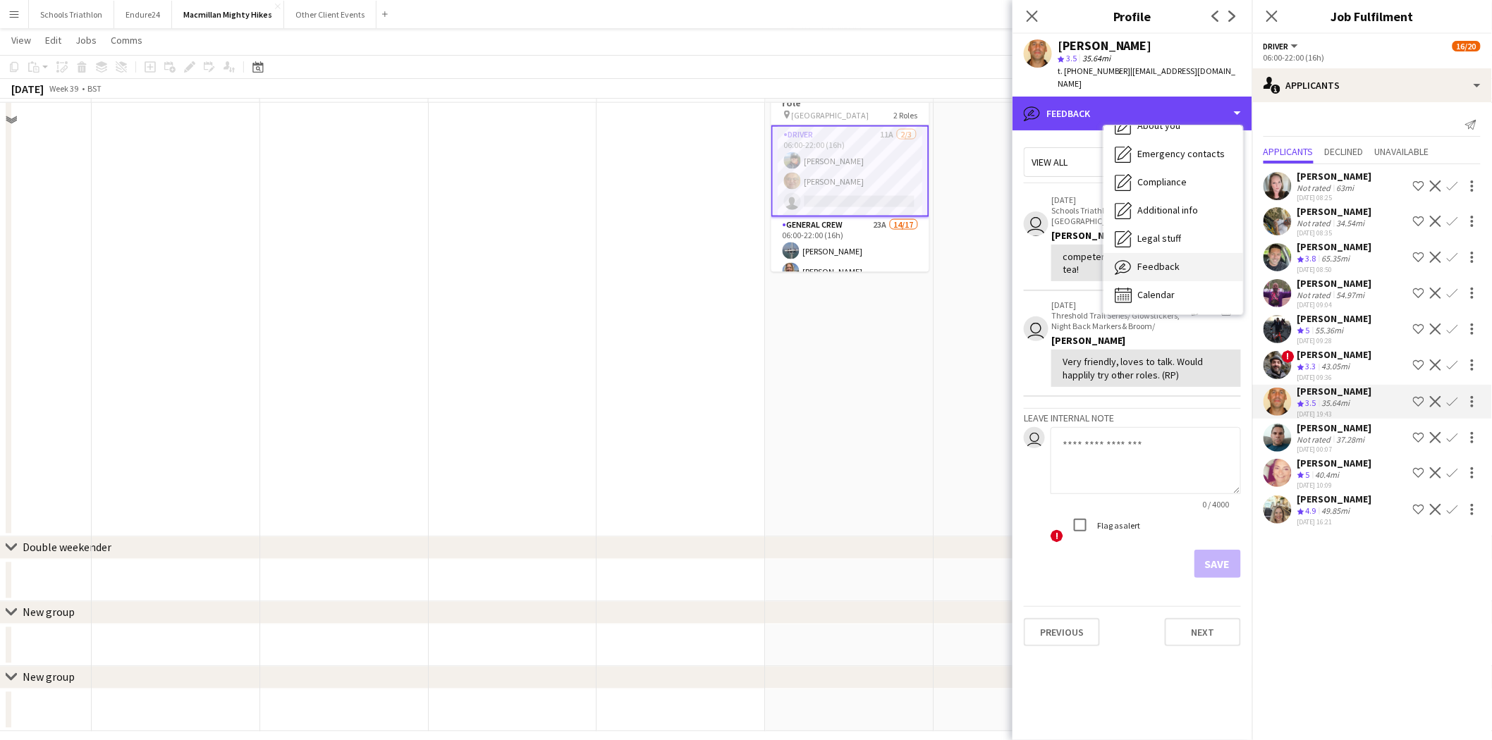
scroll to position [872, 0]
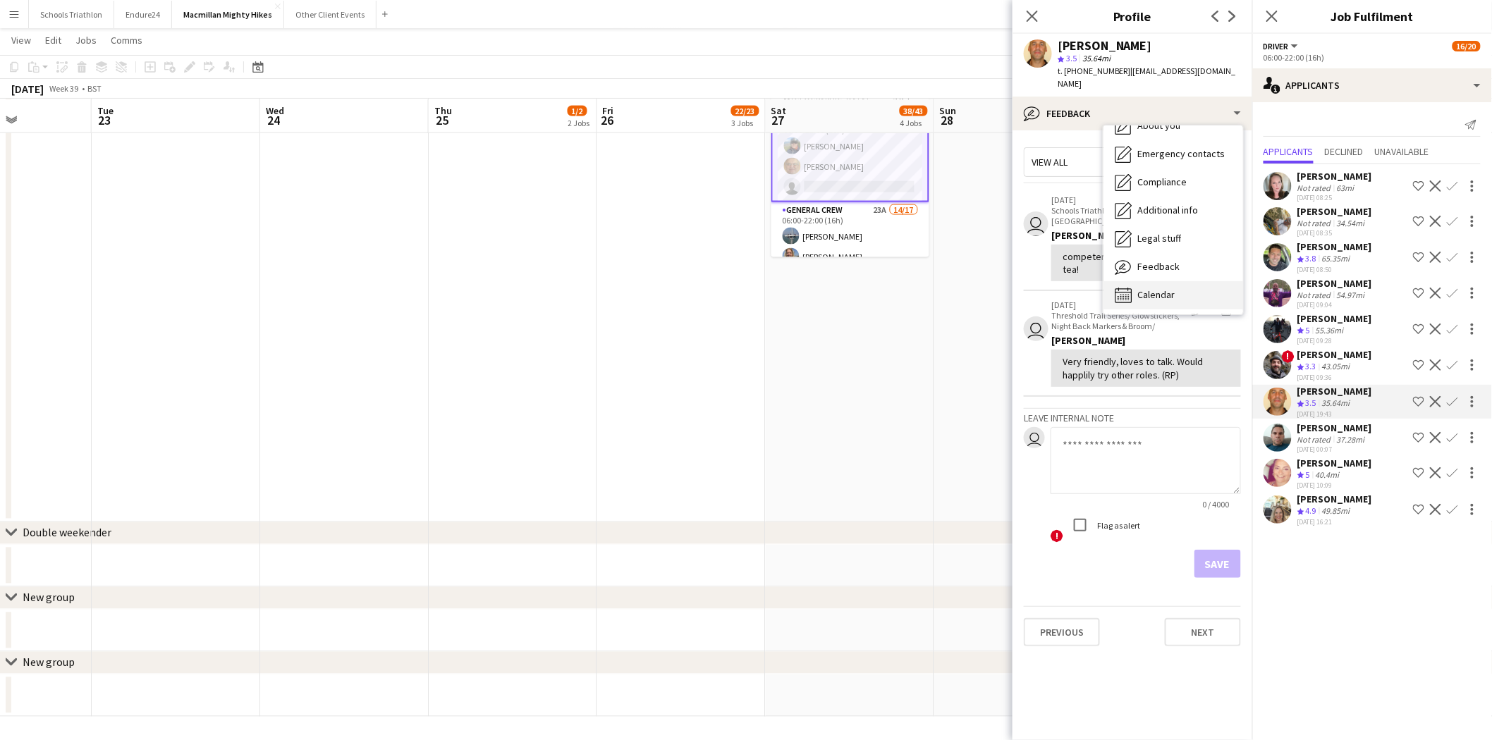
click at [1002, 287] on div "Calendar Calendar" at bounding box center [1173, 295] width 140 height 28
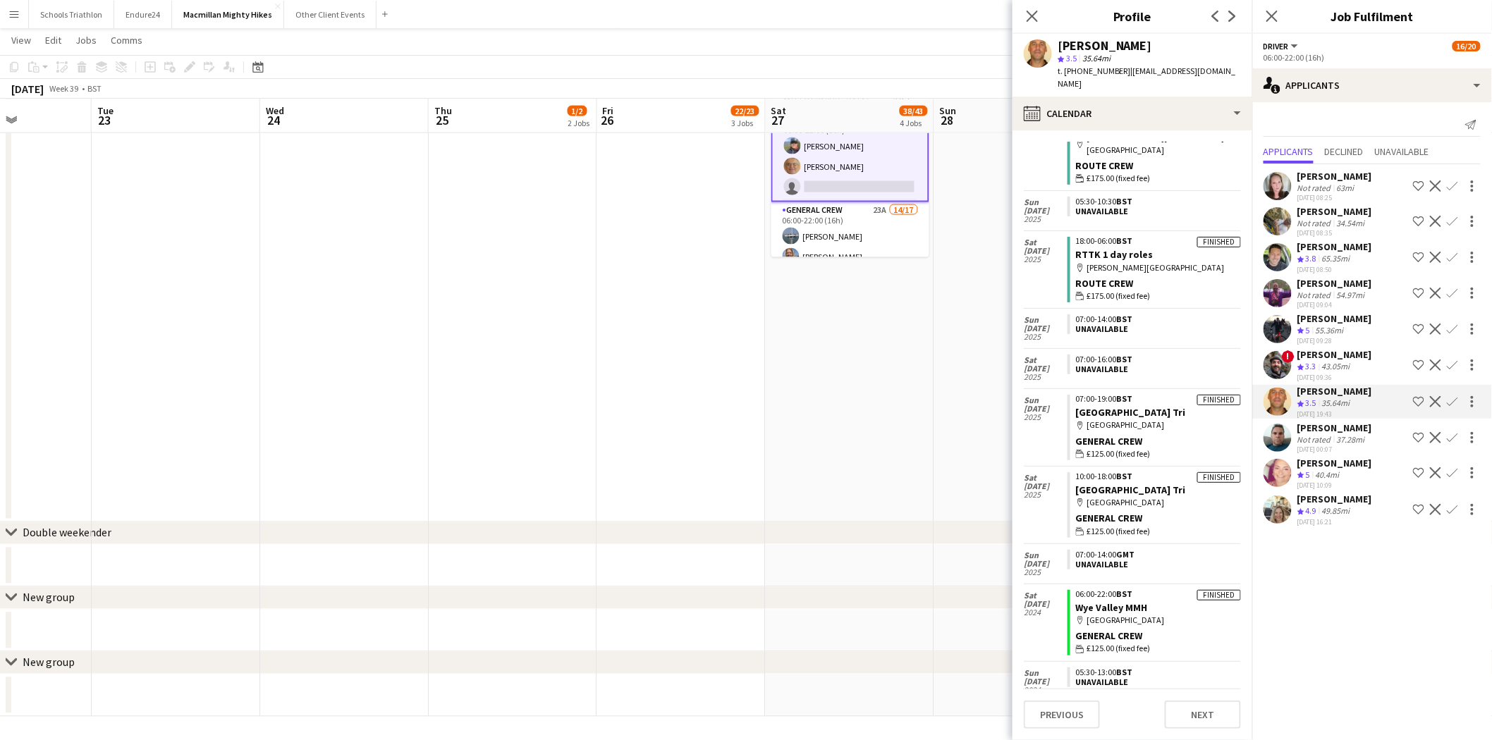
scroll to position [0, 0]
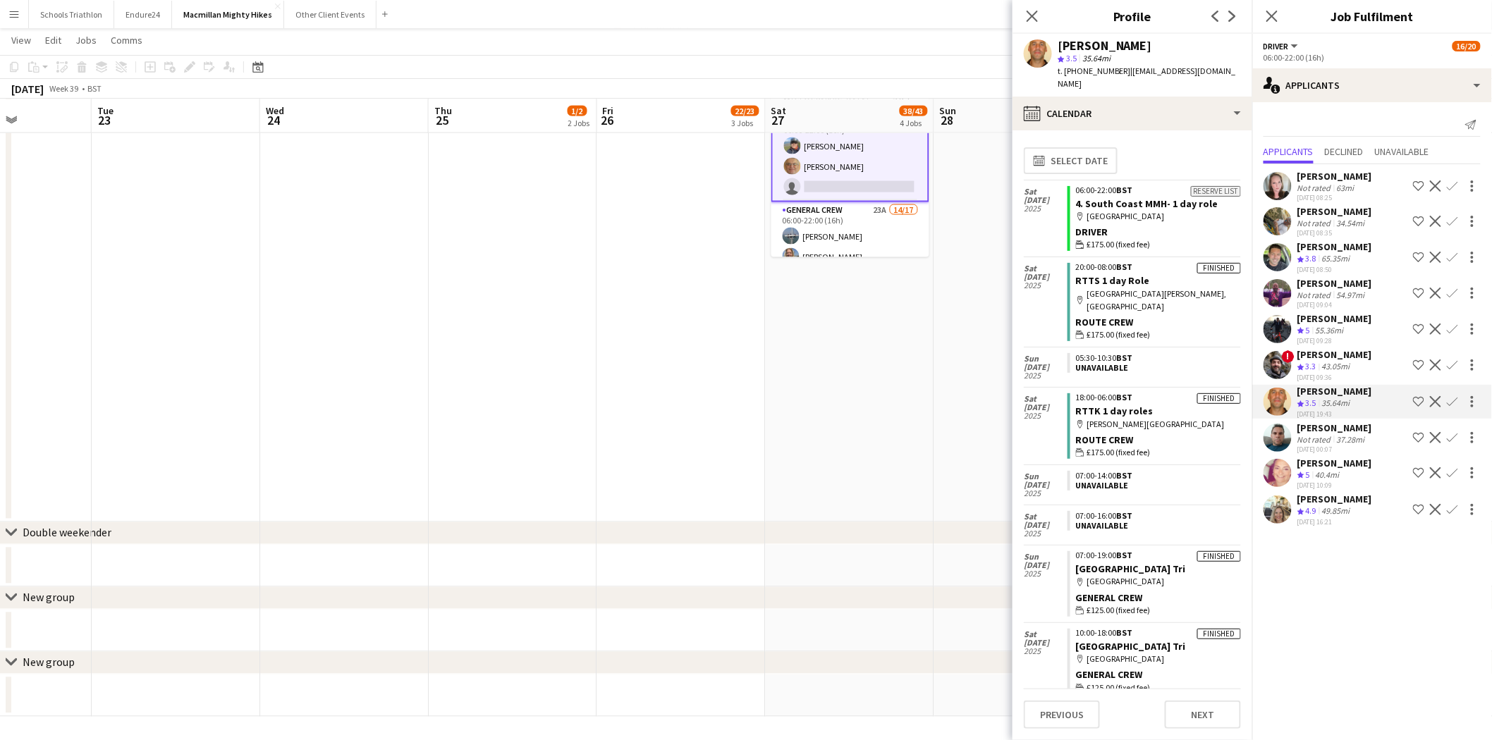
click at [14, 11] on app-icon "Menu" at bounding box center [13, 13] width 11 height 11
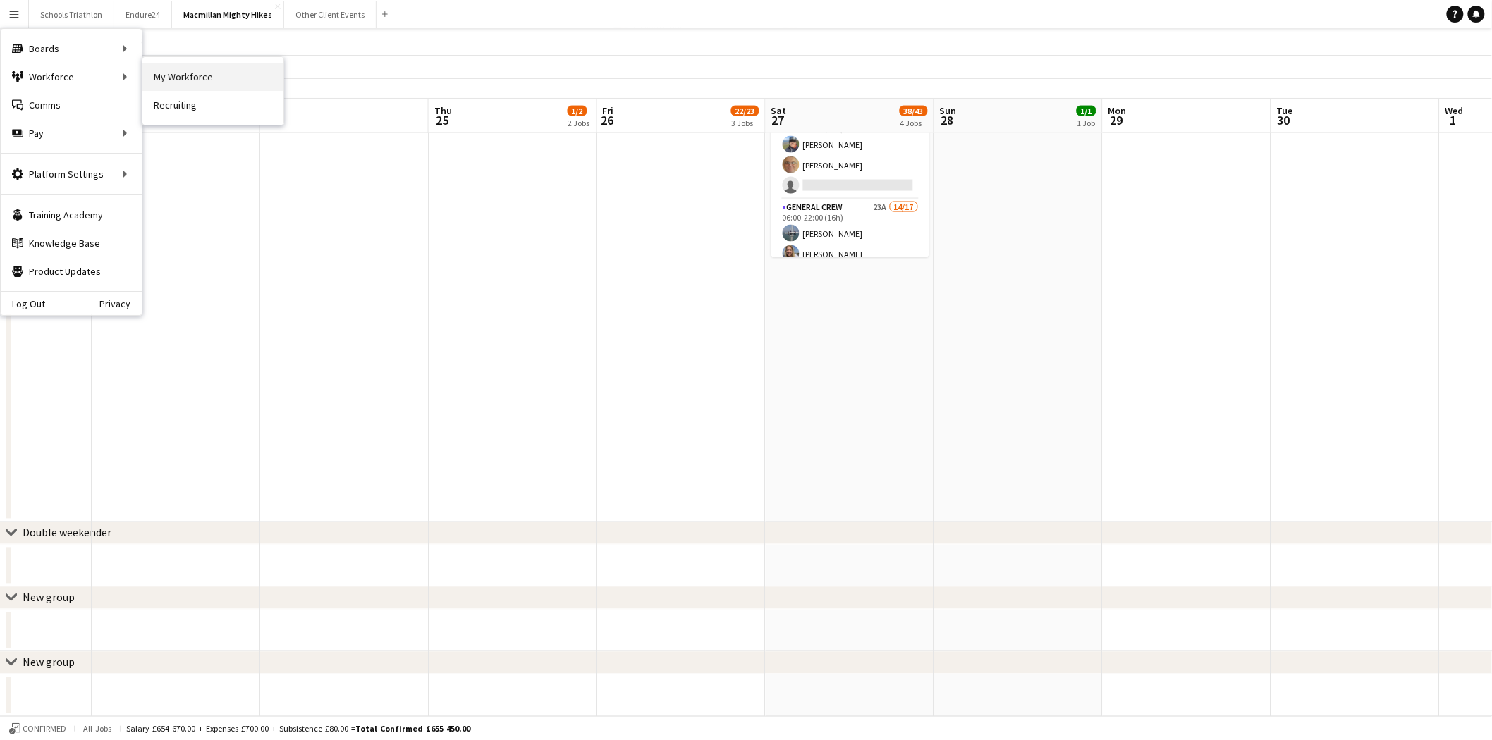
click at [200, 73] on link "My Workforce" at bounding box center [212, 77] width 141 height 28
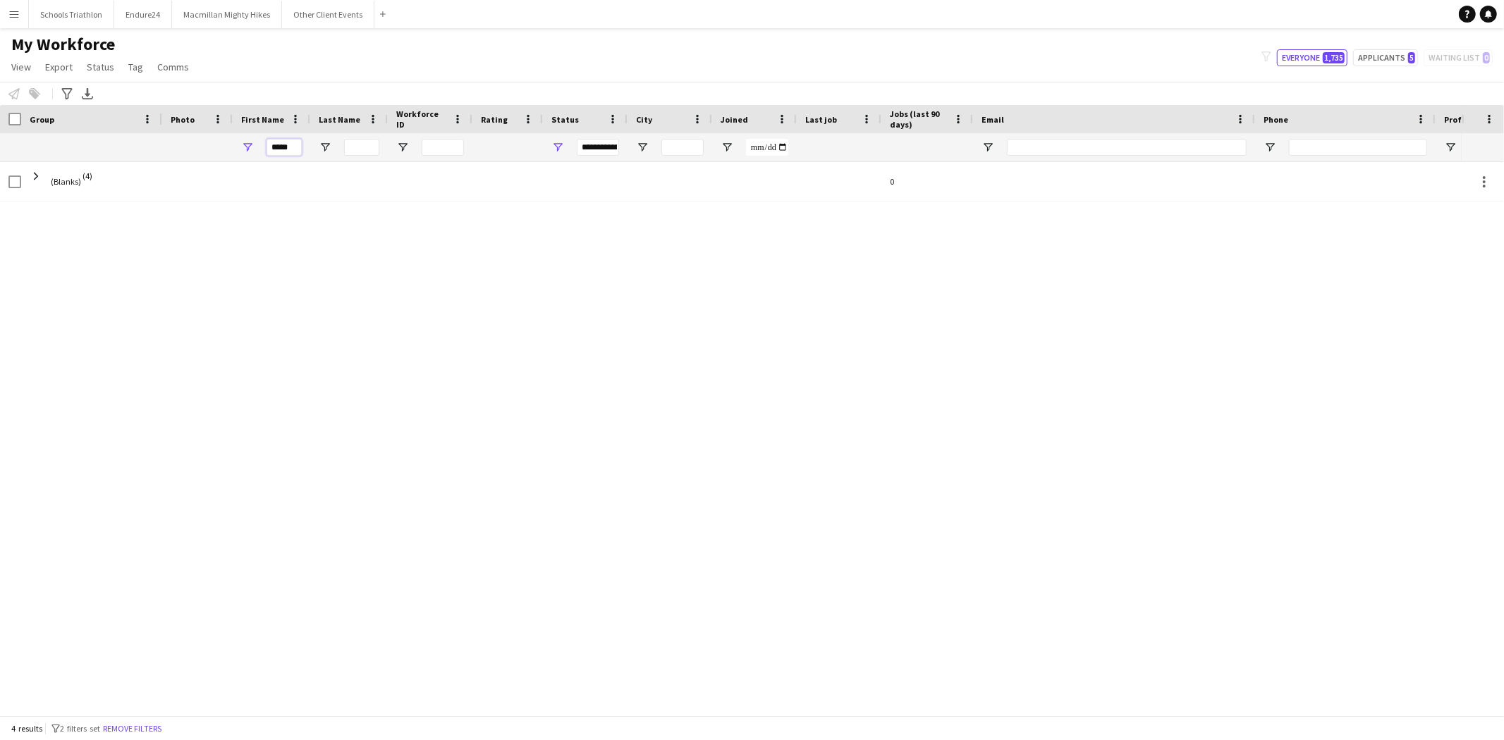
click at [281, 150] on input "*****" at bounding box center [284, 147] width 35 height 17
click at [280, 151] on input "*****" at bounding box center [284, 147] width 35 height 17
type input "****"
click at [15, 11] on app-icon "Menu" at bounding box center [13, 13] width 11 height 11
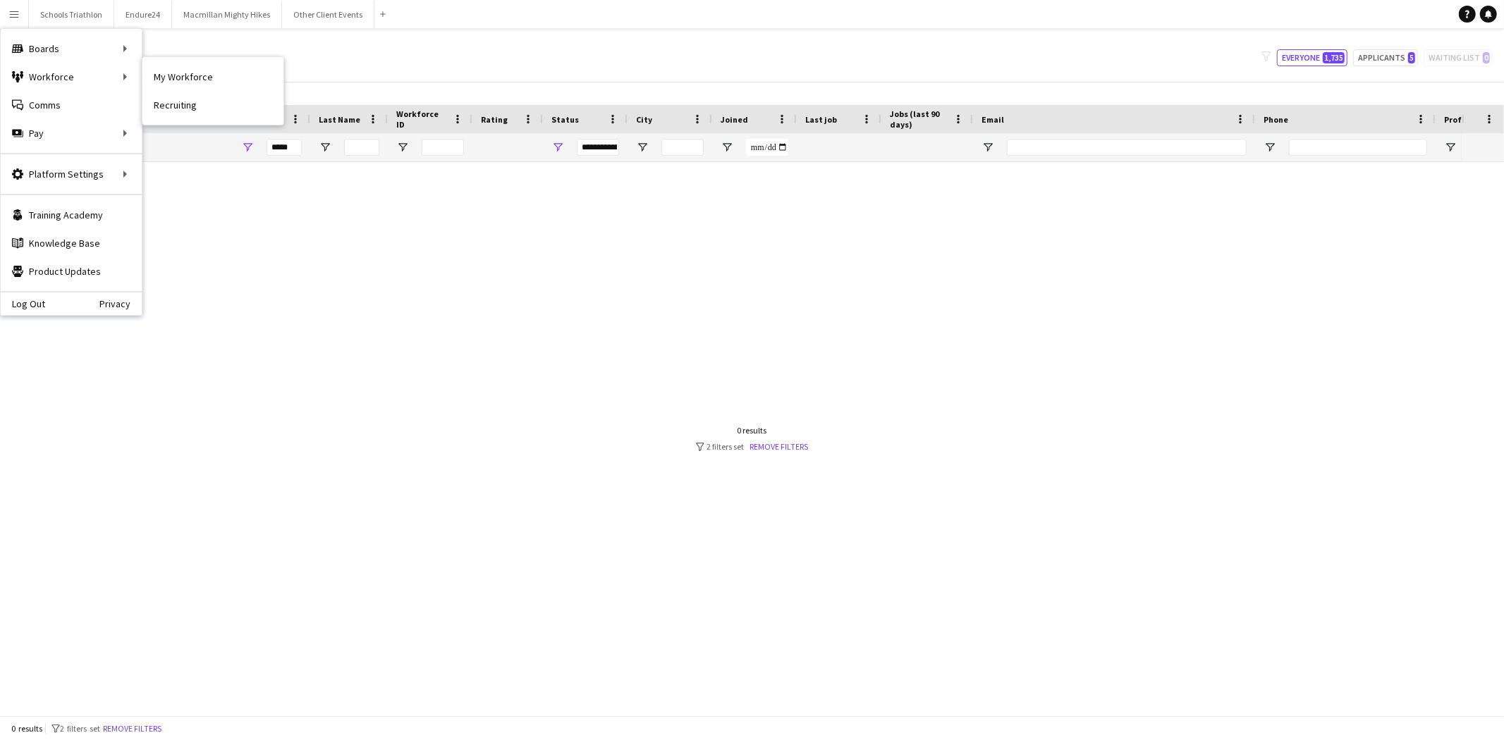
click at [172, 71] on link "My Workforce" at bounding box center [212, 77] width 141 height 28
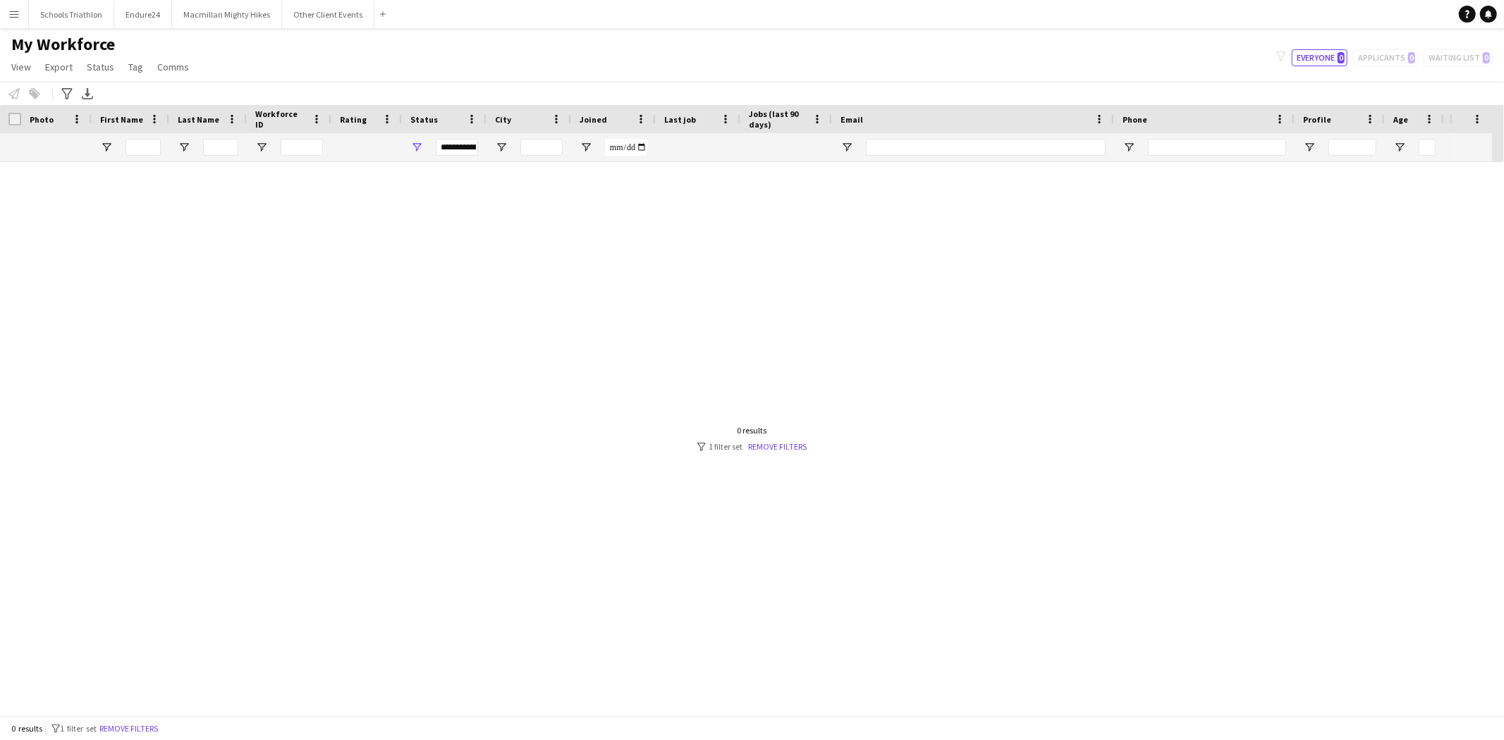
type input "****"
click at [214, 151] on input "Last Name Filter Input" at bounding box center [220, 147] width 35 height 17
click at [785, 452] on link "Remove filters" at bounding box center [779, 446] width 59 height 11
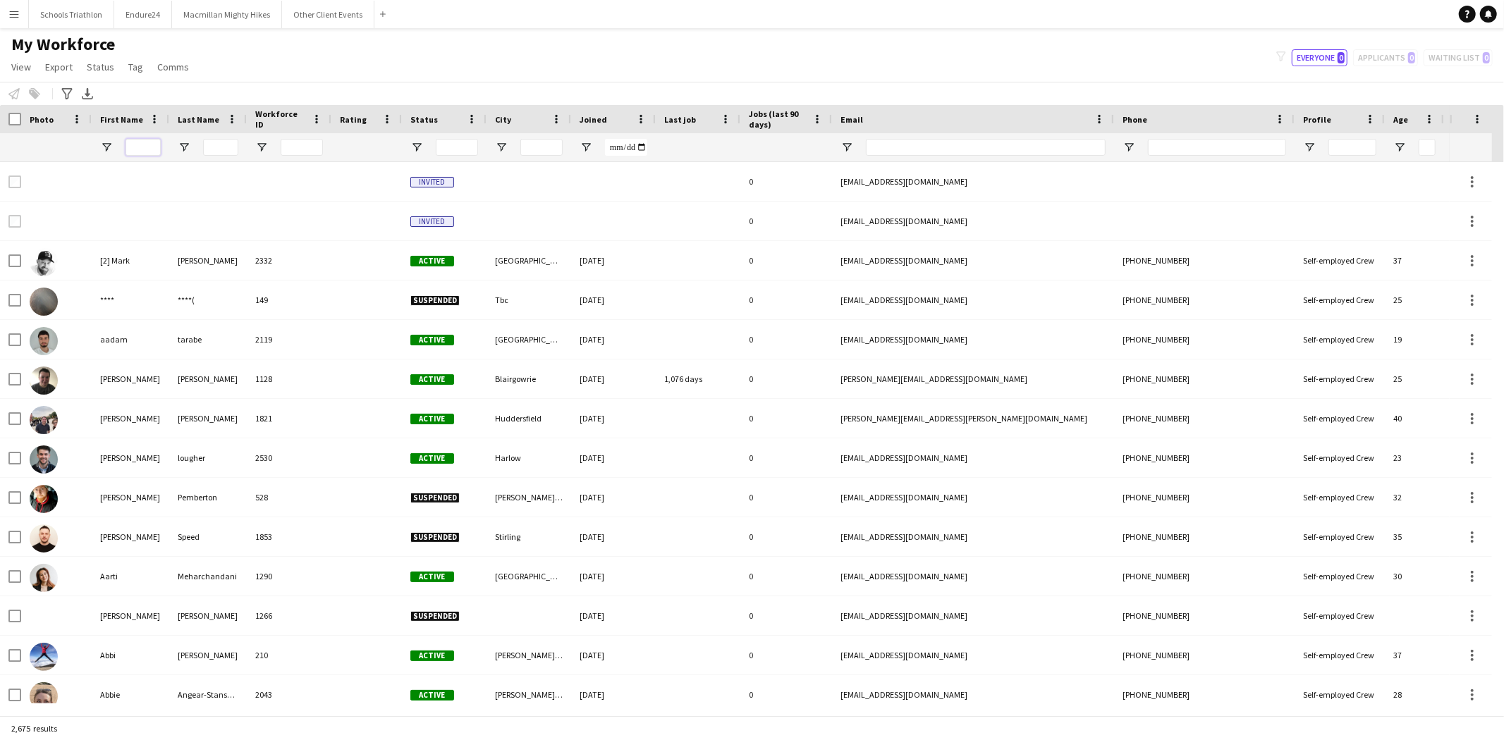
click at [152, 151] on input "First Name Filter Input" at bounding box center [143, 147] width 35 height 17
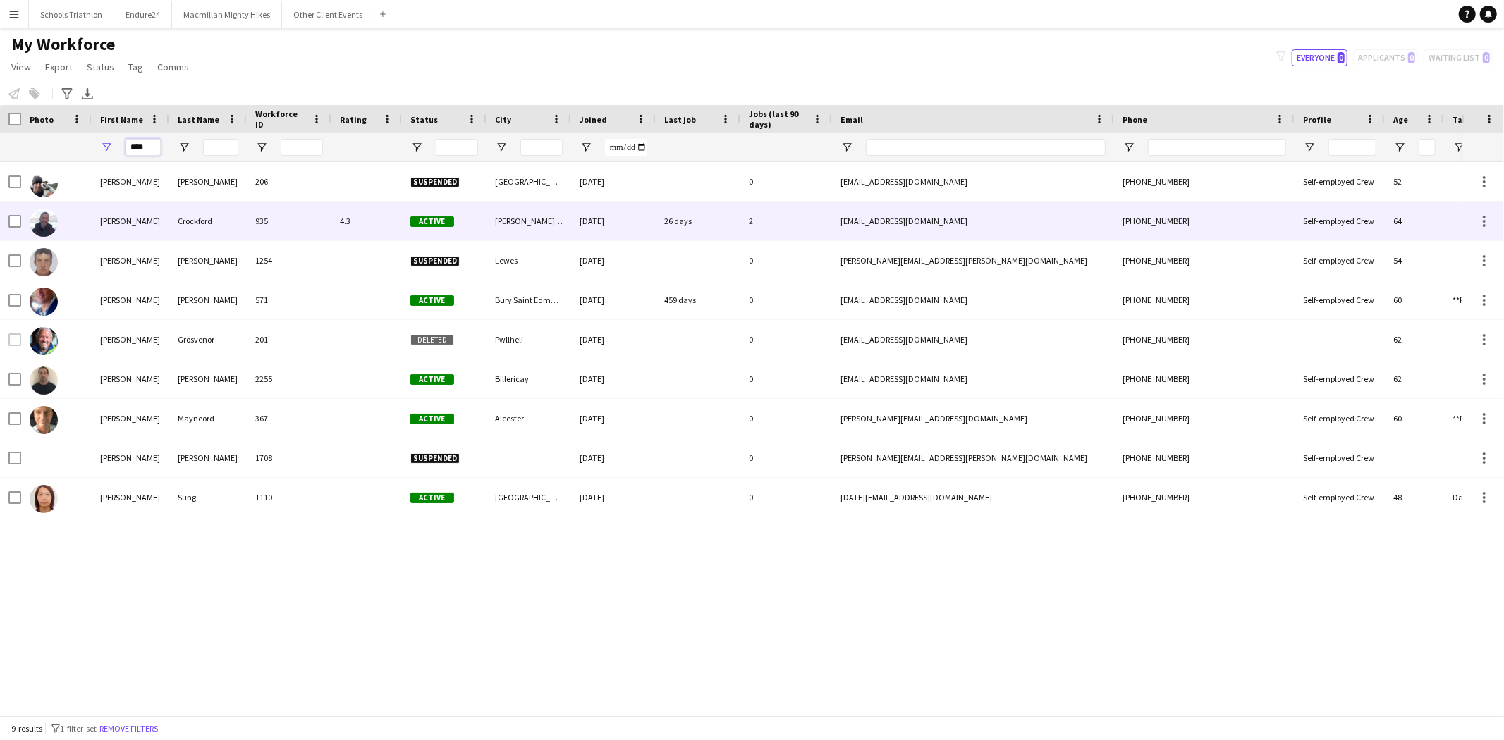
type input "****"
click at [244, 231] on div "Crockford" at bounding box center [208, 221] width 78 height 39
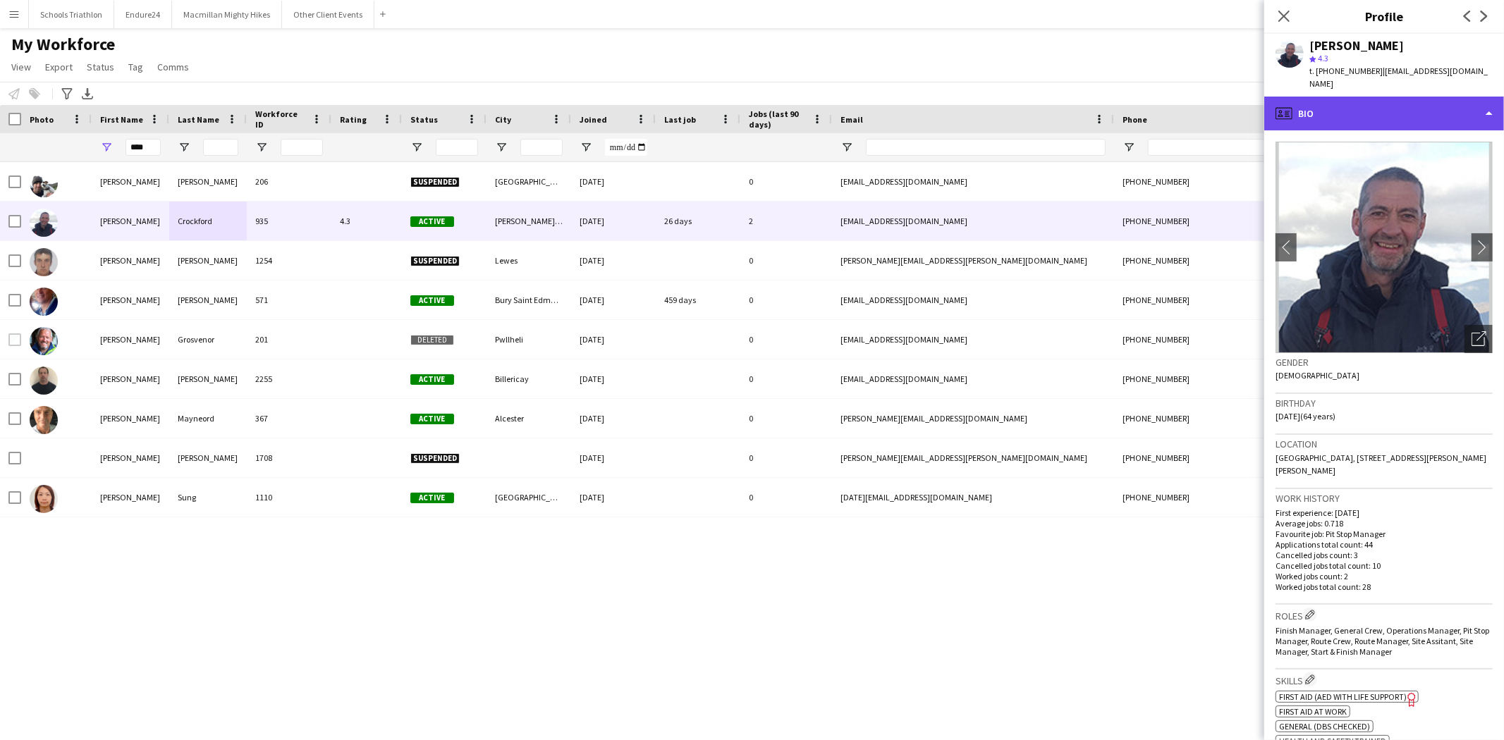
click at [1002, 97] on div "profile Bio" at bounding box center [1384, 114] width 240 height 34
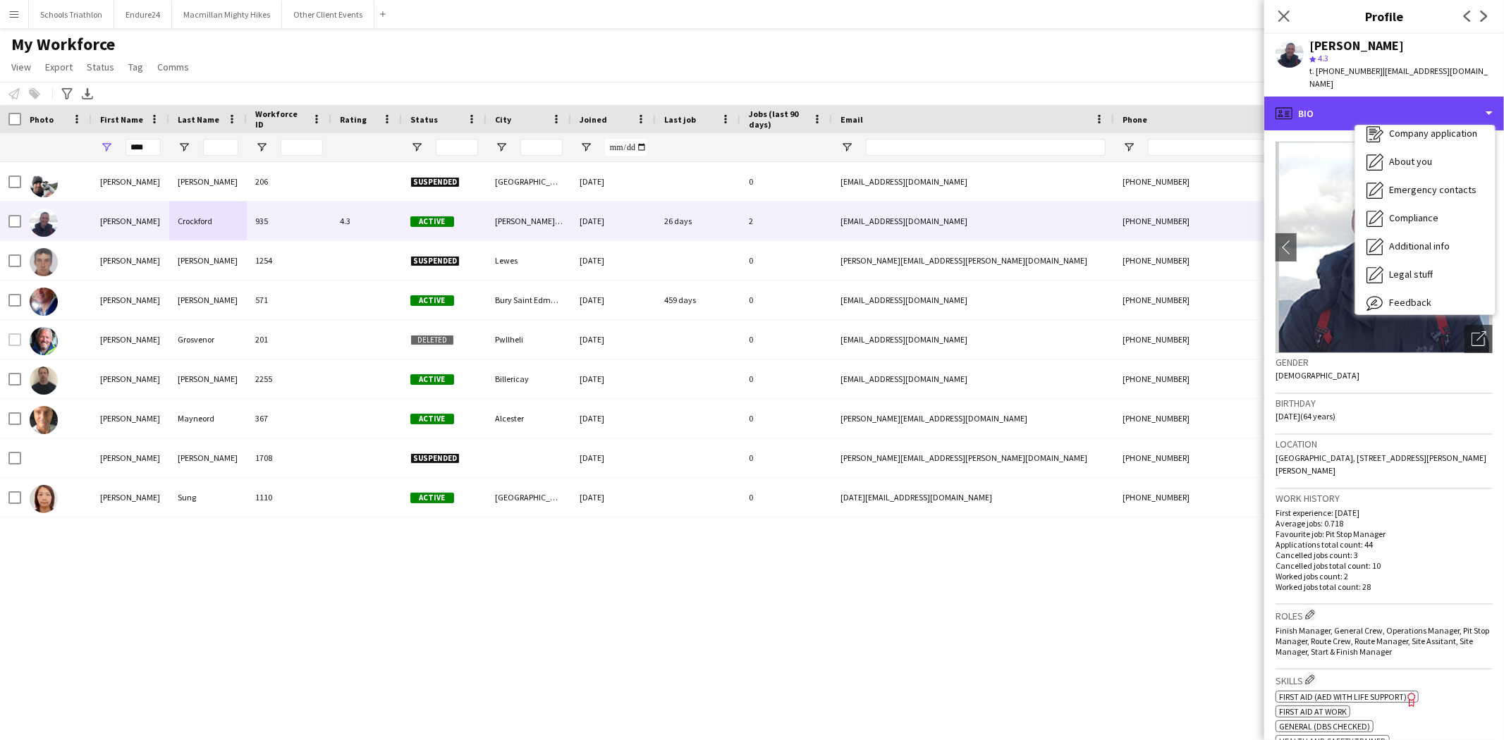
scroll to position [75, 0]
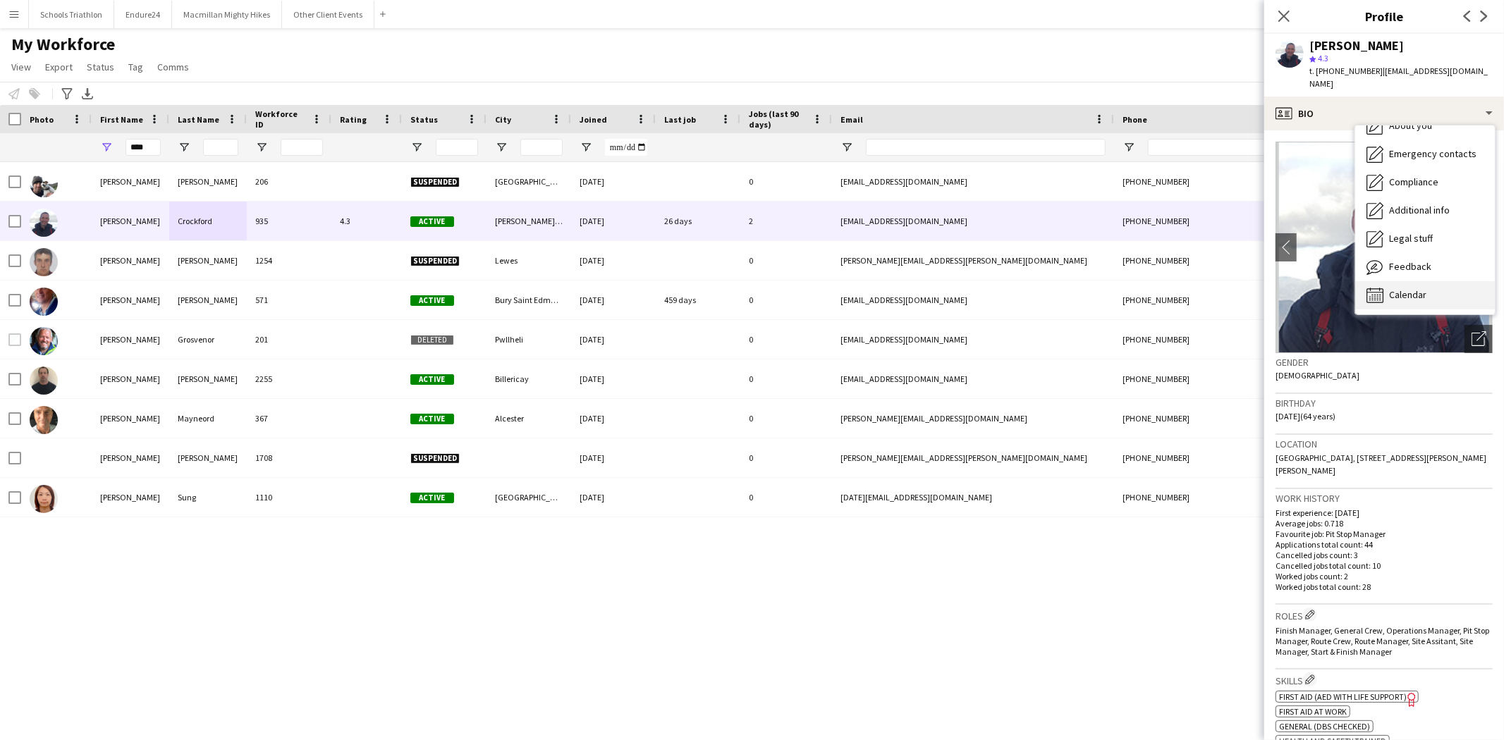
click at [1002, 288] on span "Calendar" at bounding box center [1407, 294] width 37 height 13
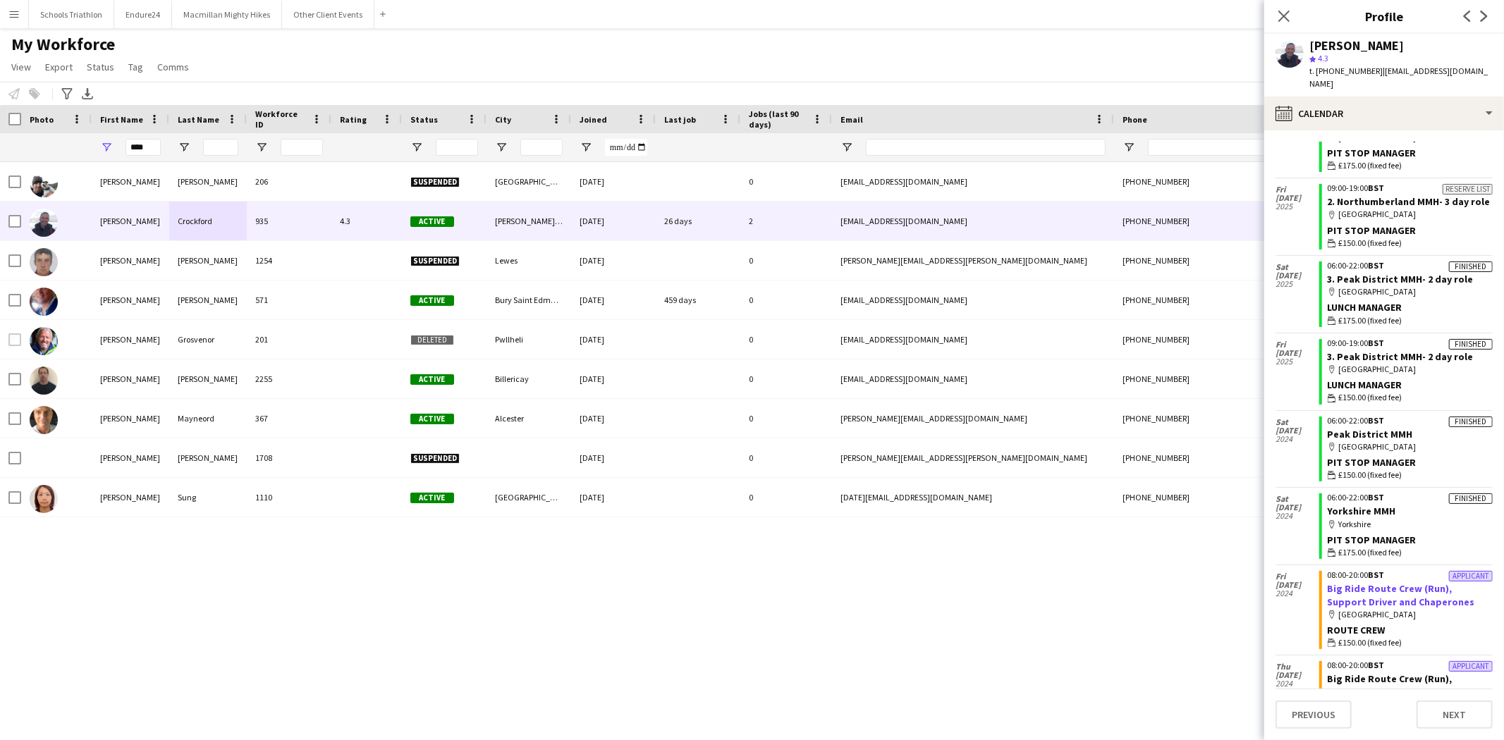
scroll to position [78, 0]
